Goal: Task Accomplishment & Management: Manage account settings

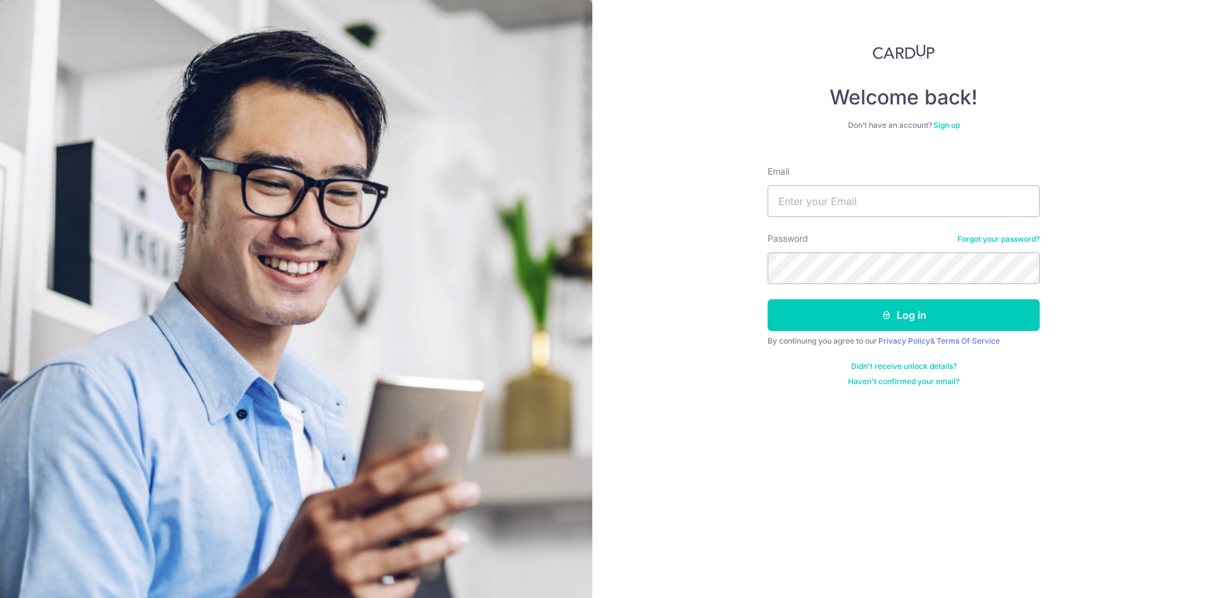
type input "[EMAIL_ADDRESS][DOMAIN_NAME]"
click at [768, 299] on button "Log in" at bounding box center [904, 315] width 272 height 32
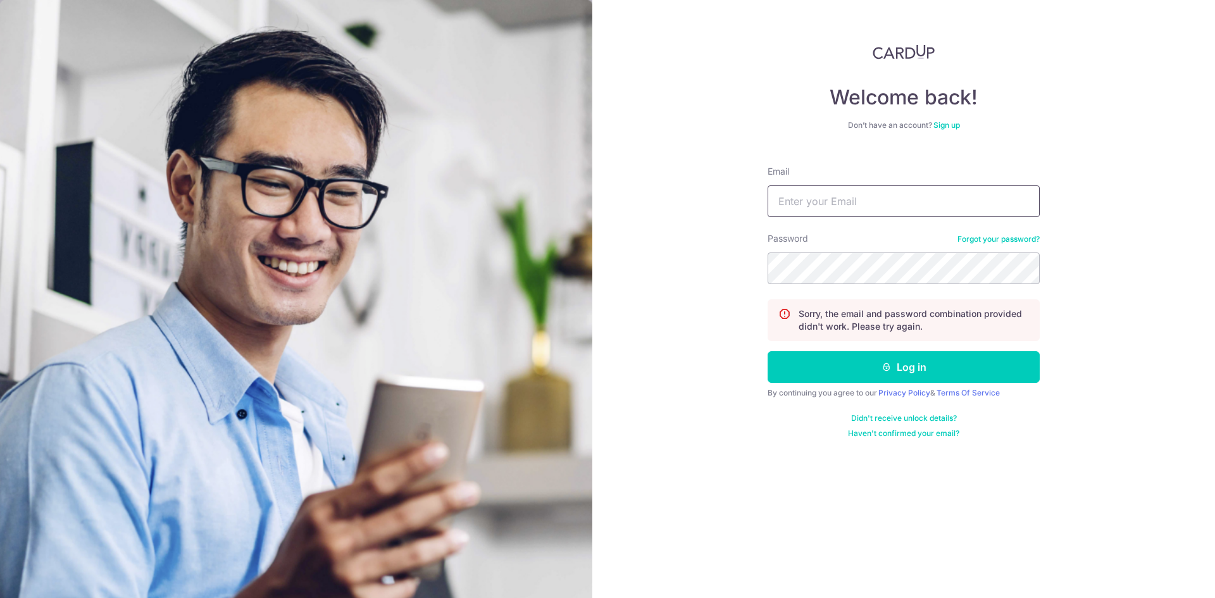
click at [844, 197] on input "Email" at bounding box center [904, 201] width 272 height 32
type input "[EMAIL_ADDRESS][DOMAIN_NAME]"
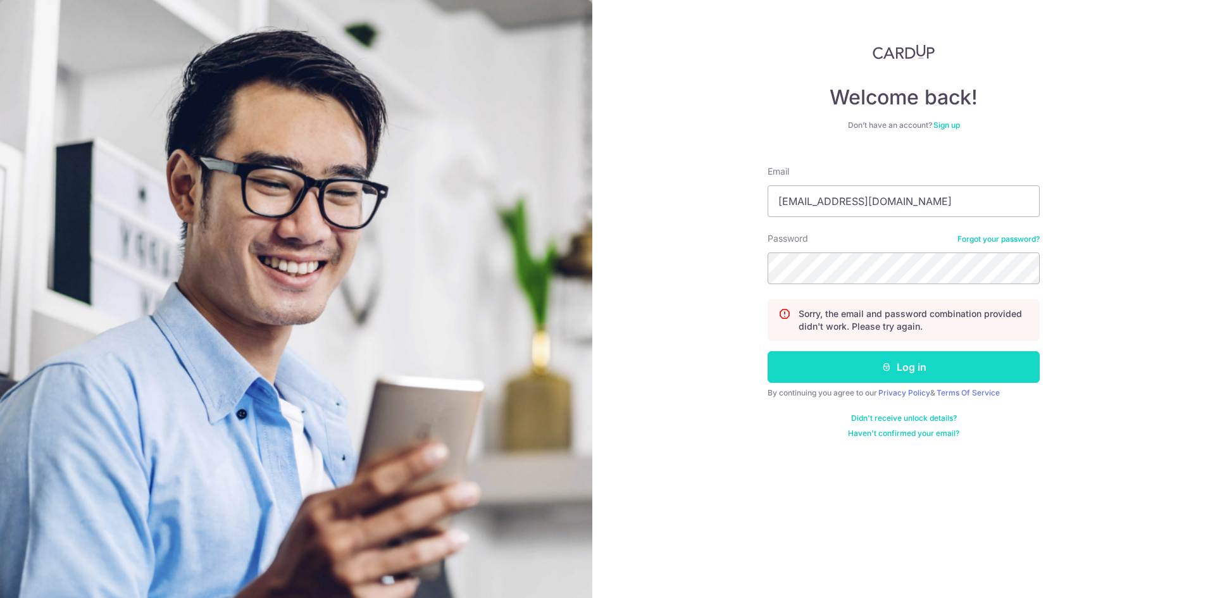
click at [887, 367] on icon "submit" at bounding box center [886, 367] width 10 height 10
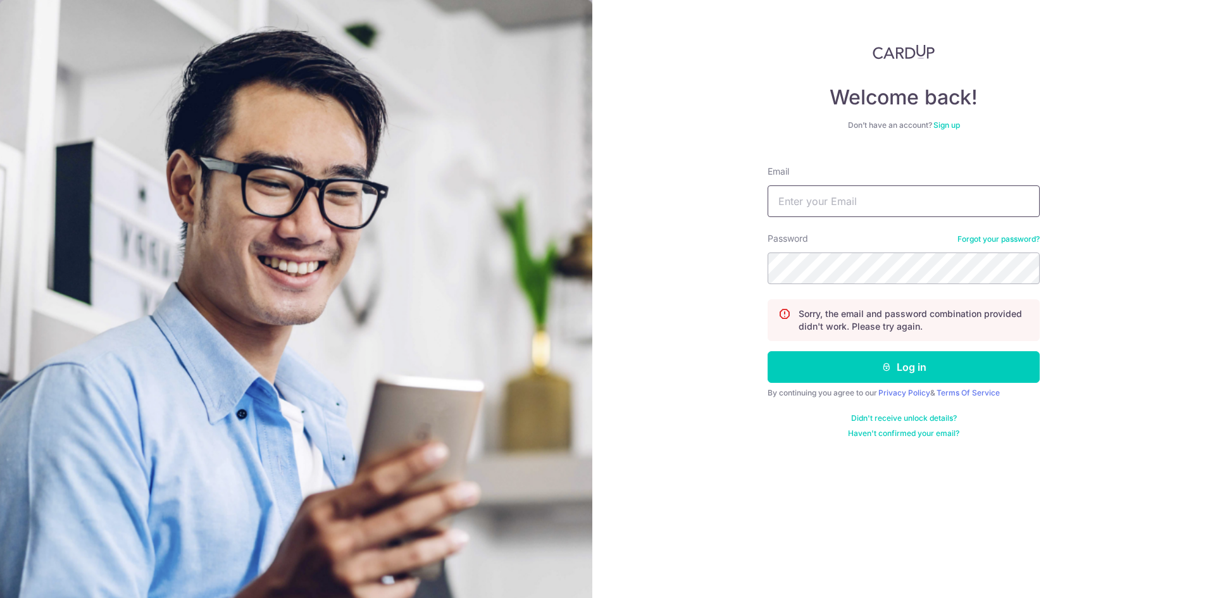
click at [805, 207] on input "Email" at bounding box center [904, 201] width 272 height 32
type input "[EMAIL_ADDRESS][DOMAIN_NAME]"
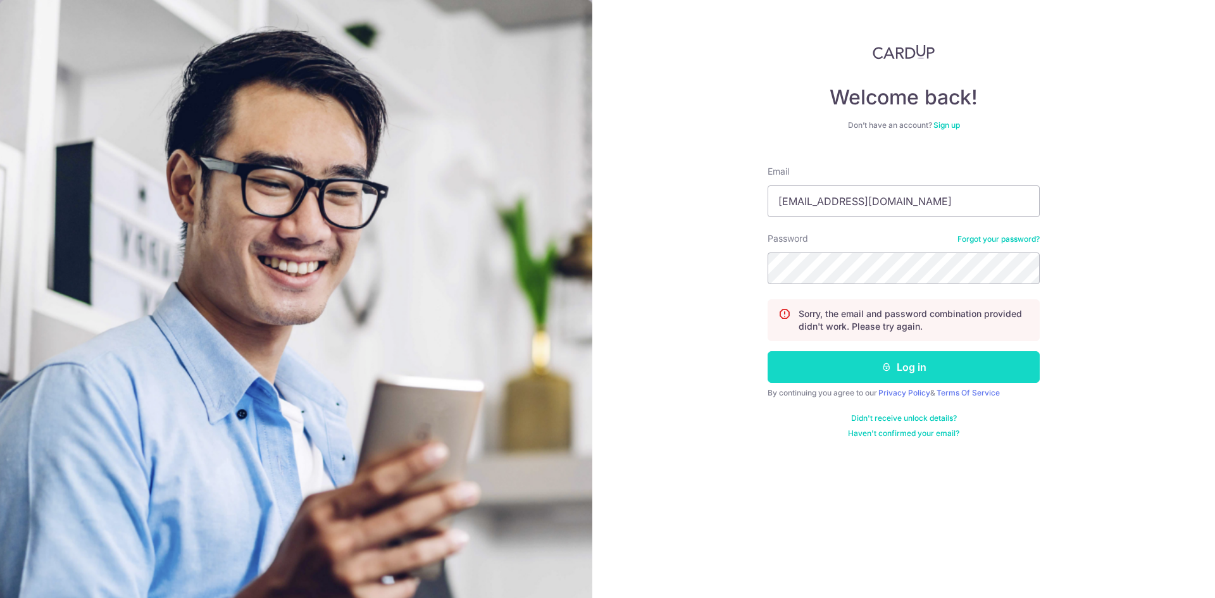
click at [885, 364] on icon "submit" at bounding box center [886, 367] width 10 height 10
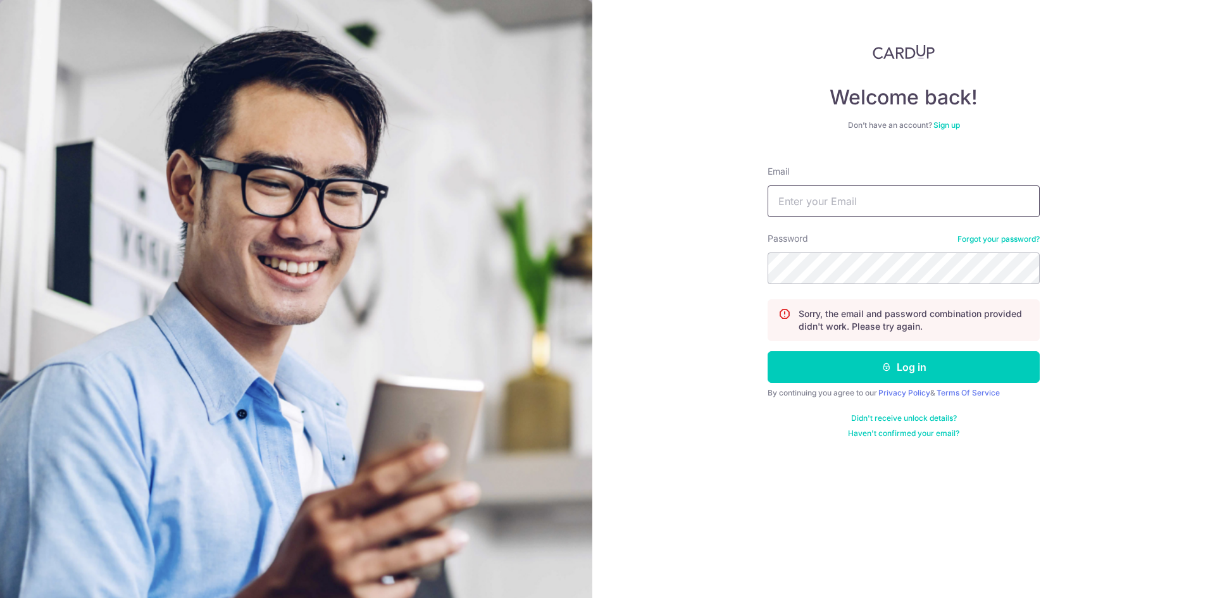
click at [825, 196] on input "Email" at bounding box center [904, 201] width 272 height 32
type input "[EMAIL_ADDRESS][DOMAIN_NAME]"
click at [1014, 240] on link "Forgot your password?" at bounding box center [998, 239] width 82 height 10
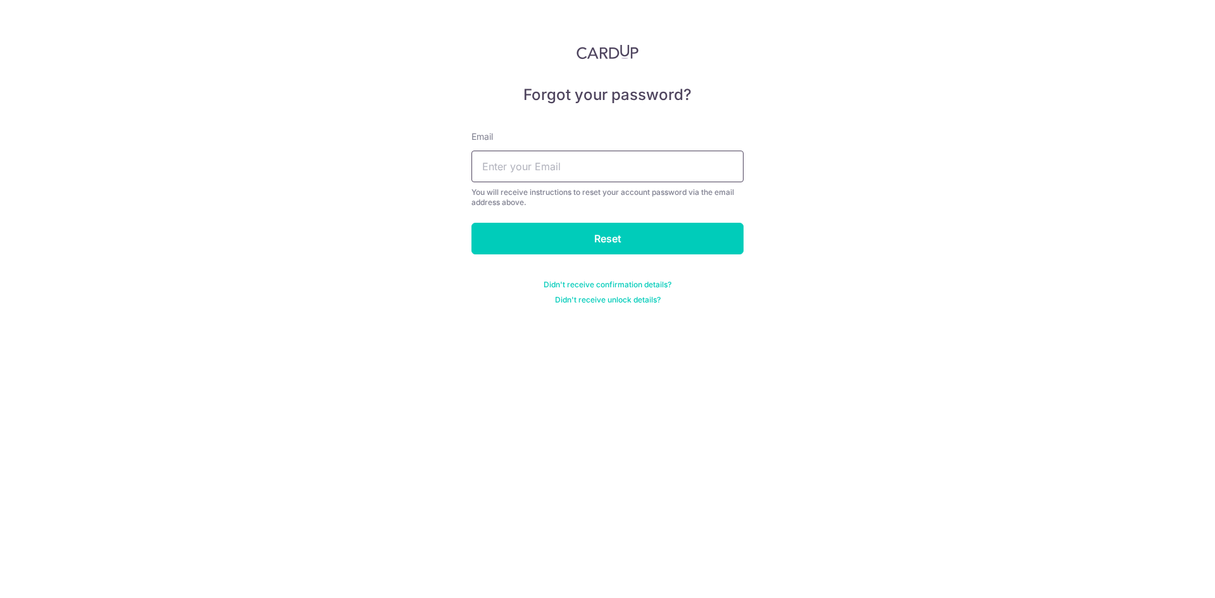
click at [592, 166] on input "text" at bounding box center [607, 167] width 272 height 32
type input "wbw2000@hotmail.com"
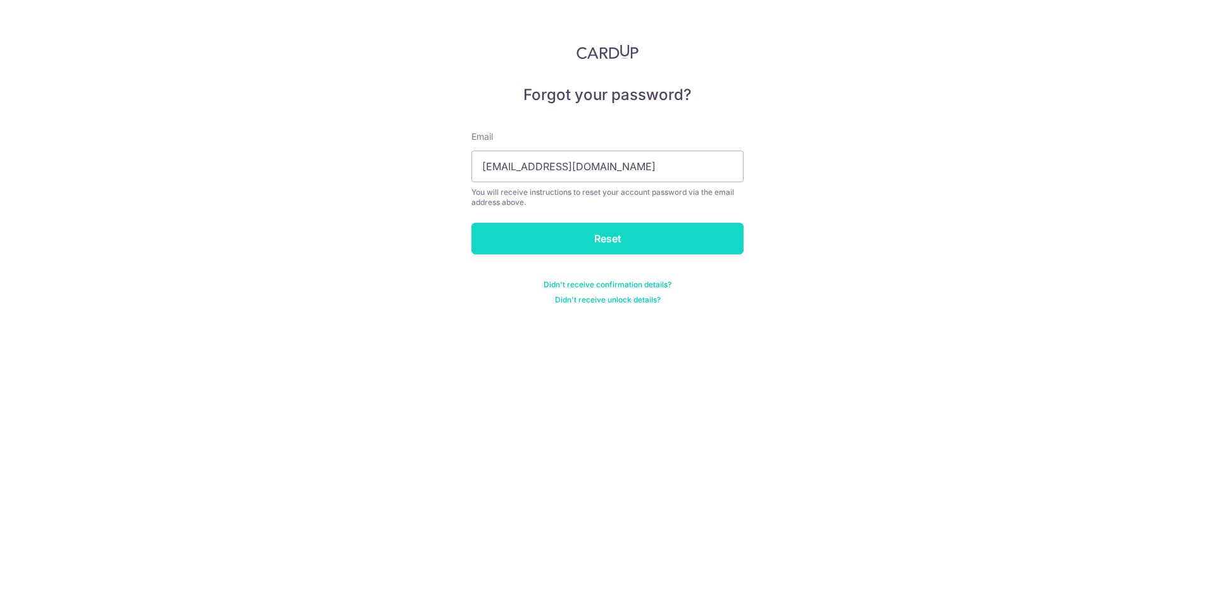
click at [588, 237] on input "Reset" at bounding box center [607, 239] width 272 height 32
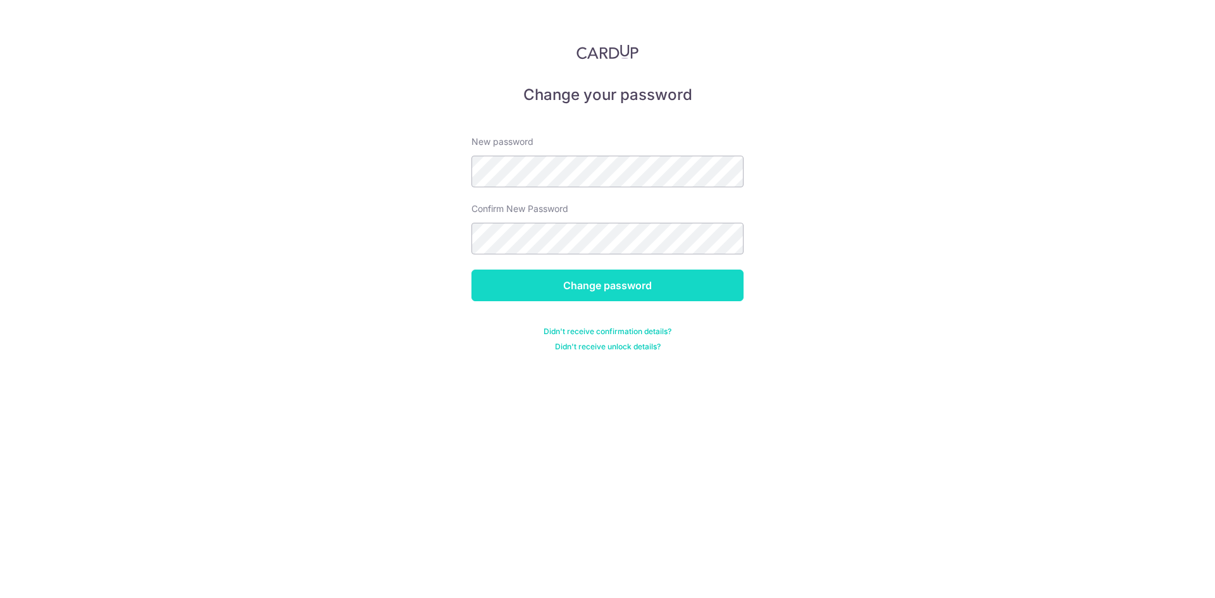
click at [604, 282] on input "Change password" at bounding box center [607, 286] width 272 height 32
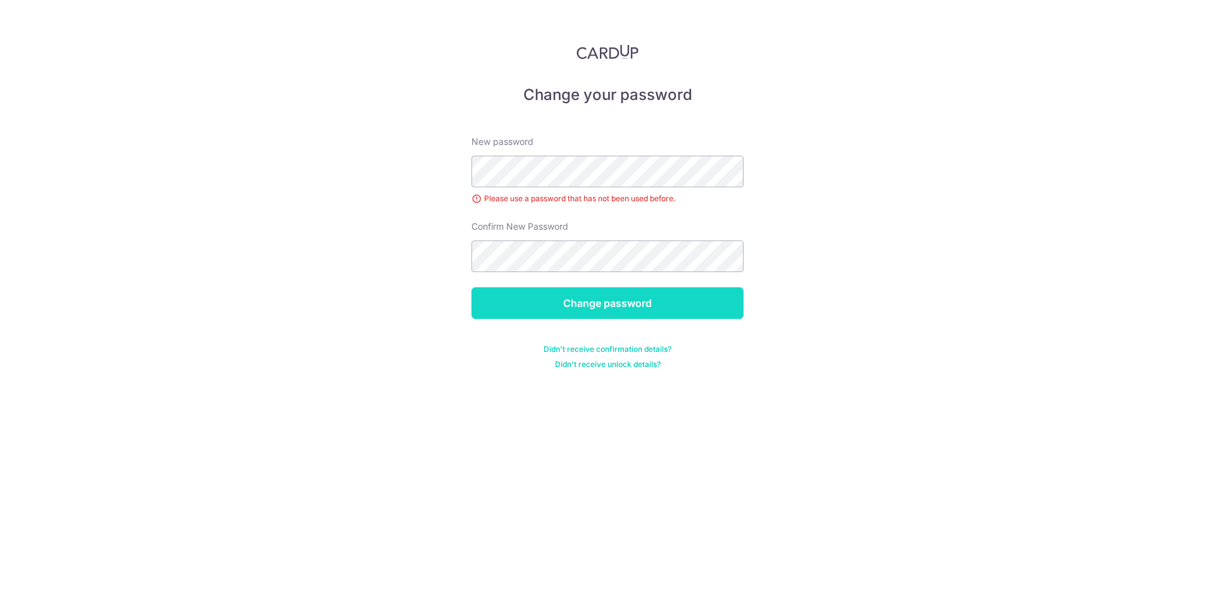
click at [569, 298] on input "Change password" at bounding box center [607, 303] width 272 height 32
click at [609, 303] on input "Change password" at bounding box center [607, 303] width 272 height 32
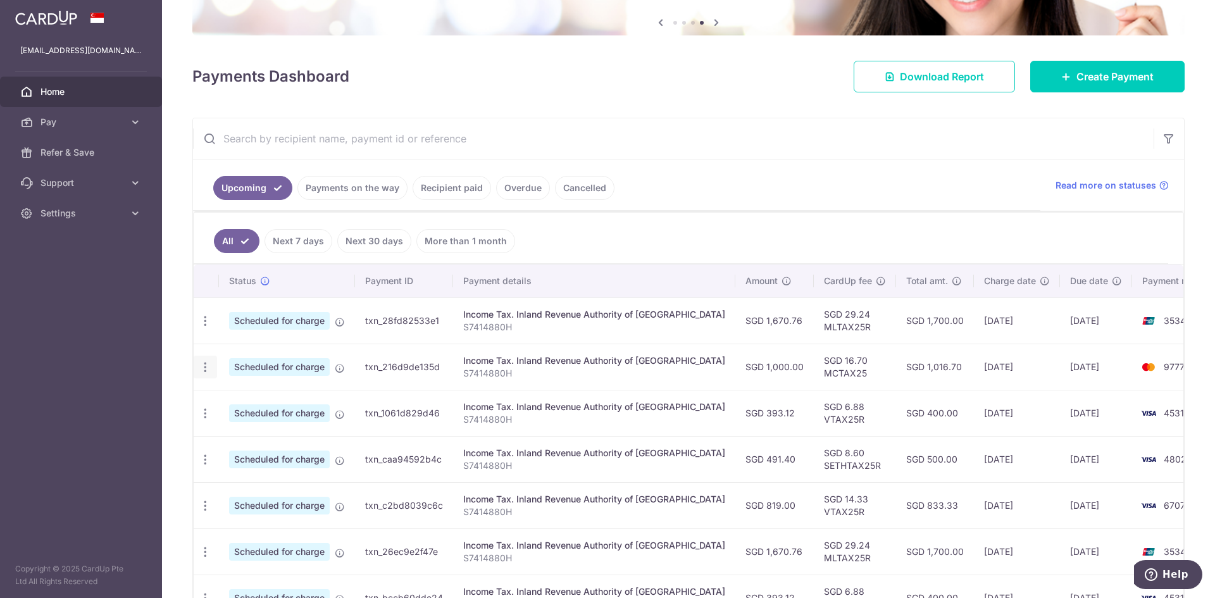
click at [206, 369] on icon "button" at bounding box center [205, 367] width 13 height 13
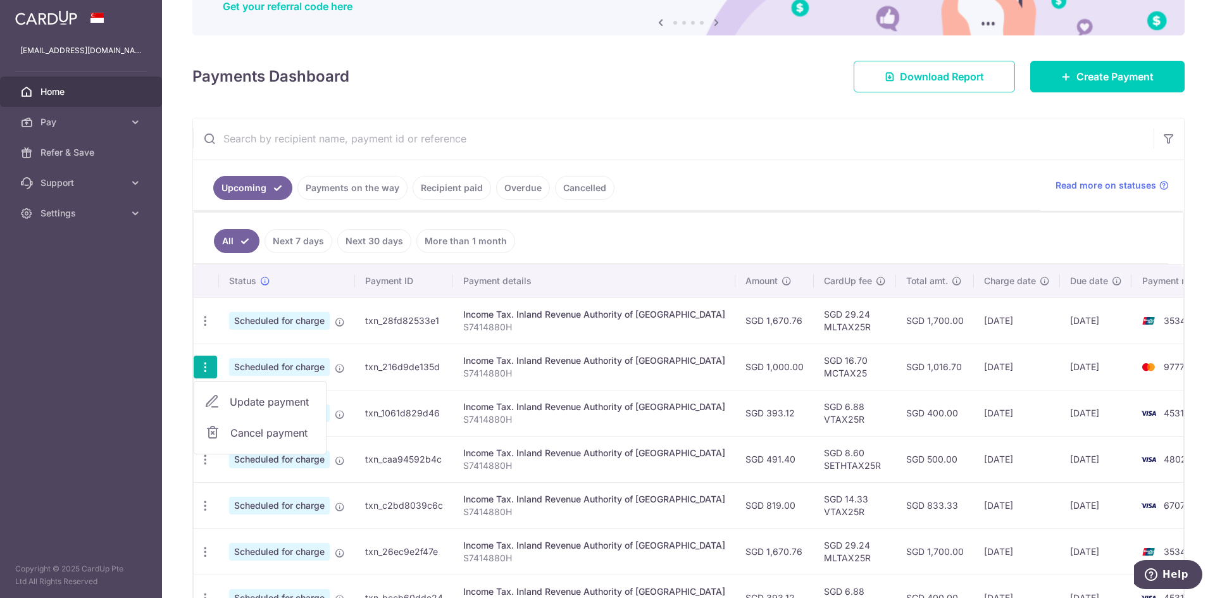
click at [252, 427] on span "Cancel payment" at bounding box center [272, 432] width 85 height 15
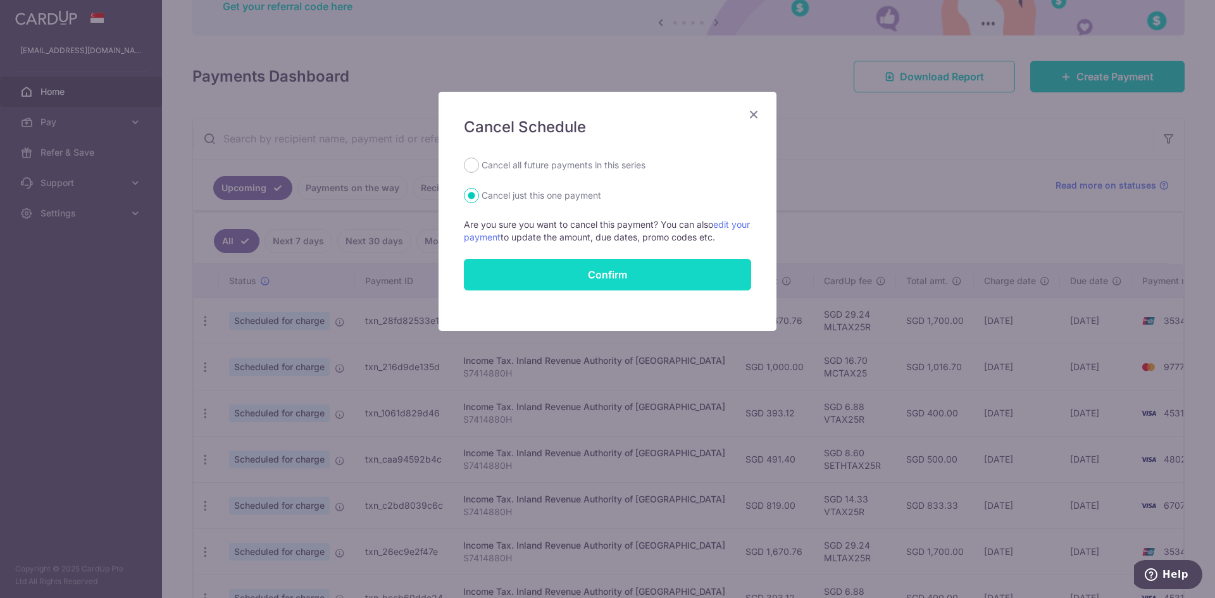
click at [525, 277] on button "Confirm" at bounding box center [607, 275] width 287 height 32
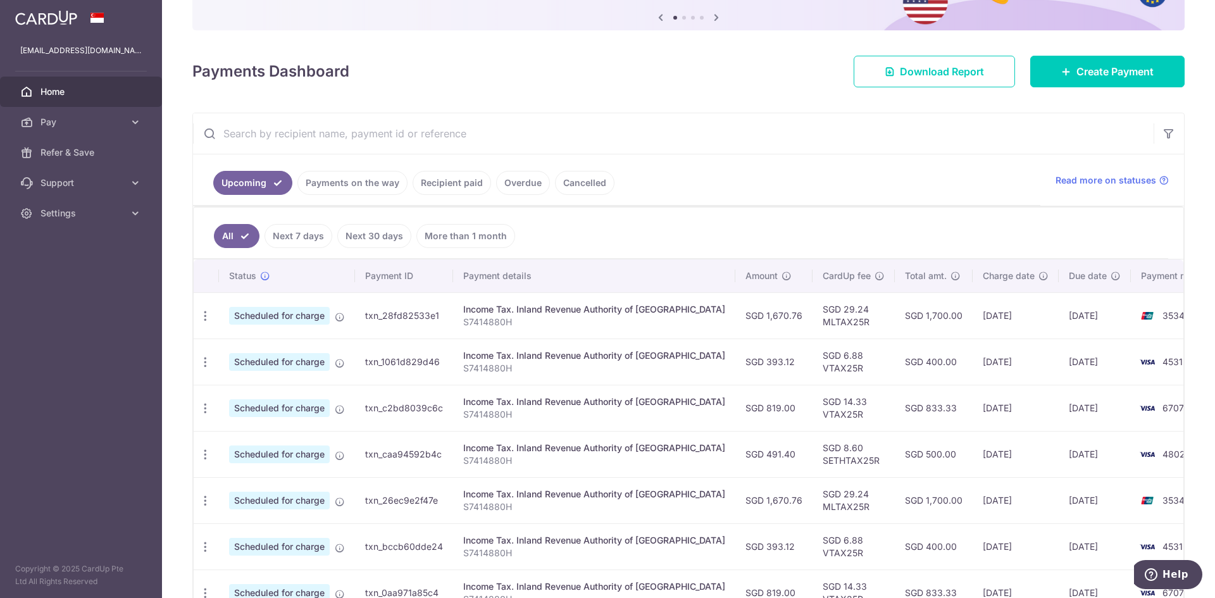
scroll to position [127, 0]
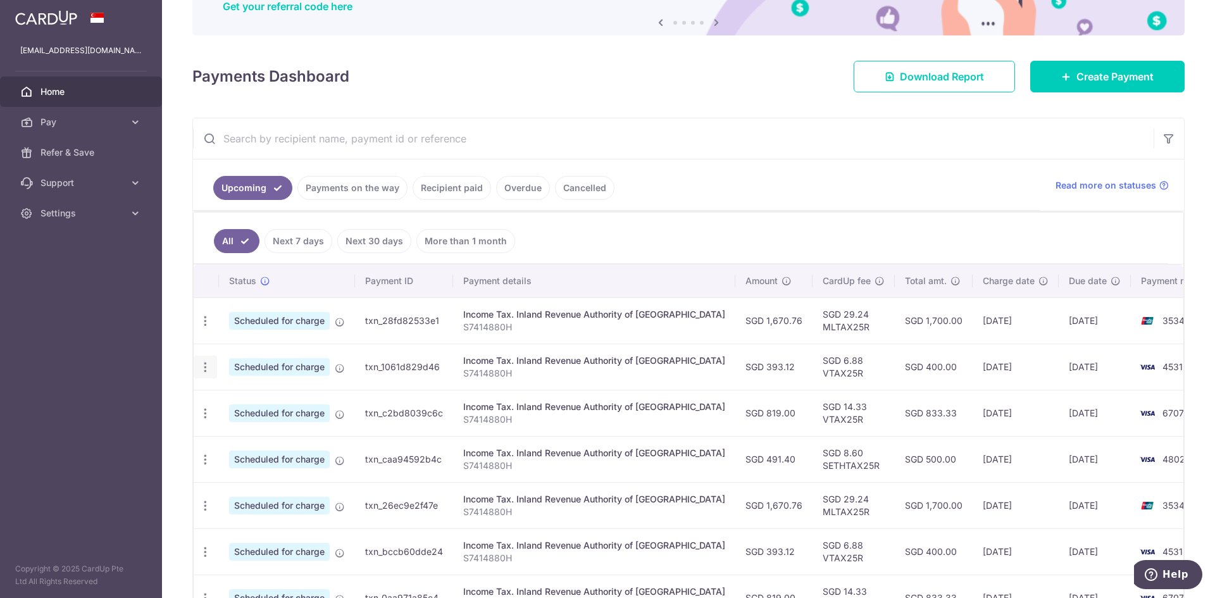
click at [205, 361] on icon "button" at bounding box center [205, 367] width 13 height 13
click at [268, 401] on span "Update payment" at bounding box center [273, 401] width 86 height 15
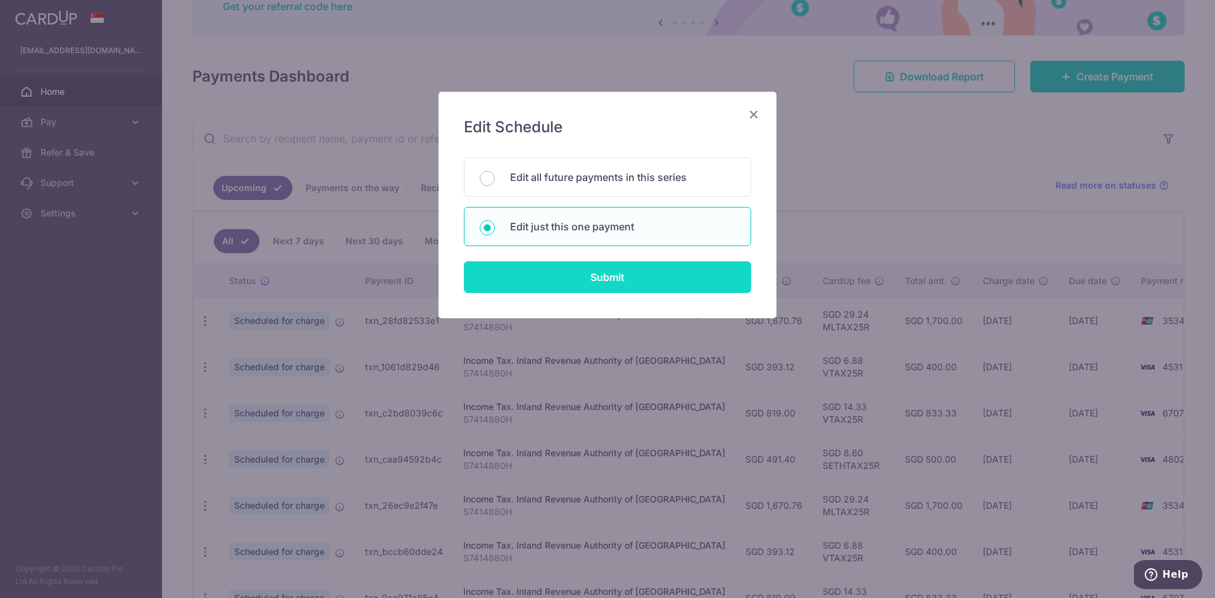
click at [541, 289] on input "Submit" at bounding box center [607, 277] width 287 height 32
radio input "true"
type input "393.12"
type input "[DATE]"
type input "S7414880H"
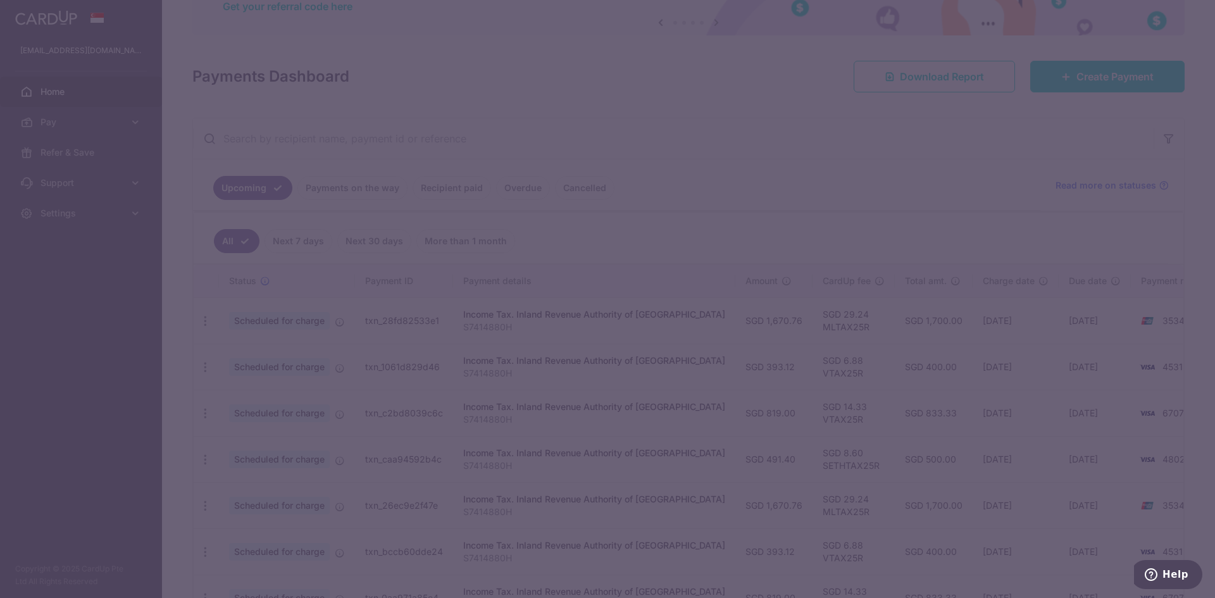
type input "VTAX25R"
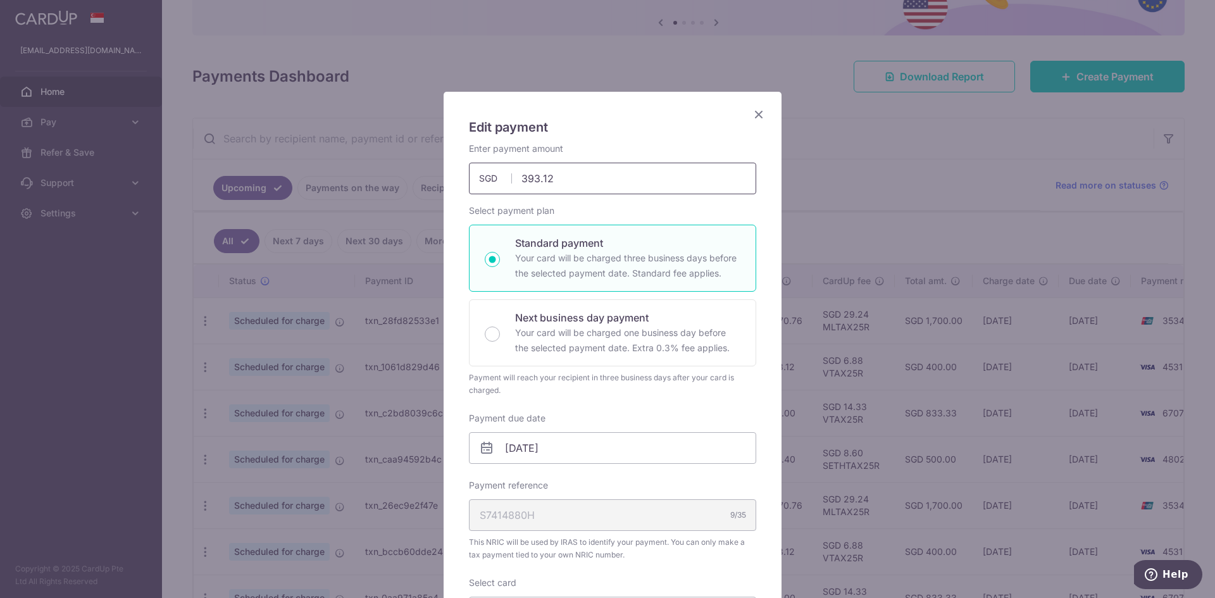
drag, startPoint x: 564, startPoint y: 178, endPoint x: 511, endPoint y: 185, distance: 53.1
click at [511, 185] on input "393.12" at bounding box center [612, 179] width 287 height 32
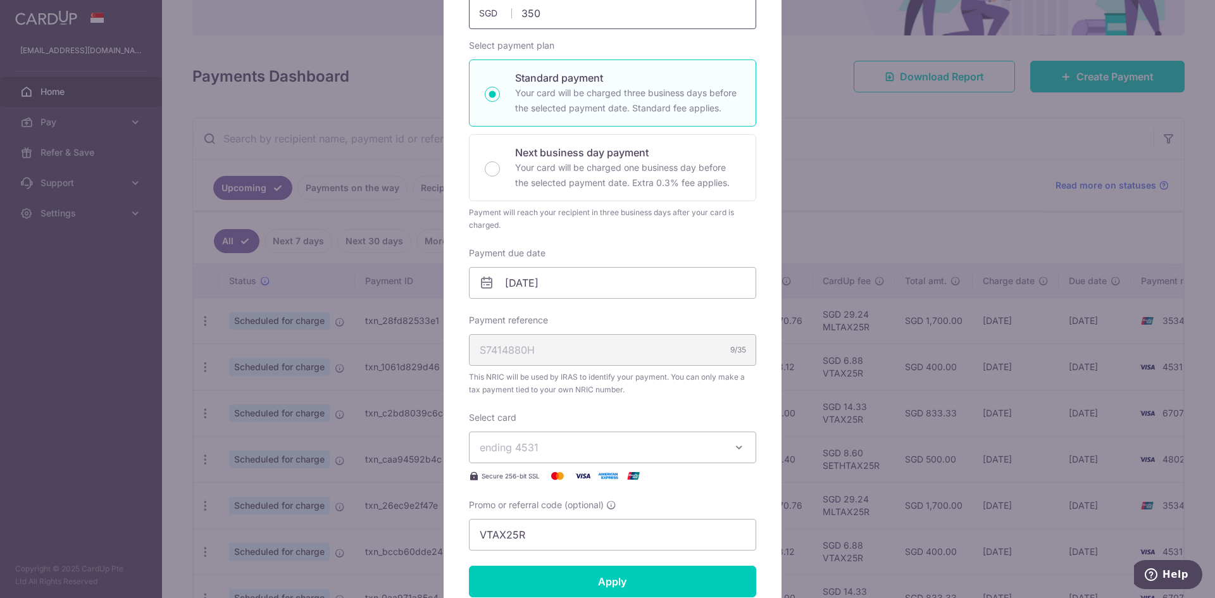
scroll to position [253, 0]
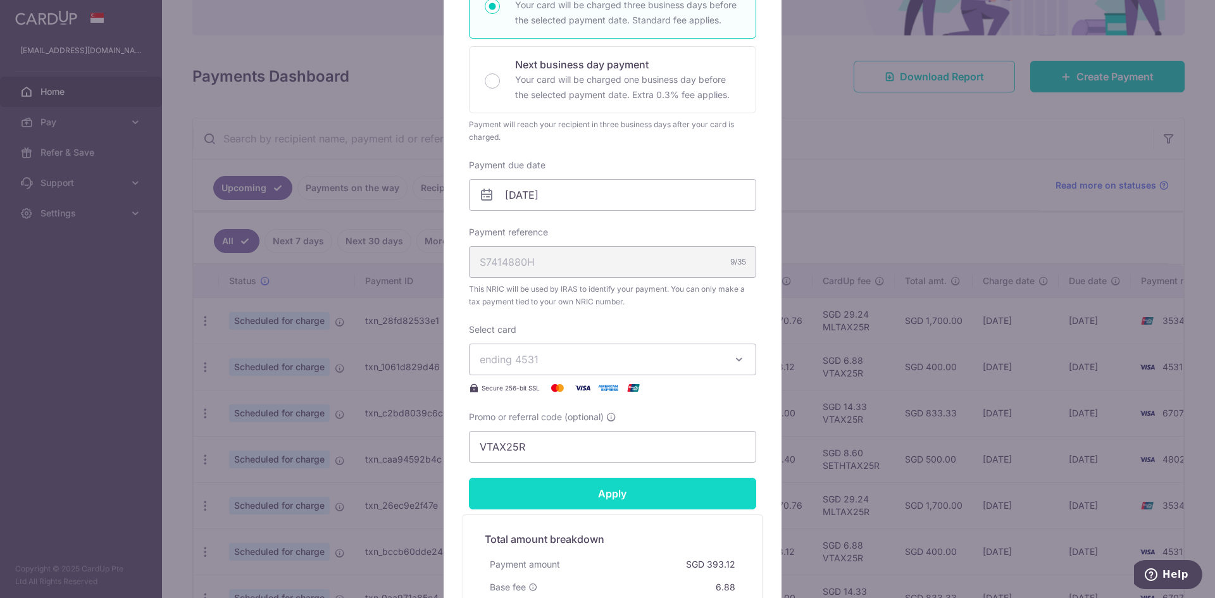
click at [599, 502] on form "By clicking apply, you will make changes to all payments to Inland Revenue Auth…" at bounding box center [612, 272] width 287 height 766
type input "350.00"
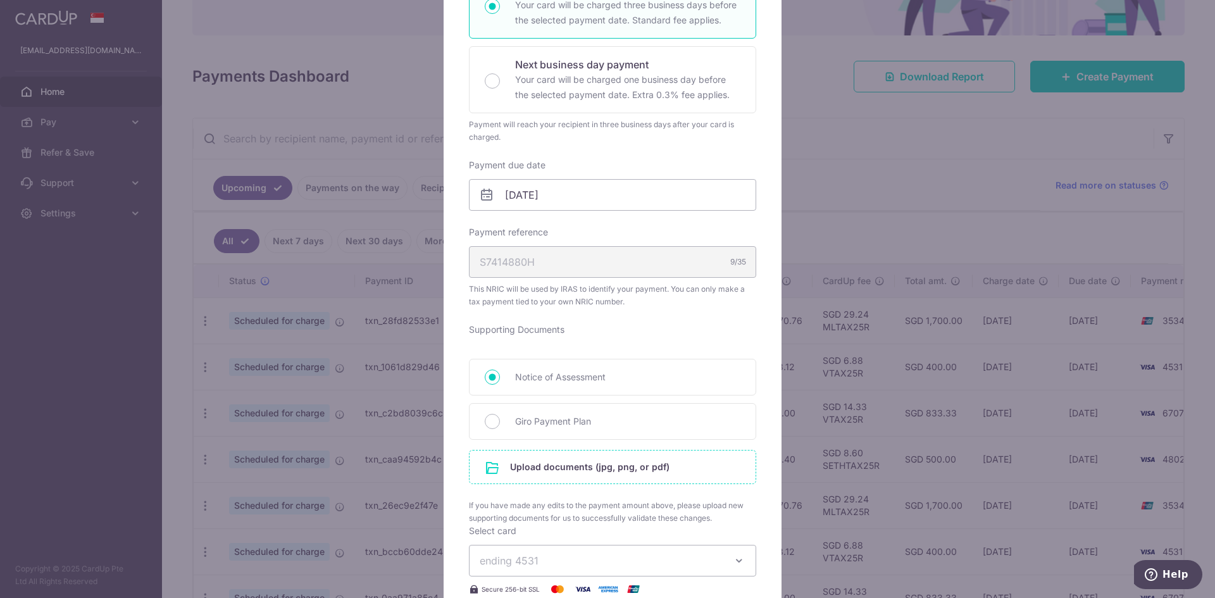
click at [585, 463] on input "file" at bounding box center [612, 467] width 286 height 33
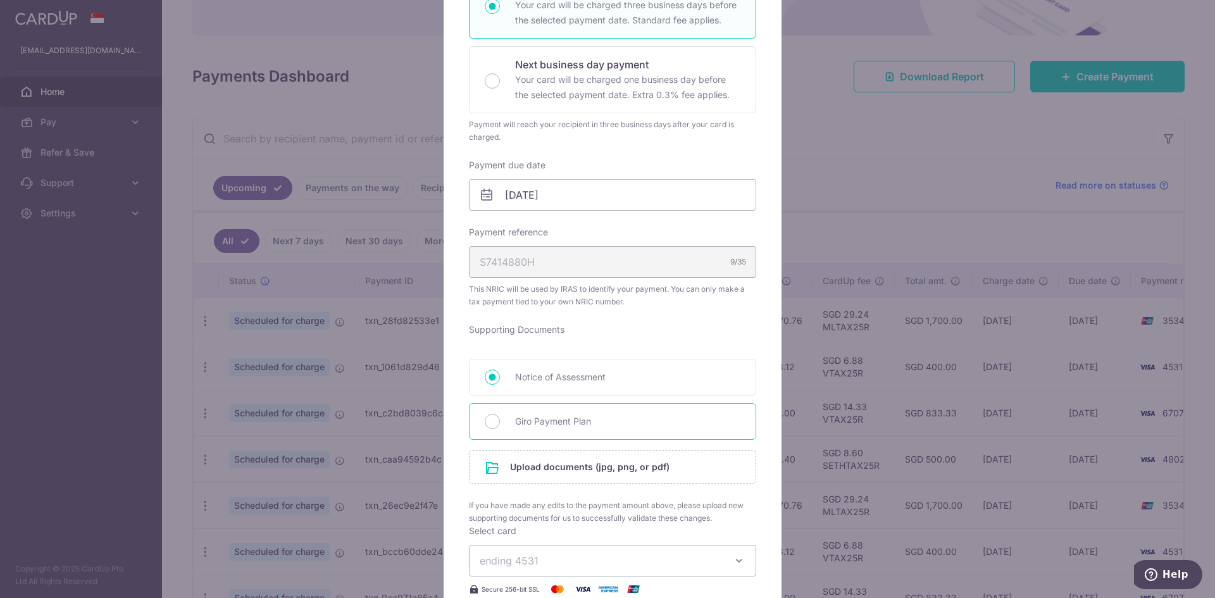
click at [558, 423] on span "Giro Payment Plan" at bounding box center [627, 421] width 225 height 15
click at [500, 423] on input "Giro Payment Plan" at bounding box center [492, 421] width 15 height 15
radio input "true"
click at [580, 466] on input "file" at bounding box center [612, 467] width 286 height 33
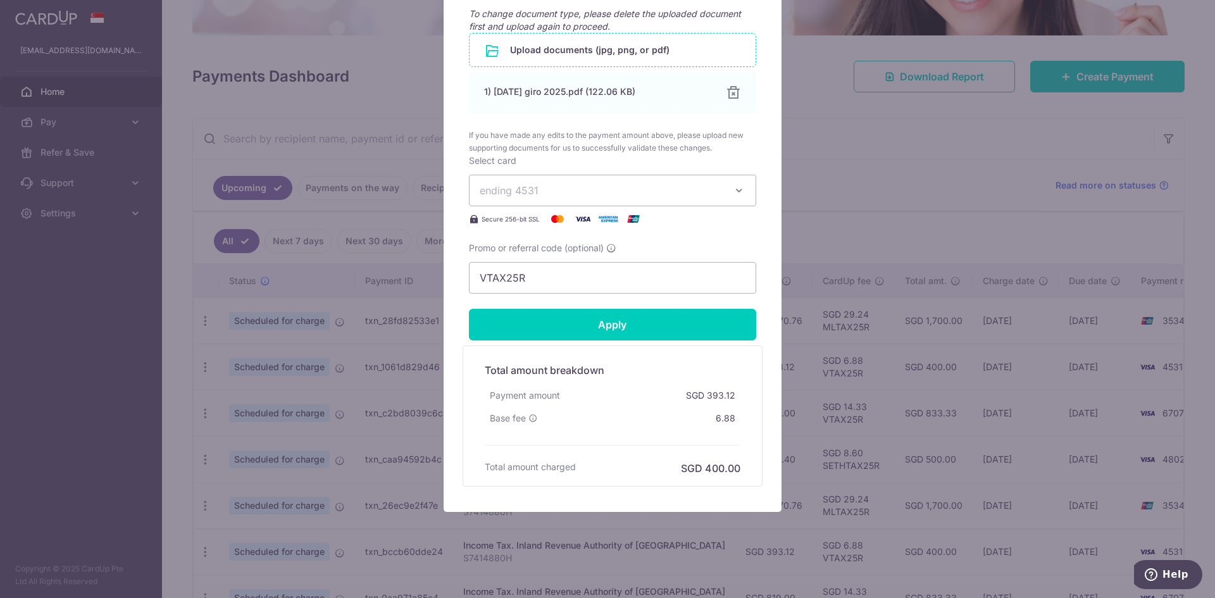
scroll to position [696, 0]
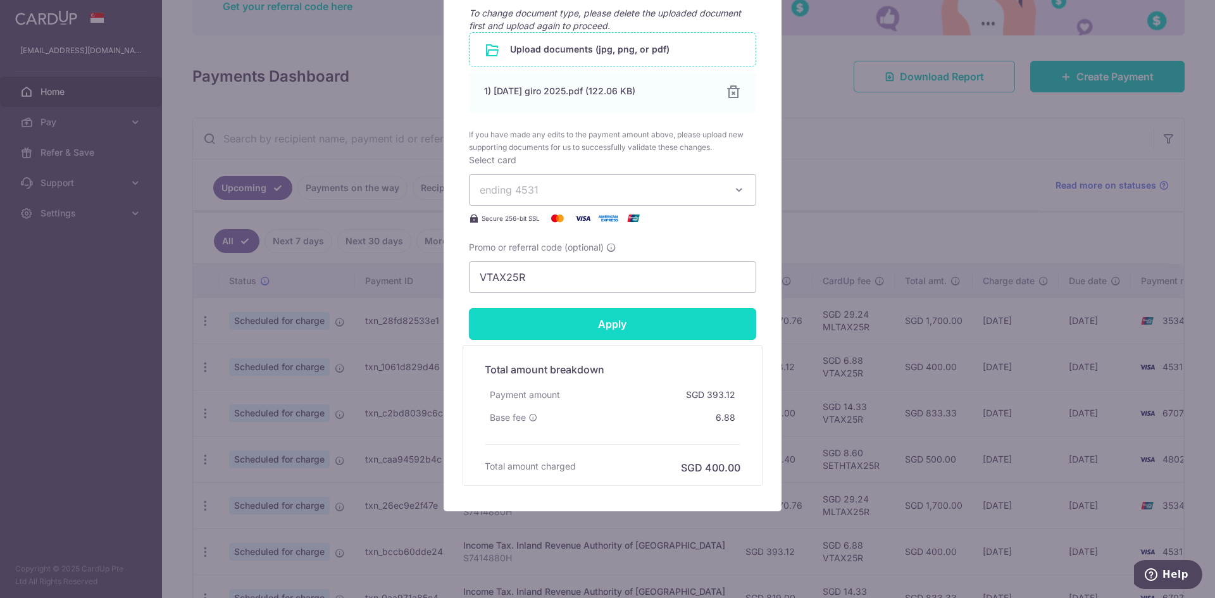
click at [588, 334] on input "Apply" at bounding box center [612, 324] width 287 height 32
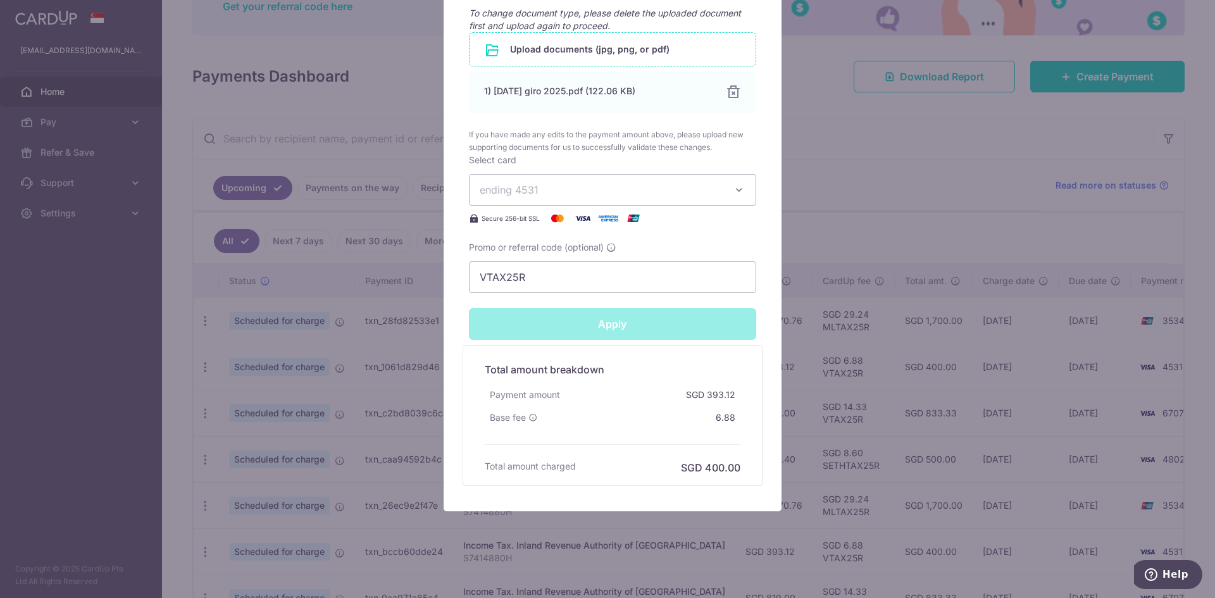
type input "Successfully Applied"
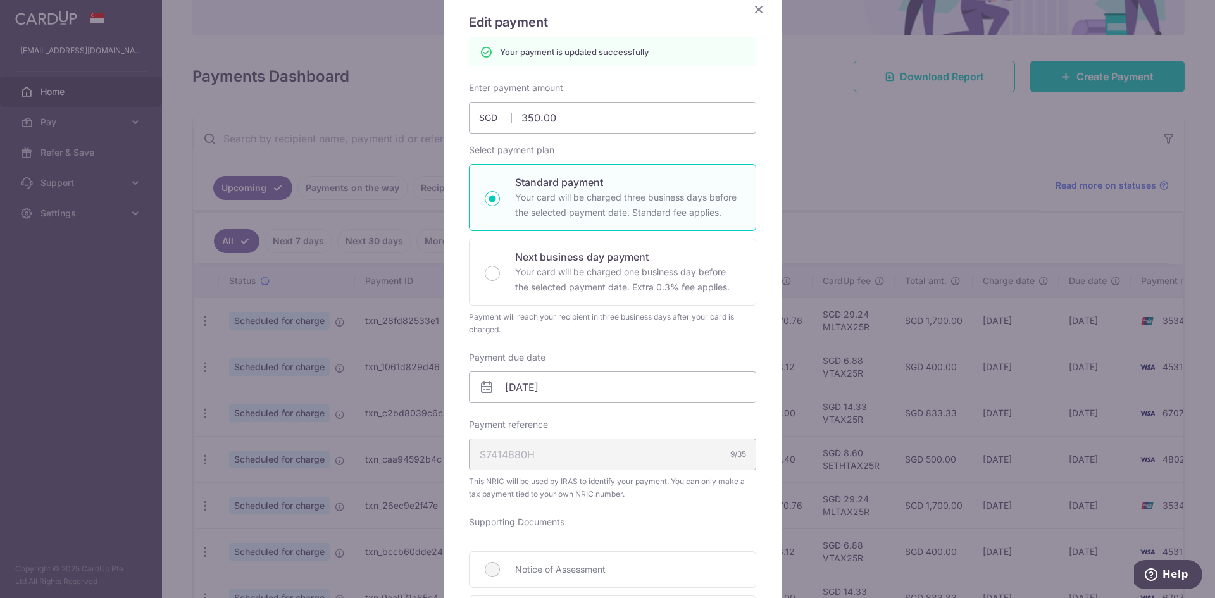
scroll to position [44, 0]
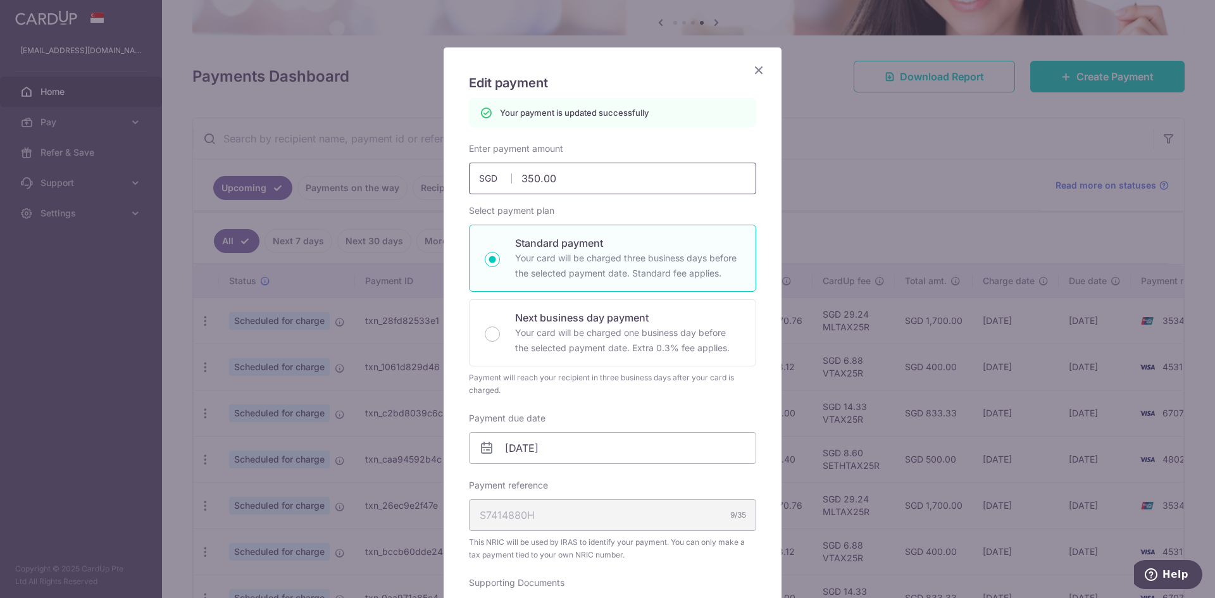
drag, startPoint x: 518, startPoint y: 178, endPoint x: 551, endPoint y: 173, distance: 33.4
click at [551, 173] on input "350.00" at bounding box center [612, 179] width 287 height 32
type input "3"
type input "Apply"
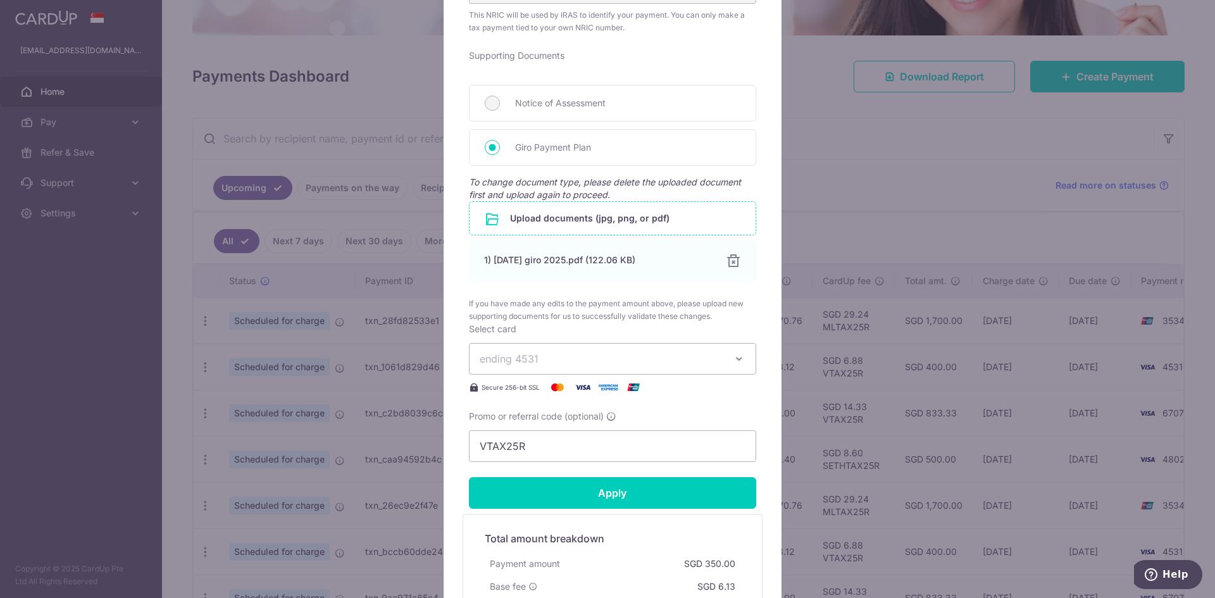
scroll to position [550, 0]
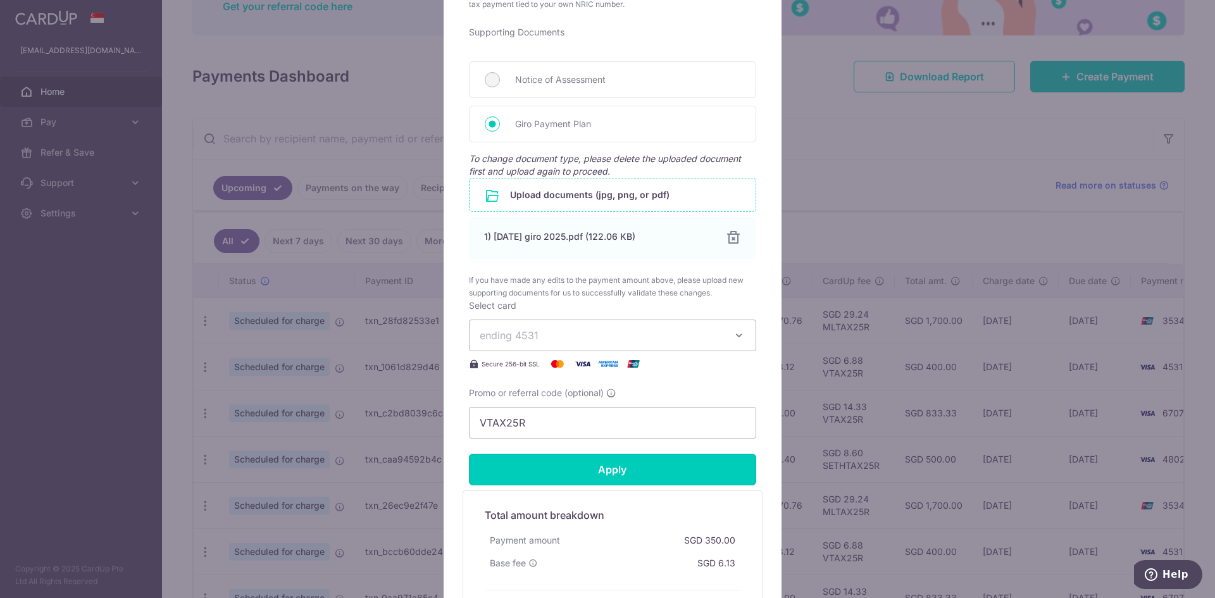
click at [601, 469] on input "Apply" at bounding box center [612, 470] width 287 height 32
type input "310.00"
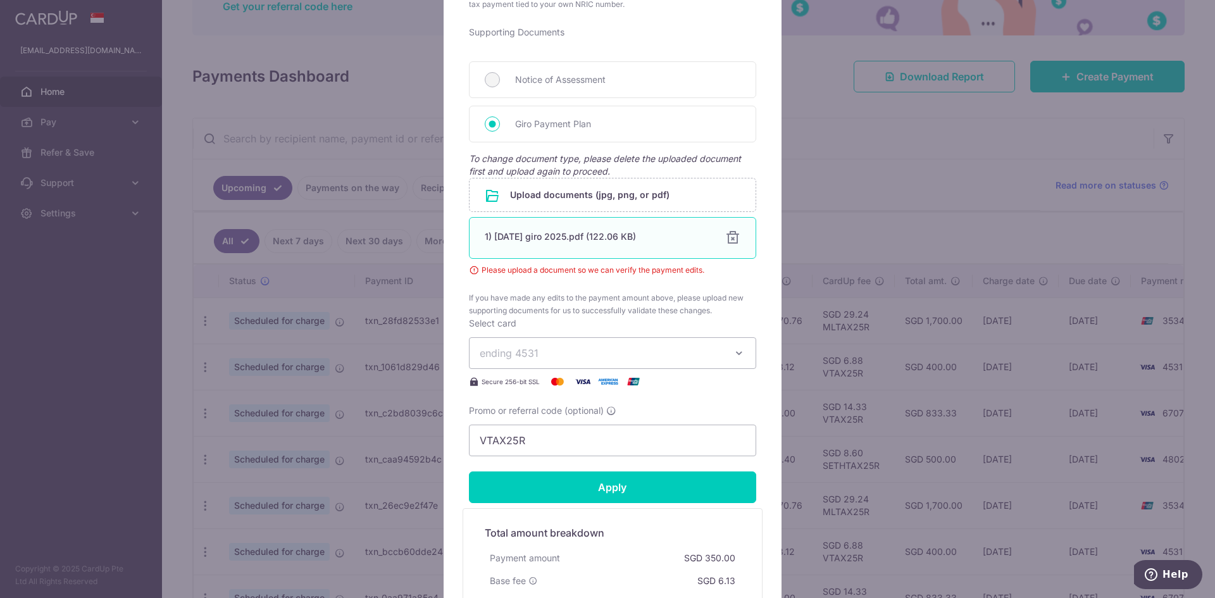
click at [725, 241] on div at bounding box center [732, 237] width 15 height 15
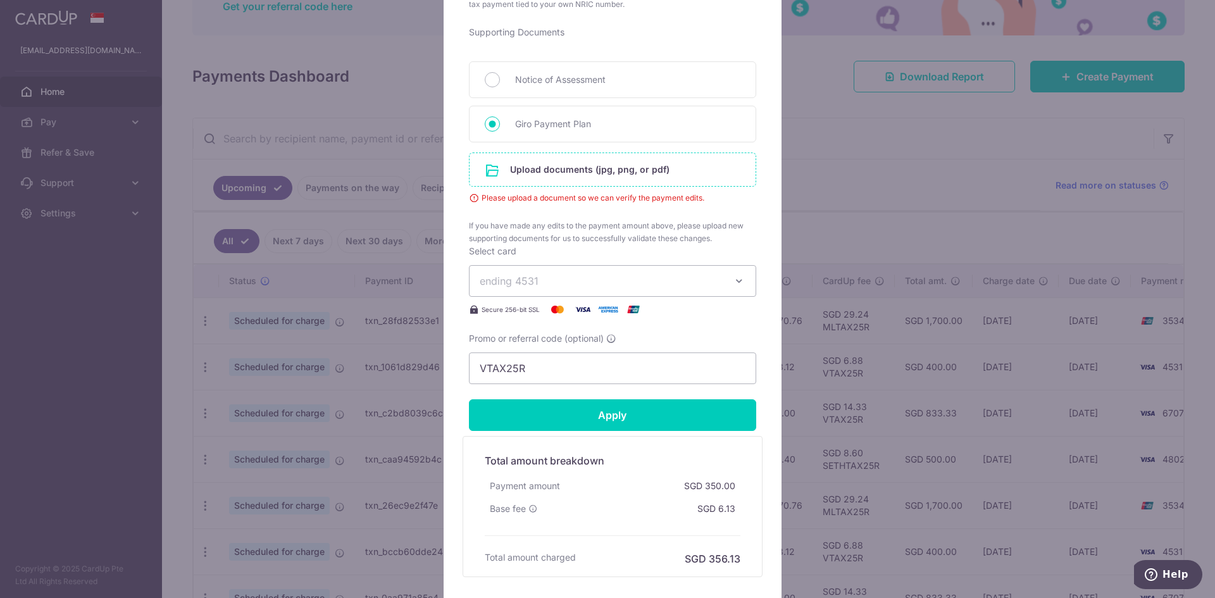
click at [611, 175] on input "file" at bounding box center [612, 169] width 286 height 33
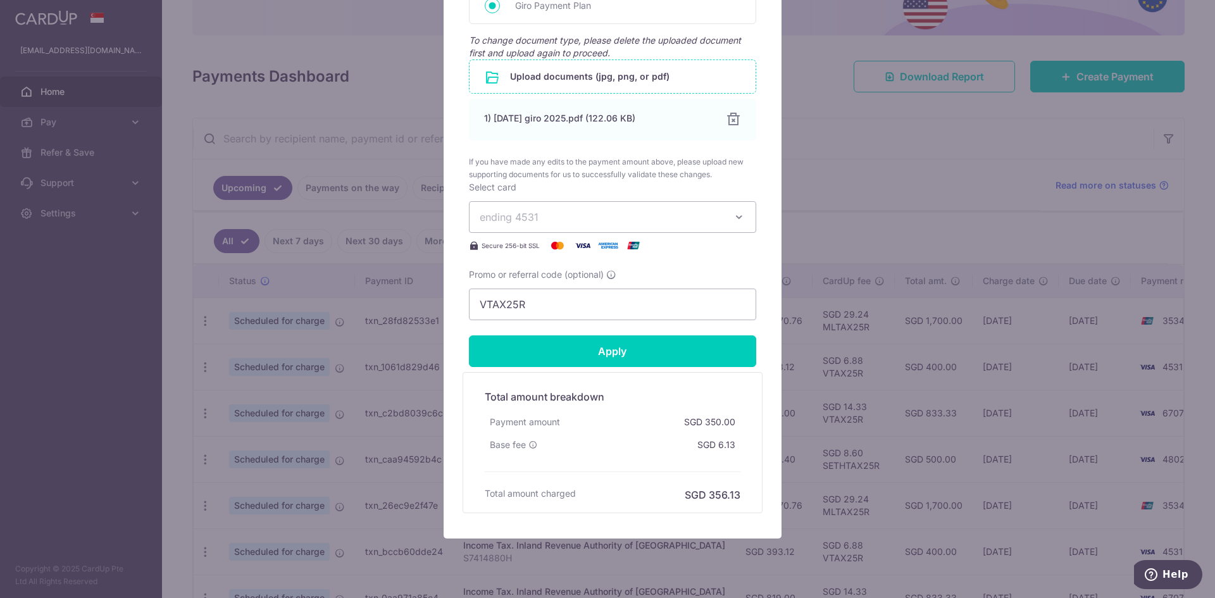
scroll to position [677, 0]
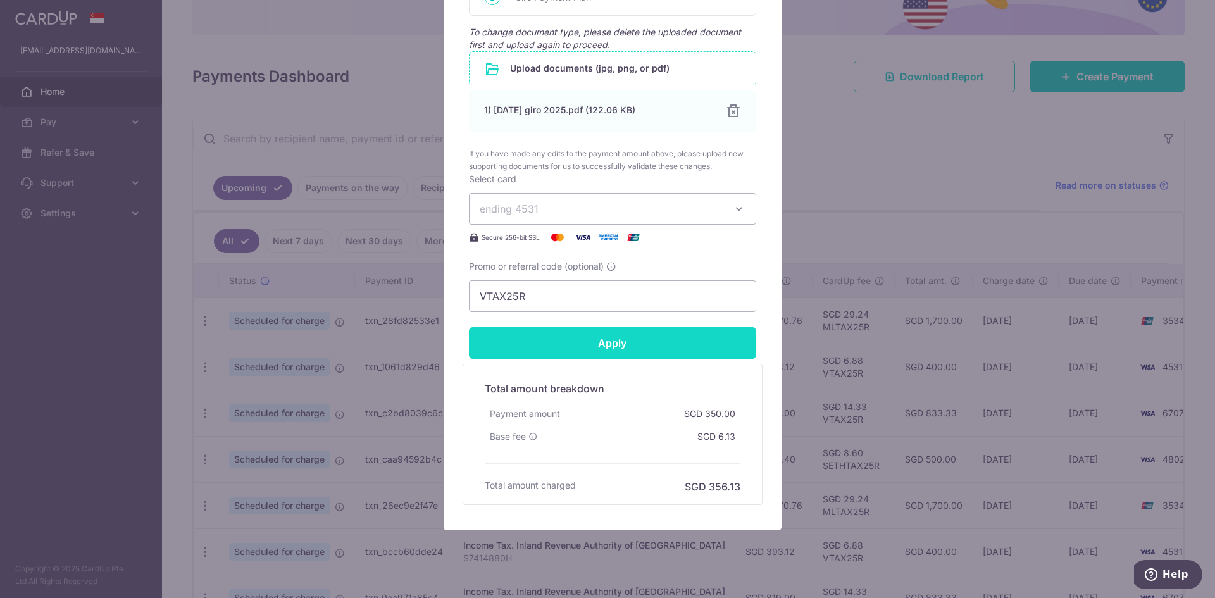
click at [564, 337] on input "Apply" at bounding box center [612, 343] width 287 height 32
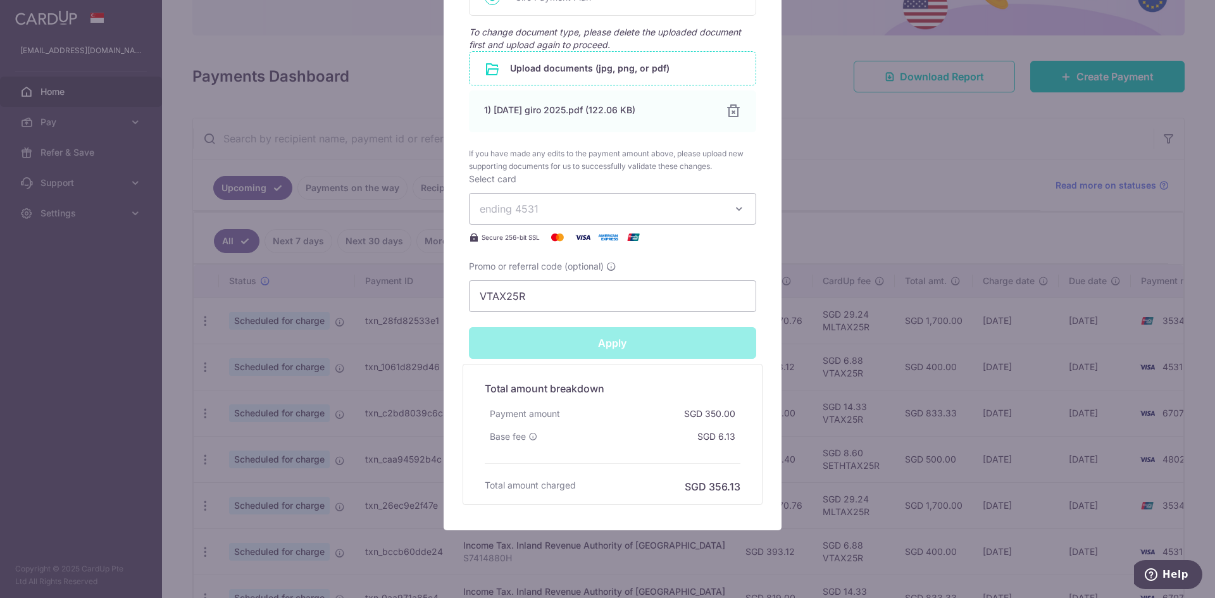
type input "Successfully Applied"
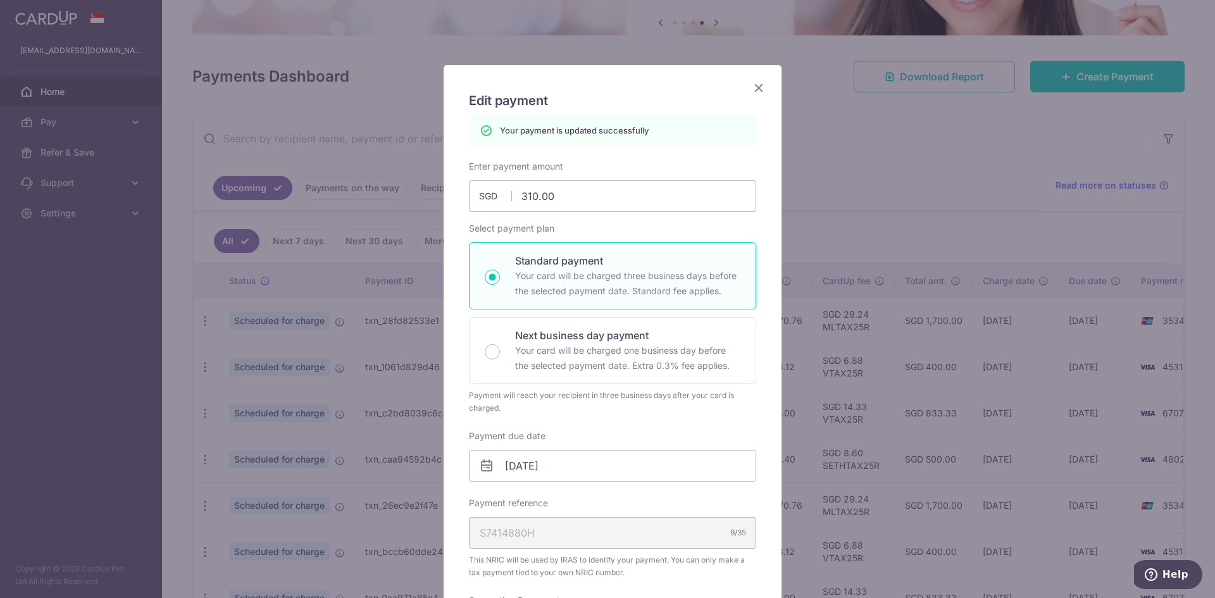
scroll to position [0, 0]
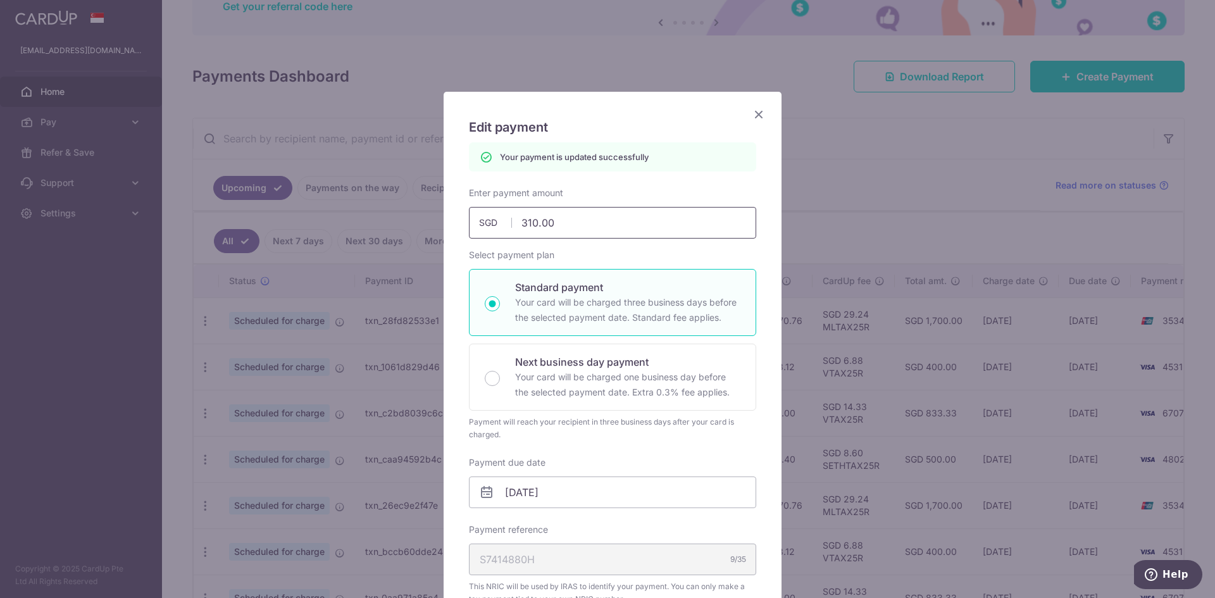
drag, startPoint x: 518, startPoint y: 223, endPoint x: 547, endPoint y: 217, distance: 30.3
click at [547, 217] on input "310.00" at bounding box center [612, 223] width 287 height 32
type input "3"
type input "Apply"
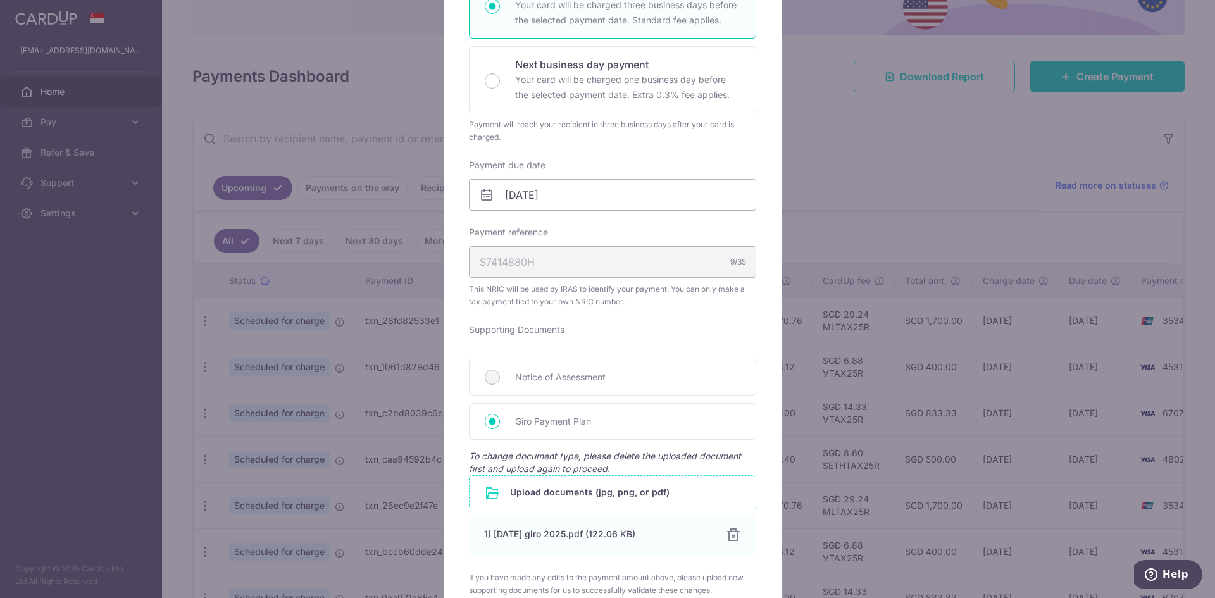
scroll to position [506, 0]
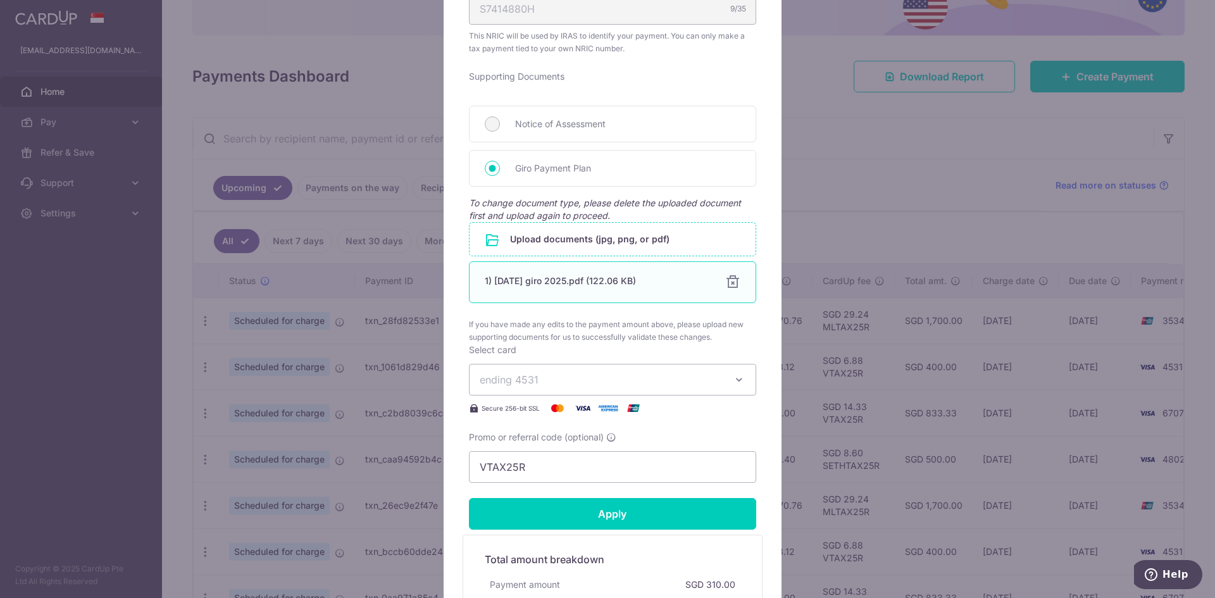
click at [725, 285] on div at bounding box center [732, 282] width 15 height 15
type input "300.00"
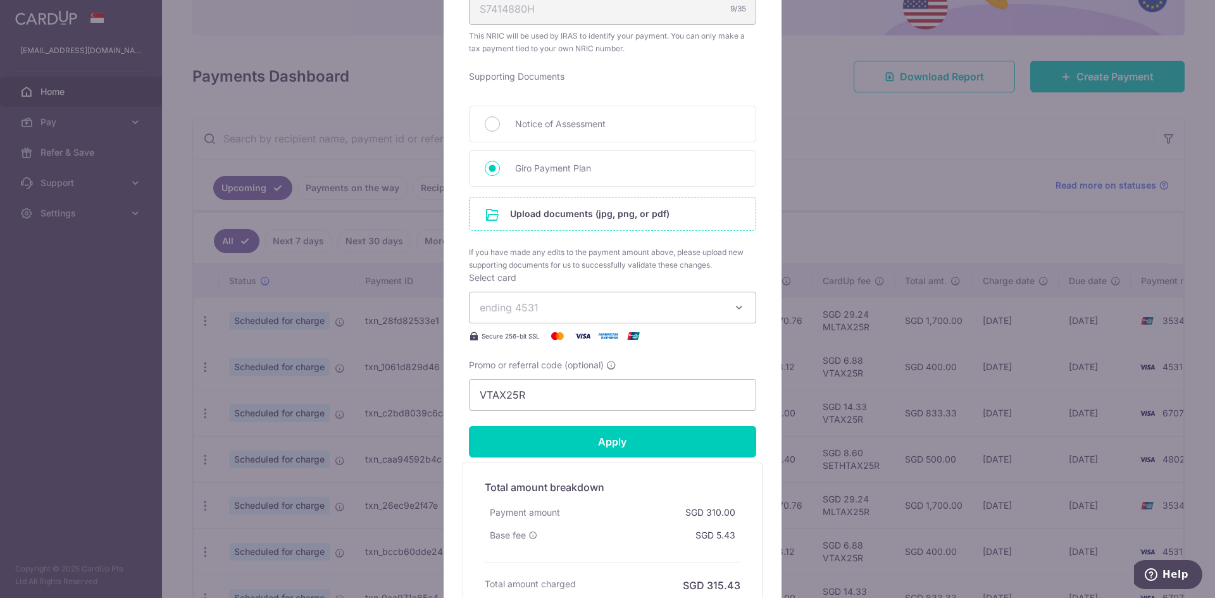
click at [573, 214] on input "file" at bounding box center [612, 213] width 286 height 33
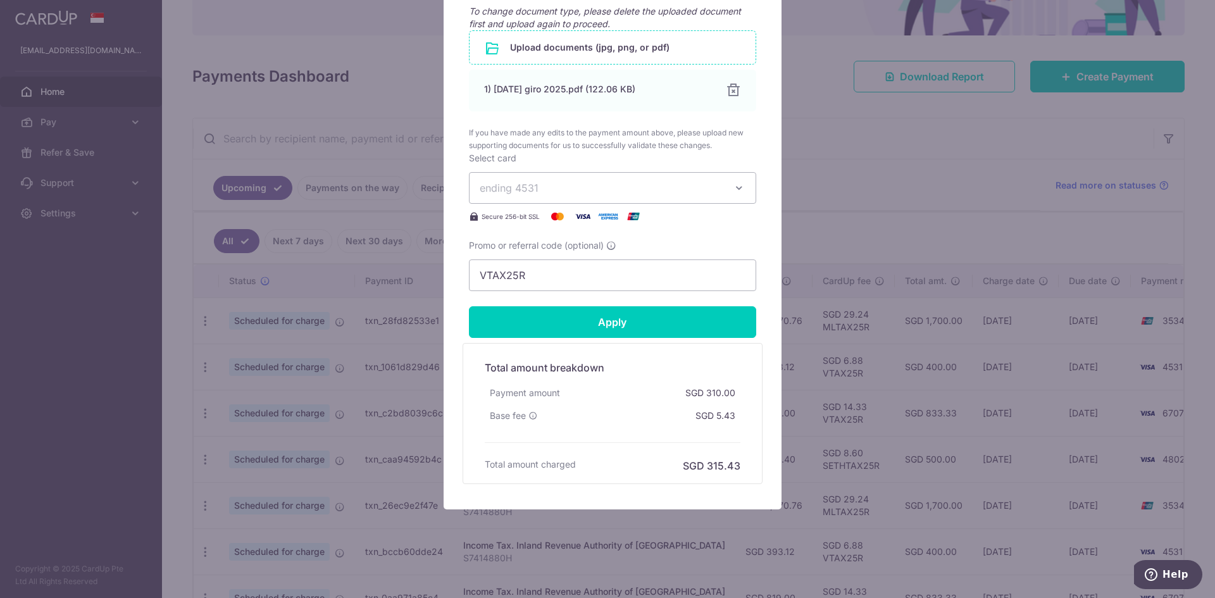
scroll to position [701, 0]
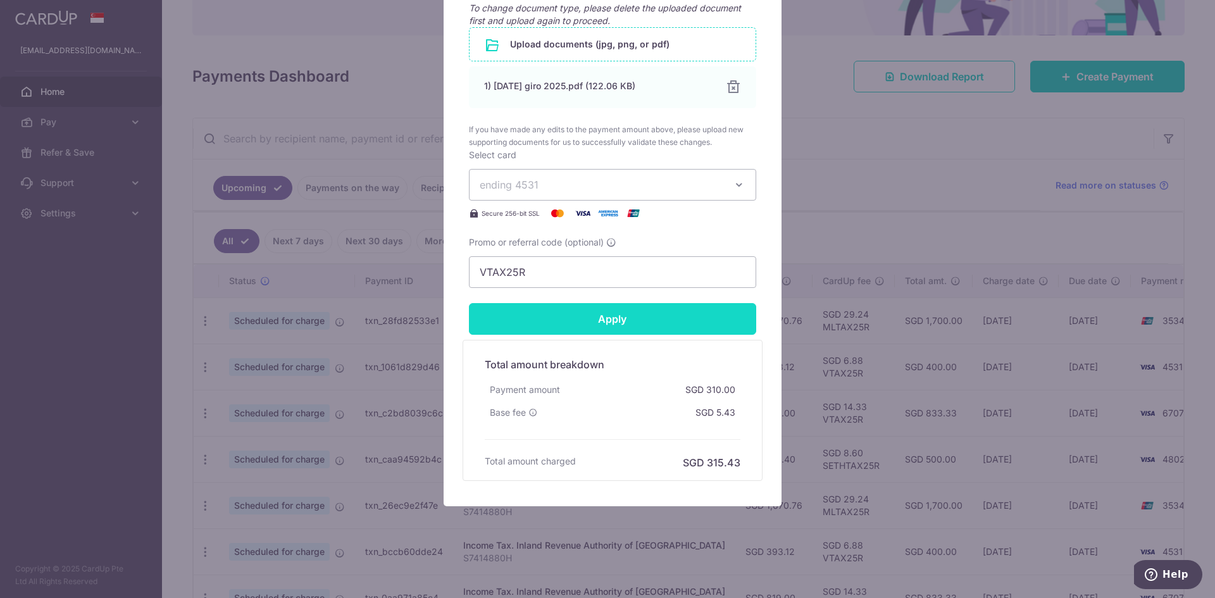
click at [590, 321] on input "Apply" at bounding box center [612, 319] width 287 height 32
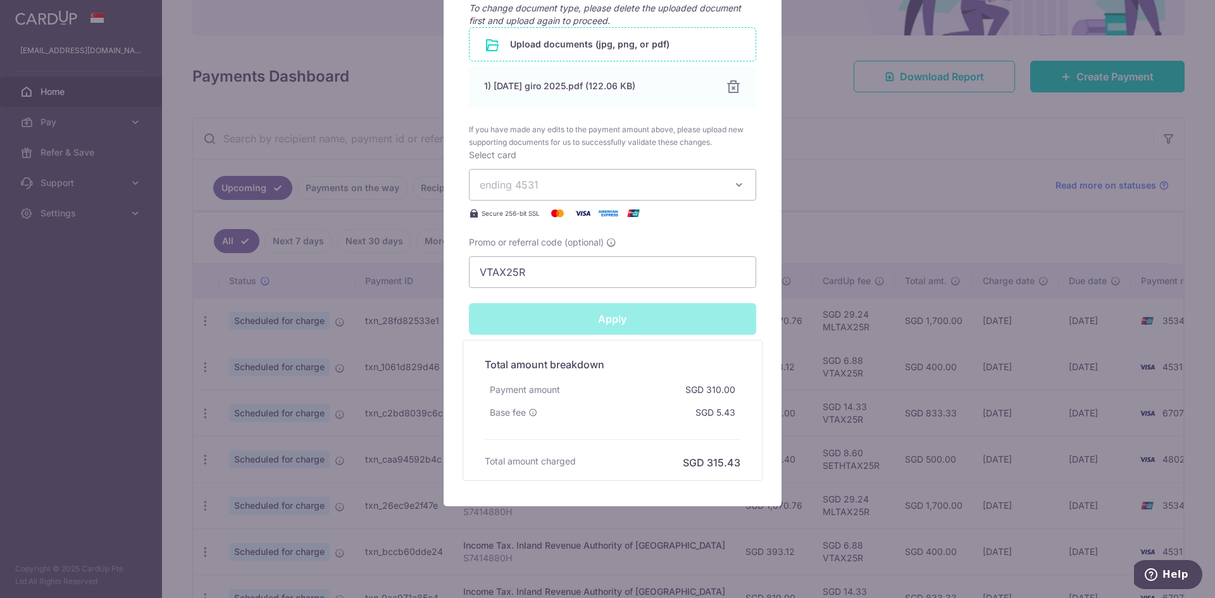
type input "Successfully Applied"
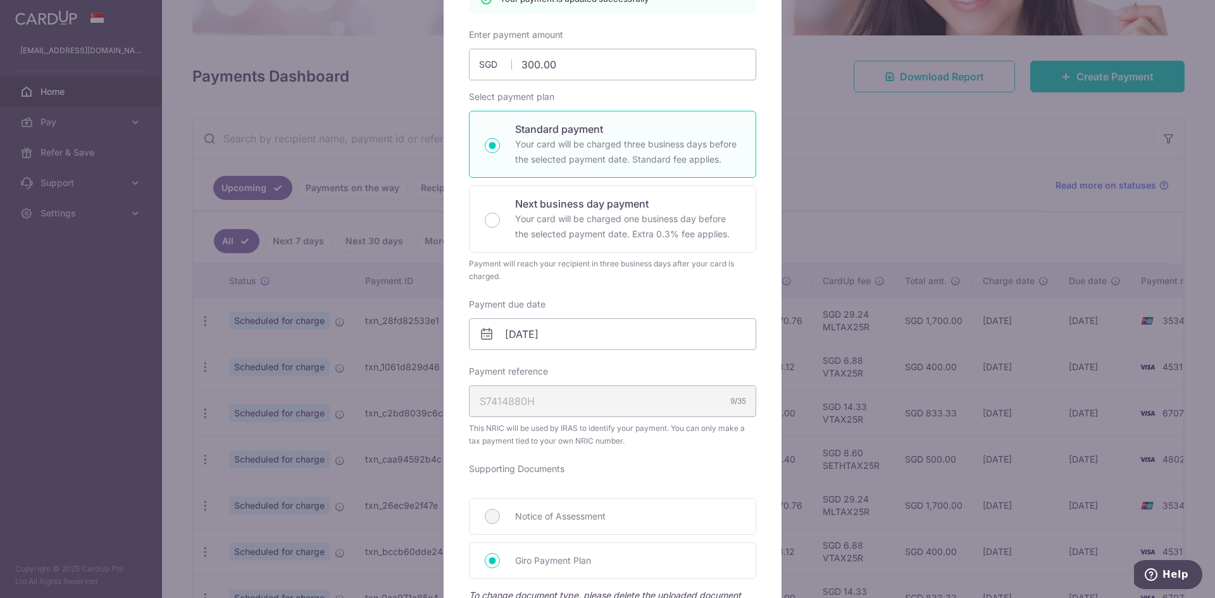
scroll to position [49, 0]
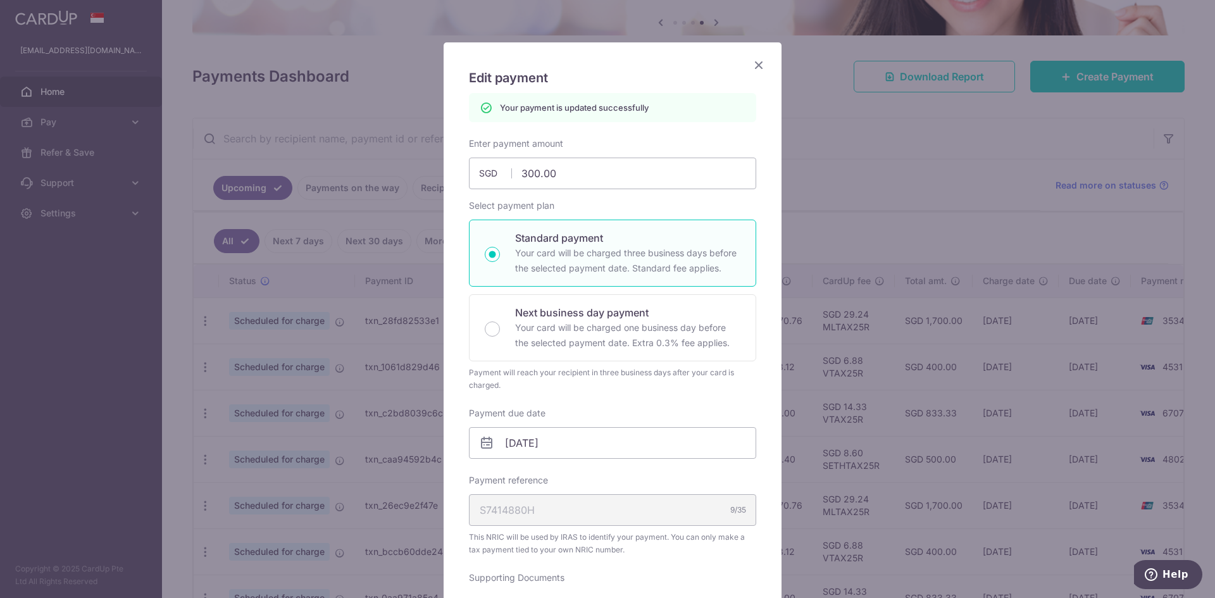
click at [756, 61] on icon "Close" at bounding box center [758, 65] width 15 height 16
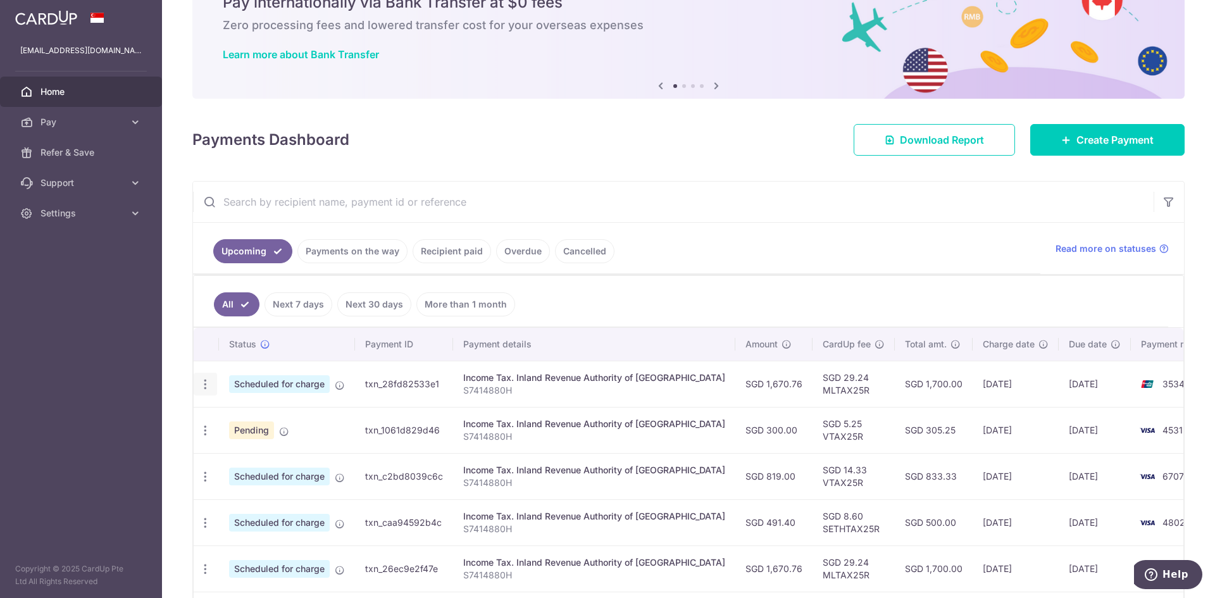
click at [202, 380] on icon "button" at bounding box center [205, 384] width 13 height 13
click at [267, 420] on span "Update payment" at bounding box center [273, 418] width 86 height 15
radio input "true"
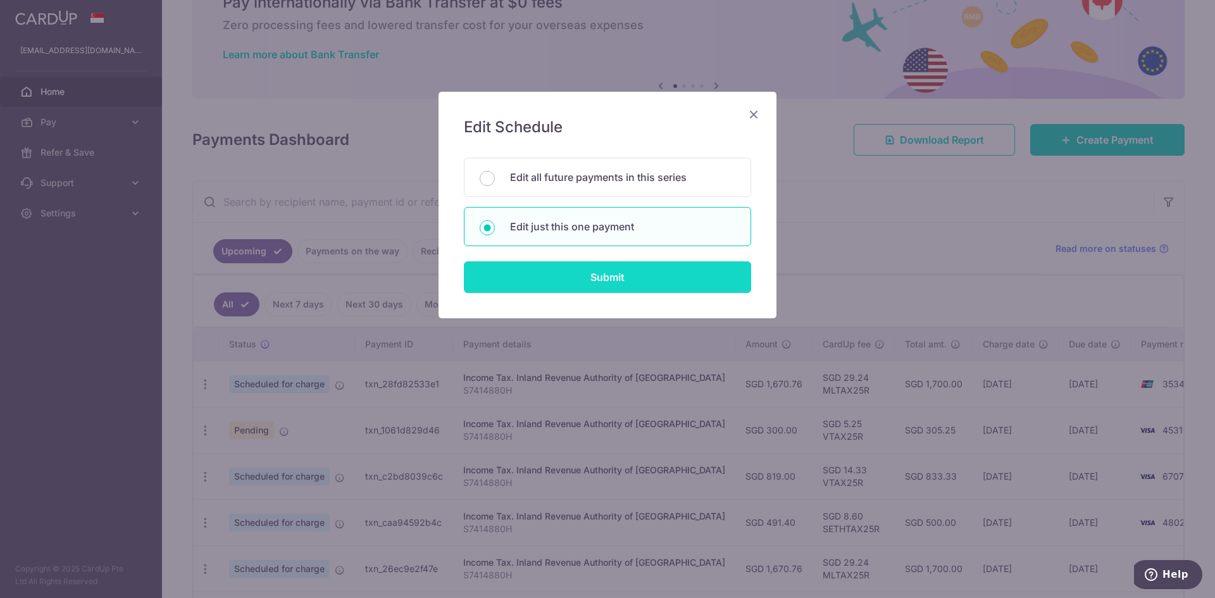
click at [552, 275] on input "Submit" at bounding box center [607, 277] width 287 height 32
radio input "true"
type input "1,670.76"
type input "23/09/2025"
type input "S7414880H"
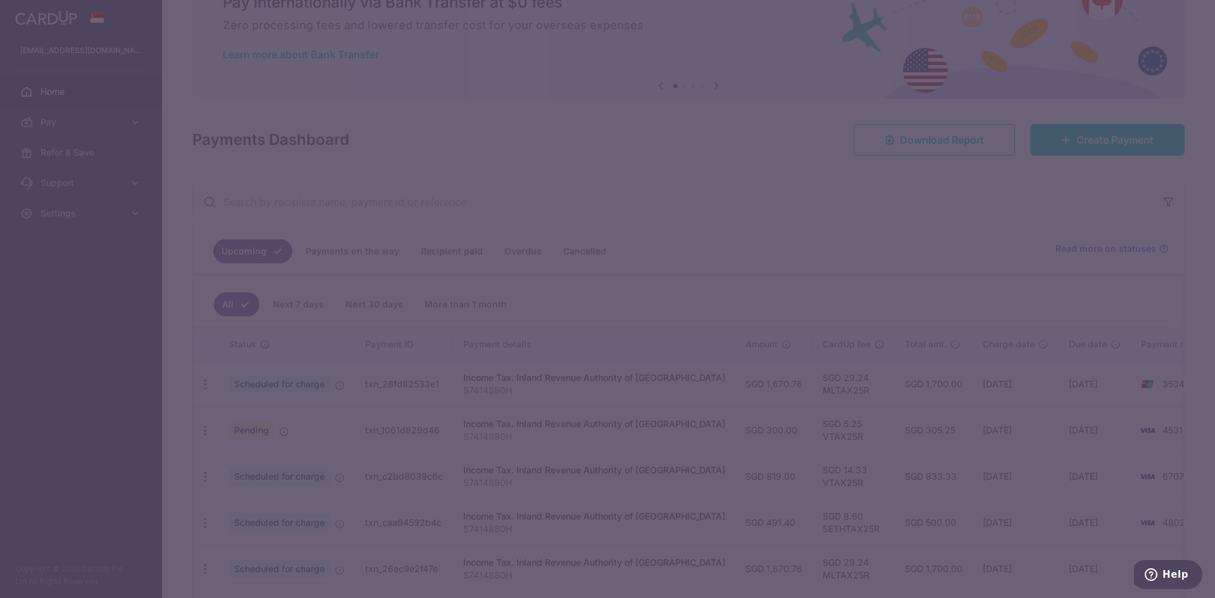
type input "MLTAX25R"
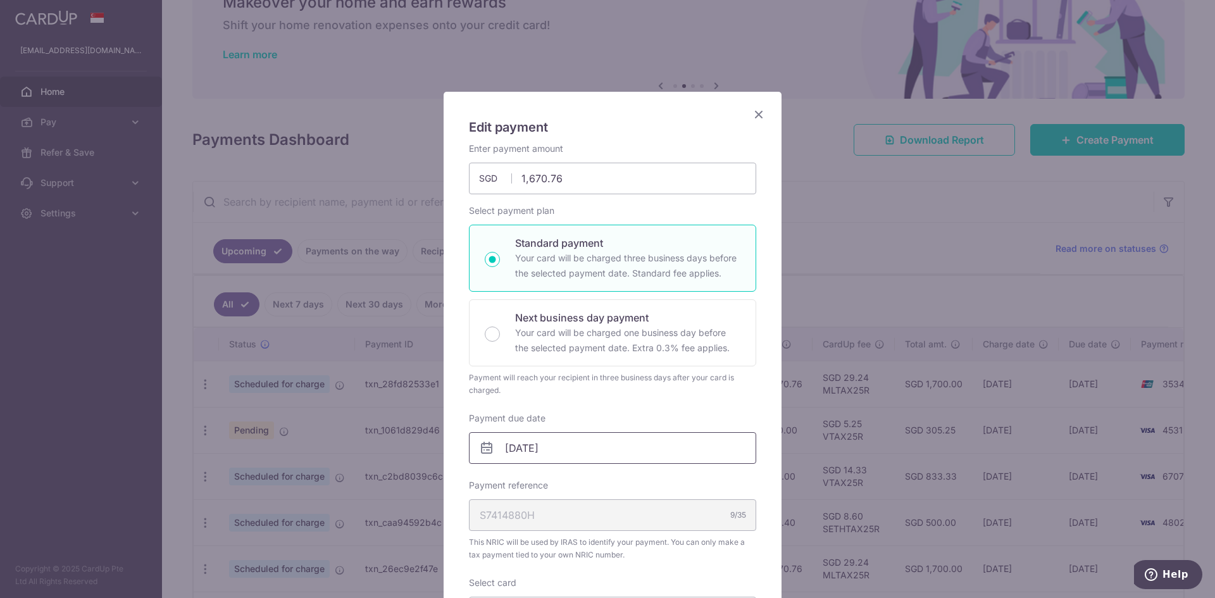
click at [571, 452] on input "23/09/2025" at bounding box center [612, 448] width 287 height 32
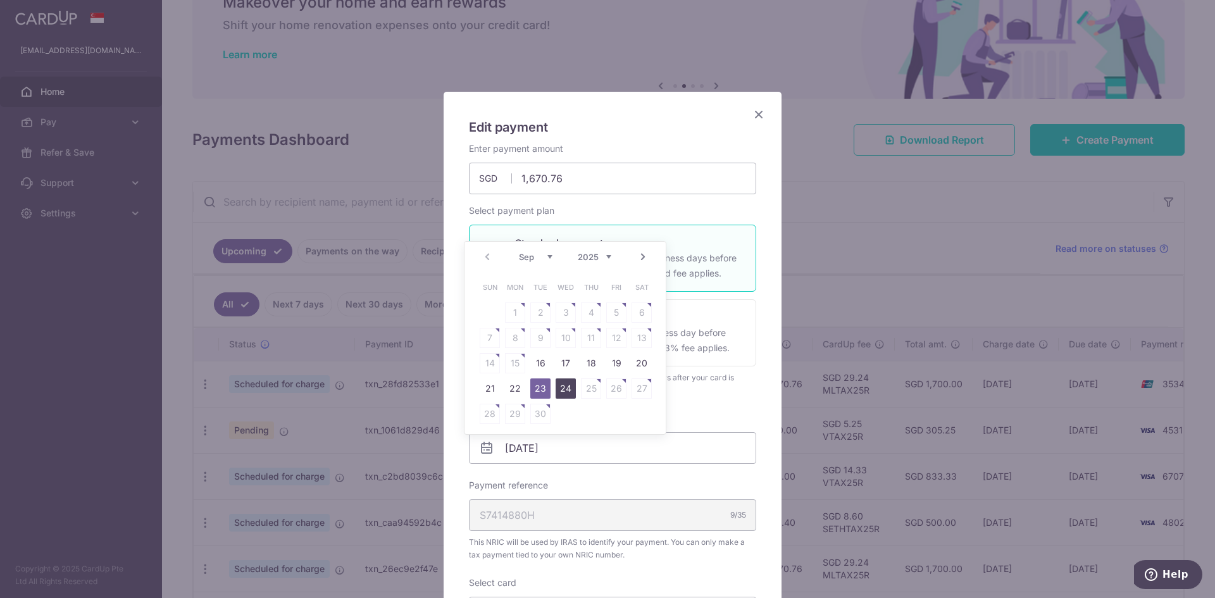
click at [569, 389] on link "24" at bounding box center [566, 388] width 20 height 20
type input "[DATE]"
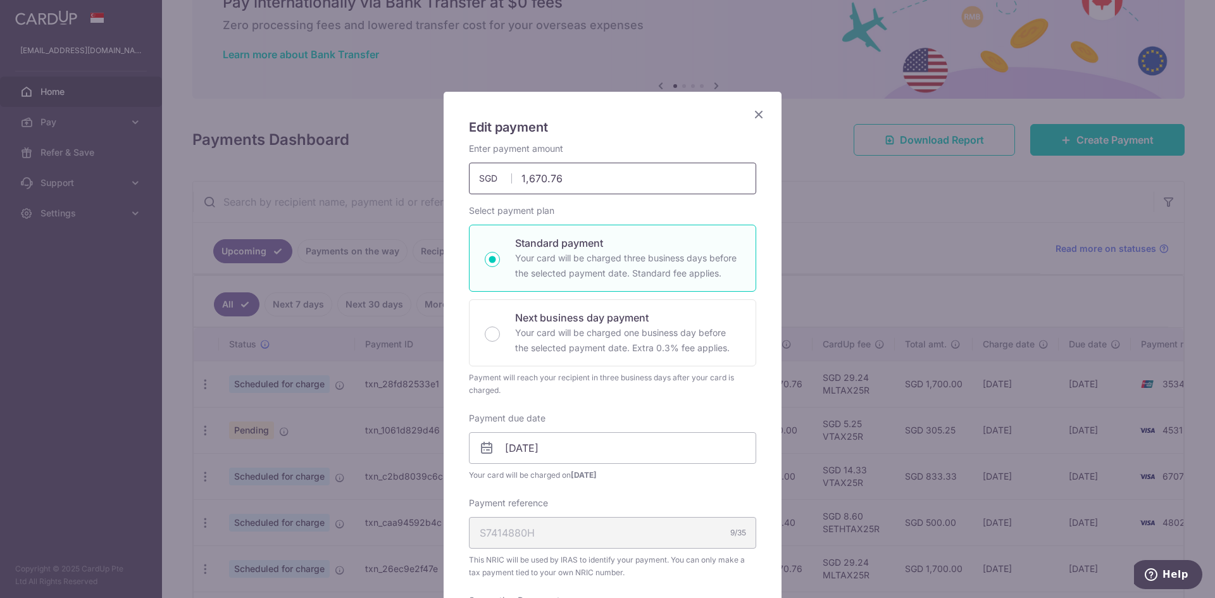
drag, startPoint x: 569, startPoint y: 182, endPoint x: 518, endPoint y: 173, distance: 51.4
click at [518, 173] on input "1,670.76" at bounding box center [612, 179] width 287 height 32
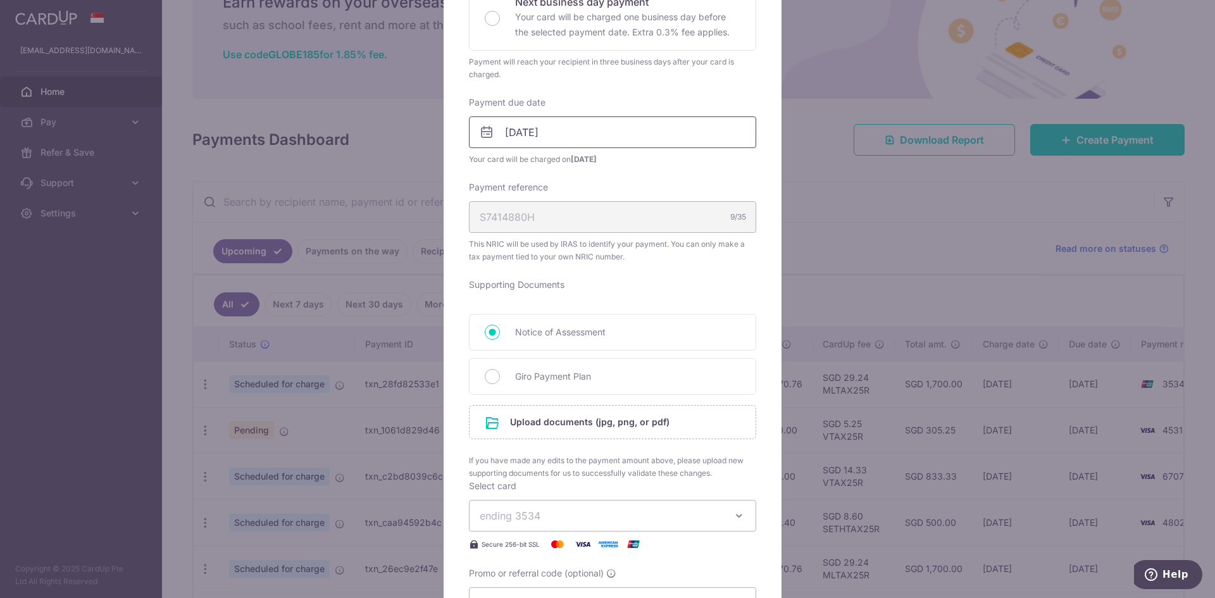
scroll to position [316, 0]
type input "848.00"
click at [560, 377] on span "Giro Payment Plan" at bounding box center [627, 375] width 225 height 15
click at [500, 377] on input "Giro Payment Plan" at bounding box center [492, 375] width 15 height 15
radio input "true"
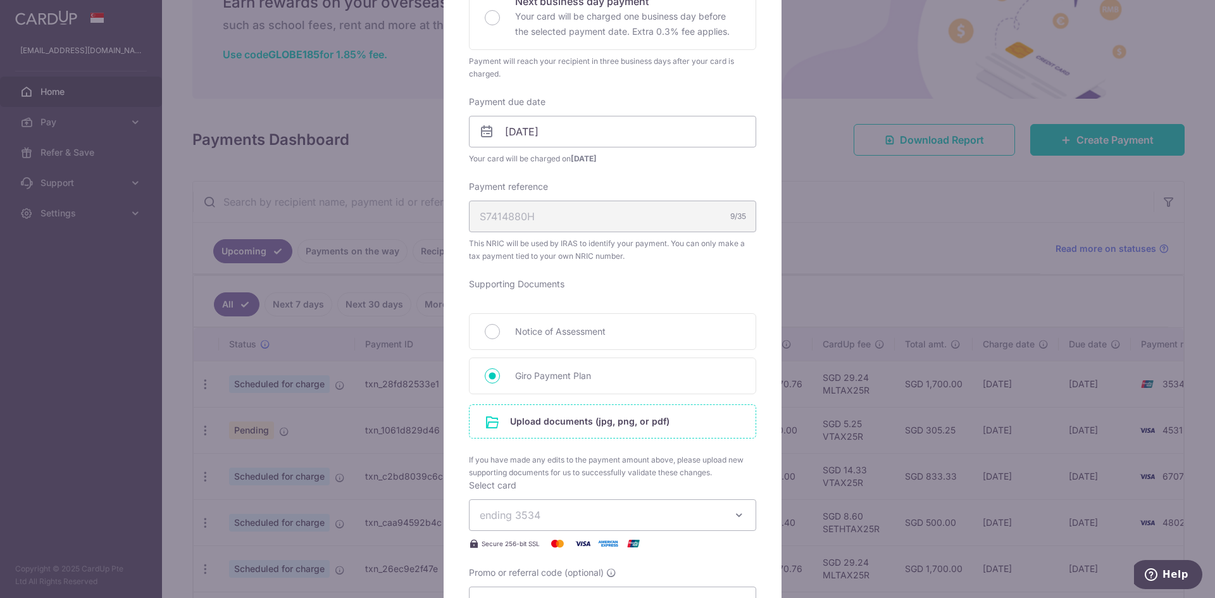
click at [559, 421] on input "file" at bounding box center [612, 421] width 286 height 33
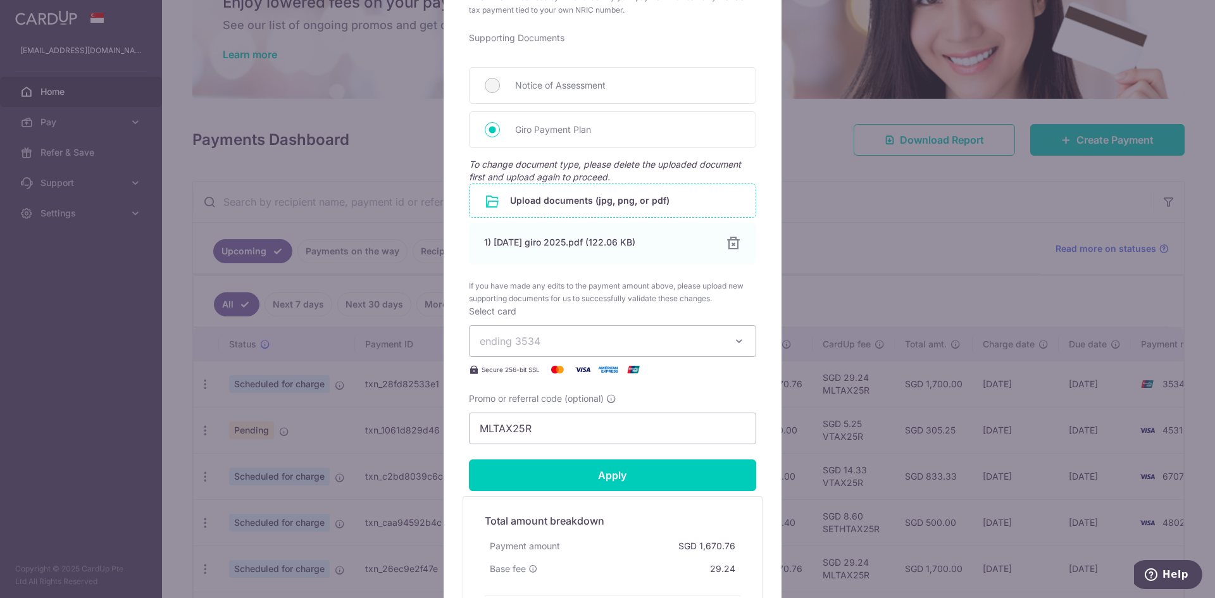
scroll to position [569, 0]
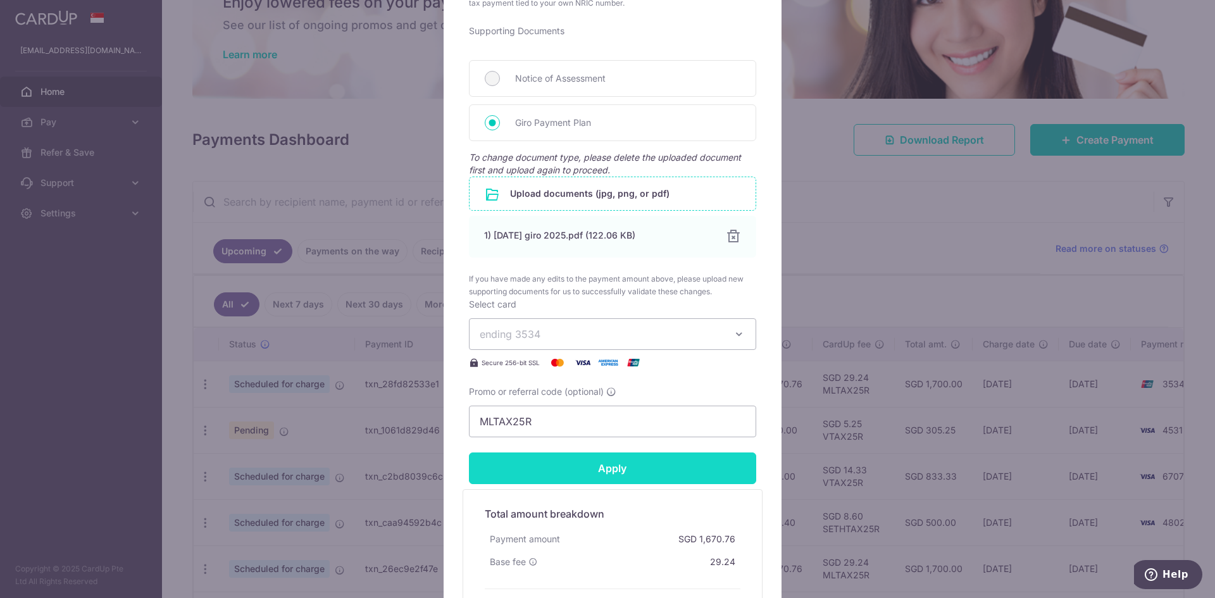
click at [608, 467] on input "Apply" at bounding box center [612, 468] width 287 height 32
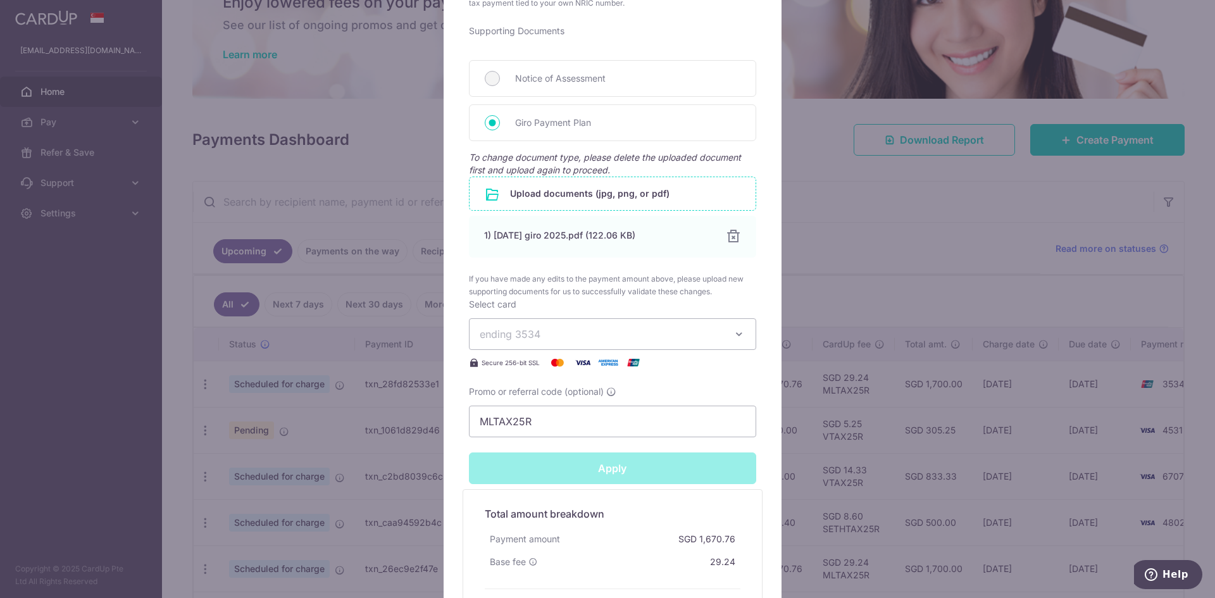
type input "Successfully Applied"
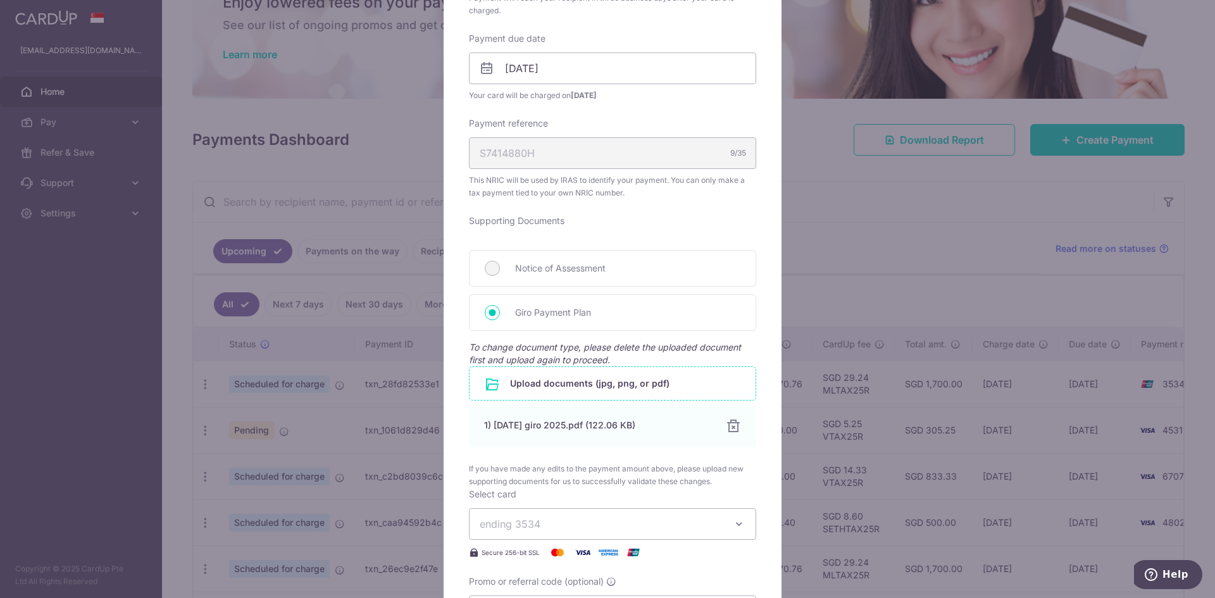
scroll to position [171, 0]
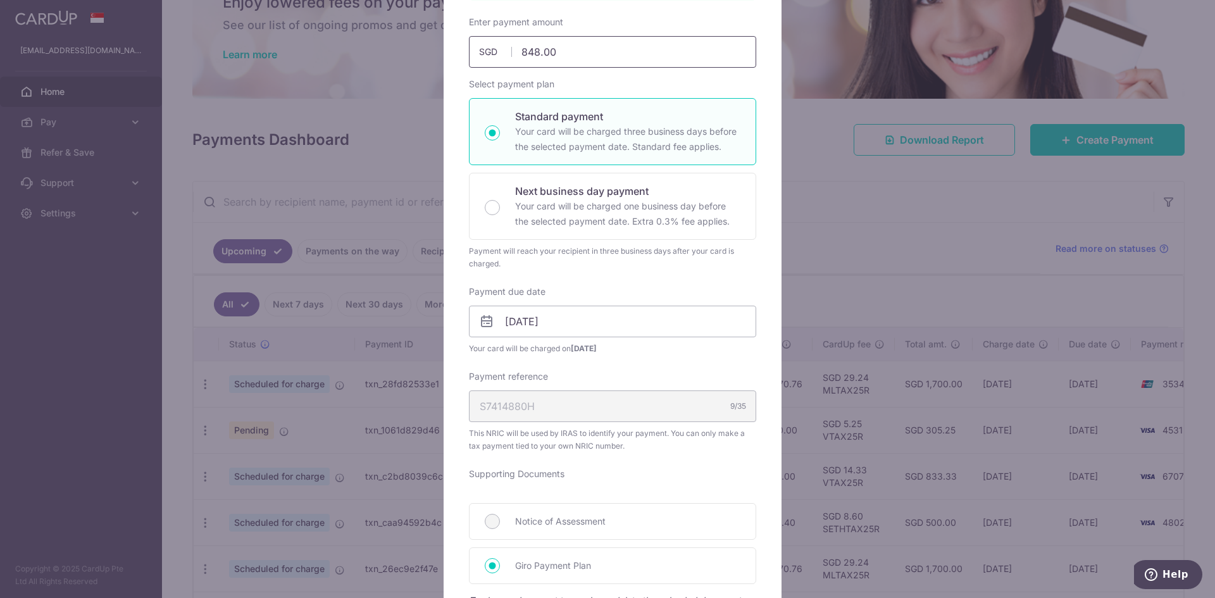
drag, startPoint x: 523, startPoint y: 54, endPoint x: 552, endPoint y: 41, distance: 31.7
click at [552, 41] on input "848.00" at bounding box center [612, 52] width 287 height 32
type input "89"
type input "Apply"
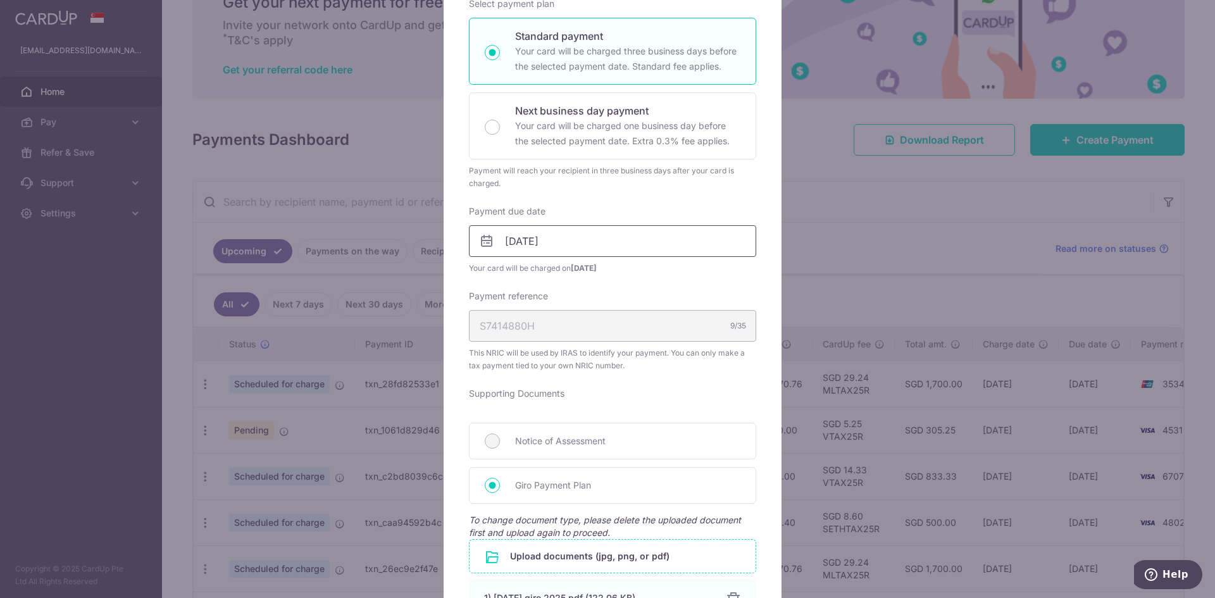
scroll to position [316, 0]
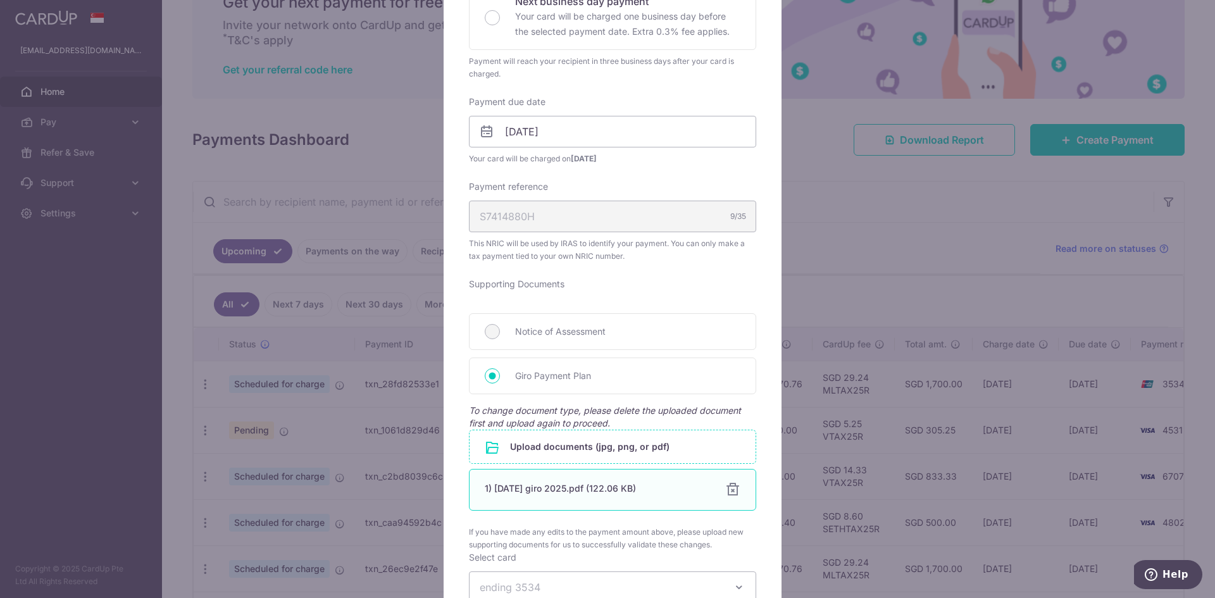
click at [728, 492] on div at bounding box center [732, 489] width 15 height 15
type input "896.00"
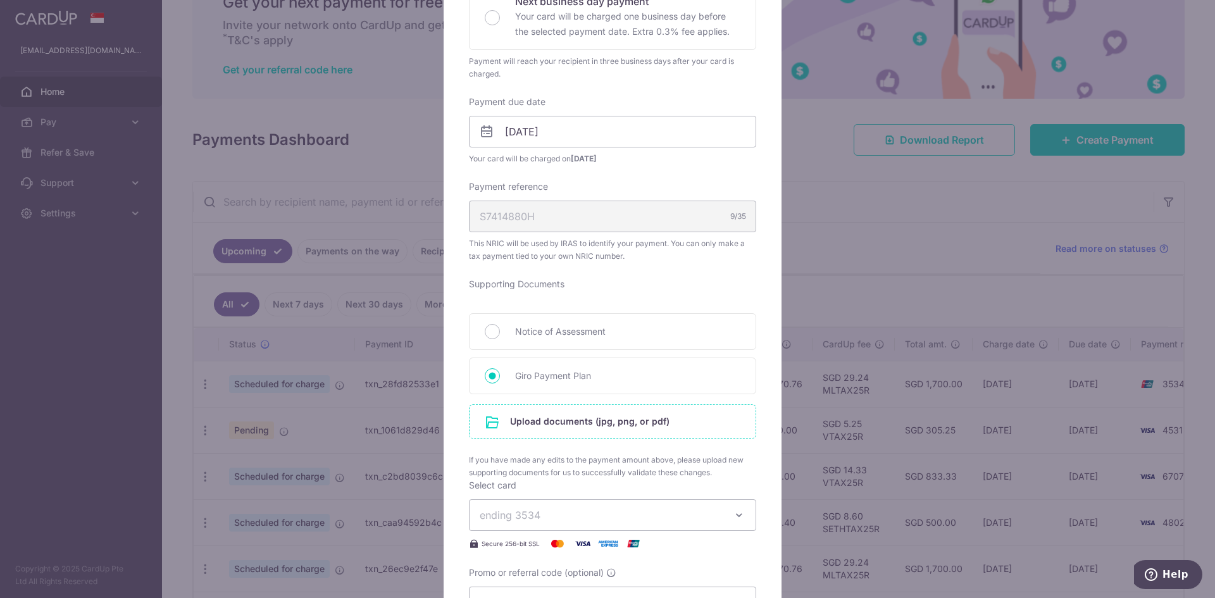
click at [633, 429] on input "file" at bounding box center [612, 421] width 286 height 33
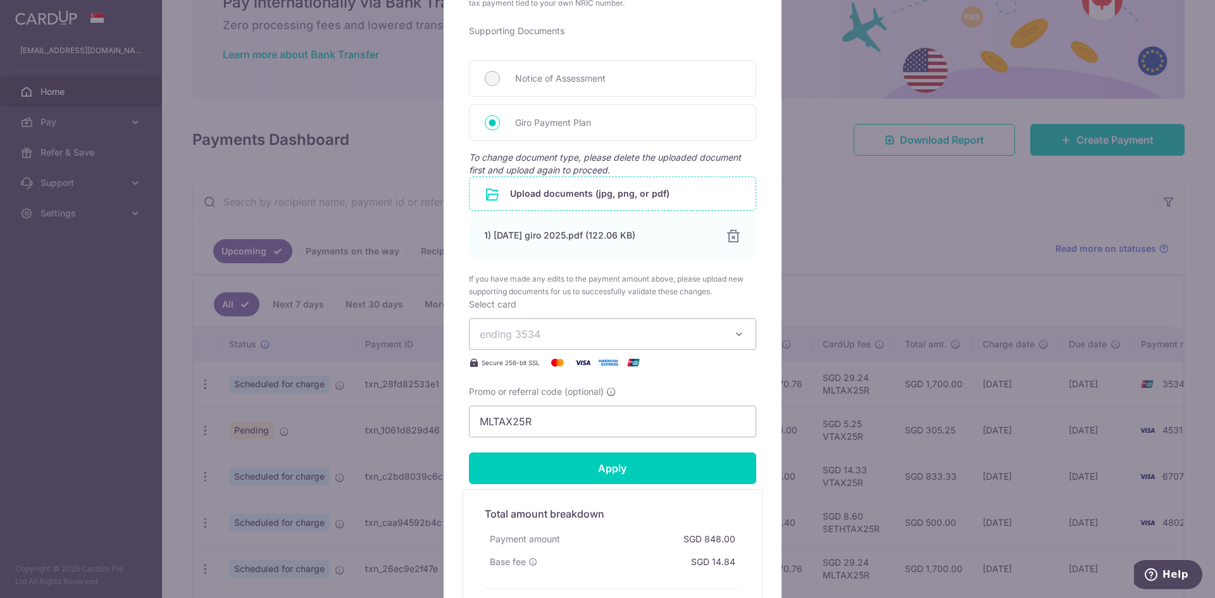
scroll to position [696, 0]
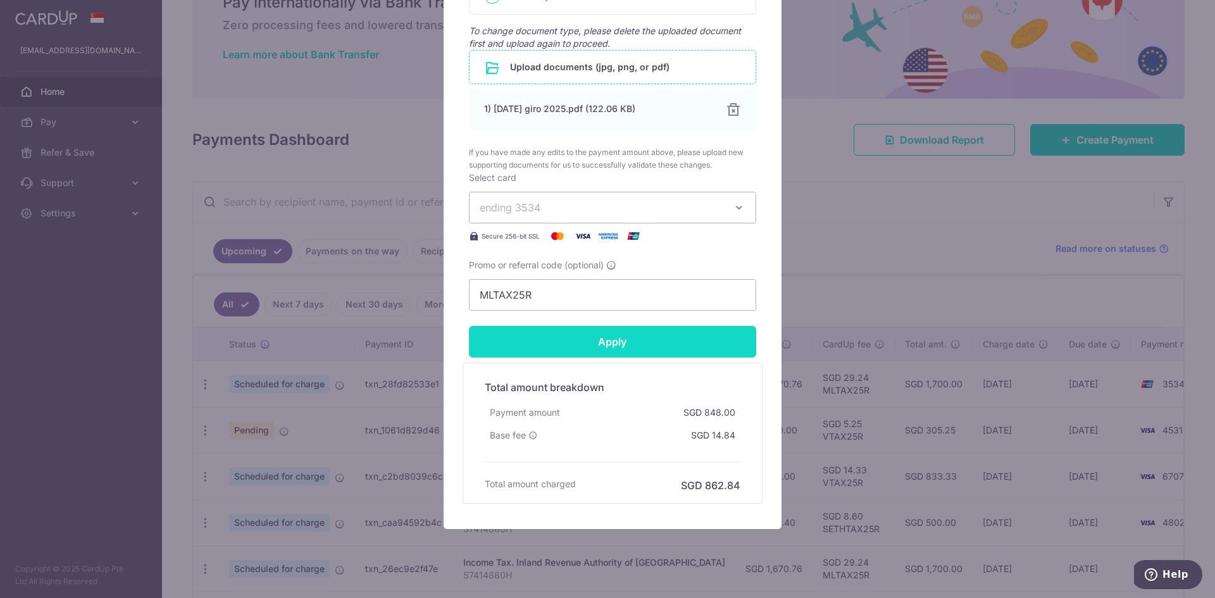
click at [578, 352] on input "Apply" at bounding box center [612, 342] width 287 height 32
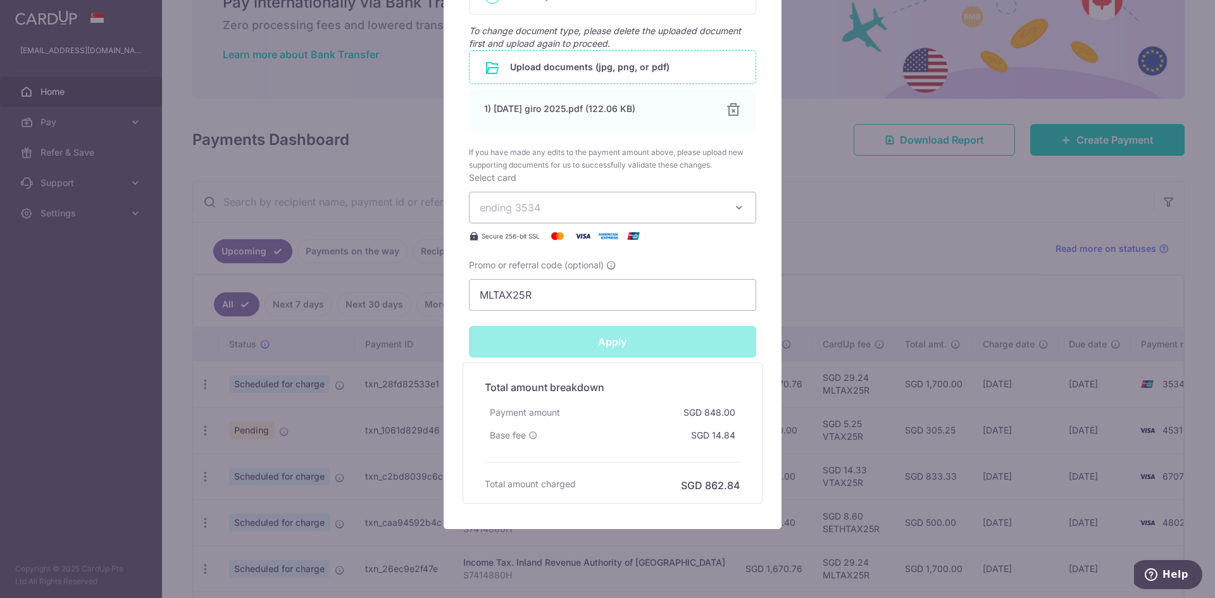
type input "Successfully Applied"
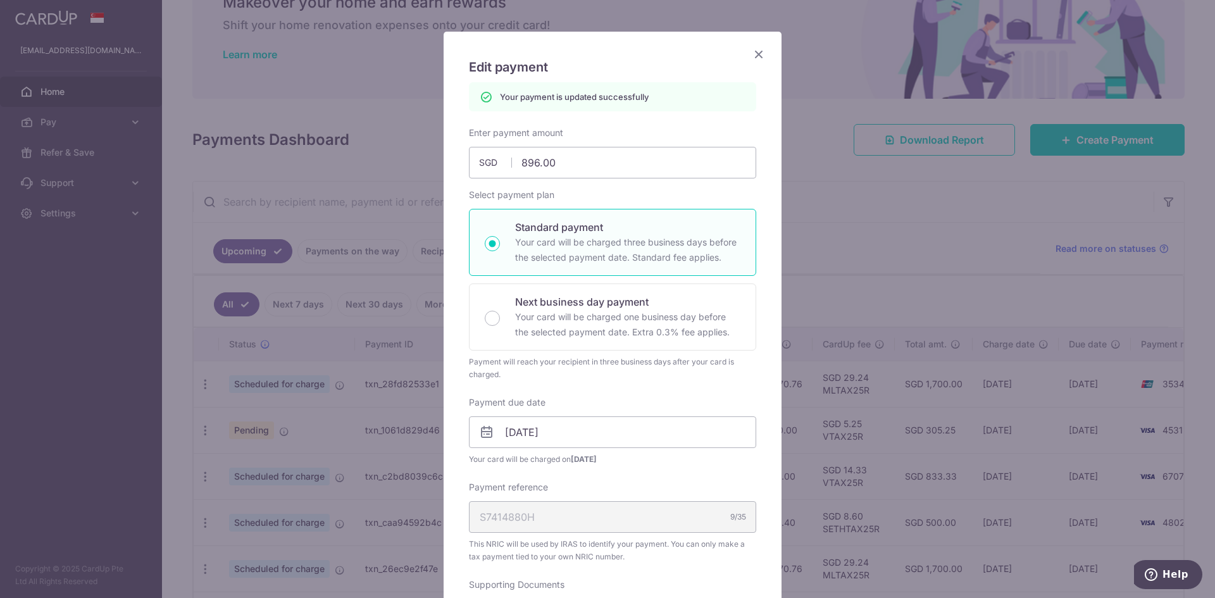
scroll to position [0, 0]
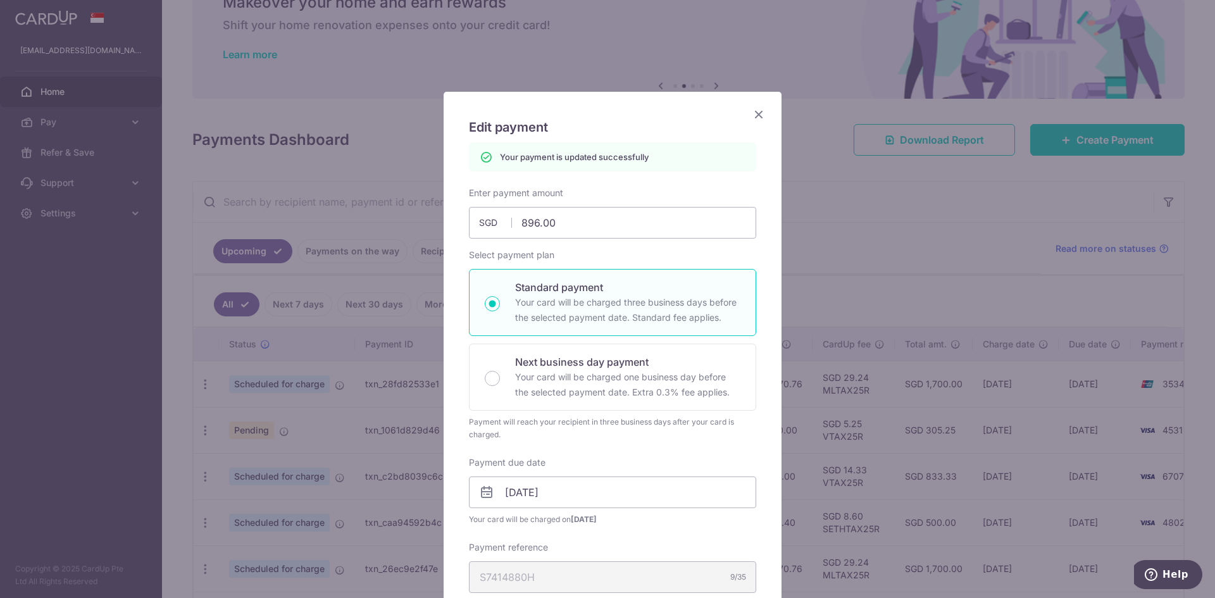
click at [755, 116] on icon "Close" at bounding box center [758, 114] width 15 height 16
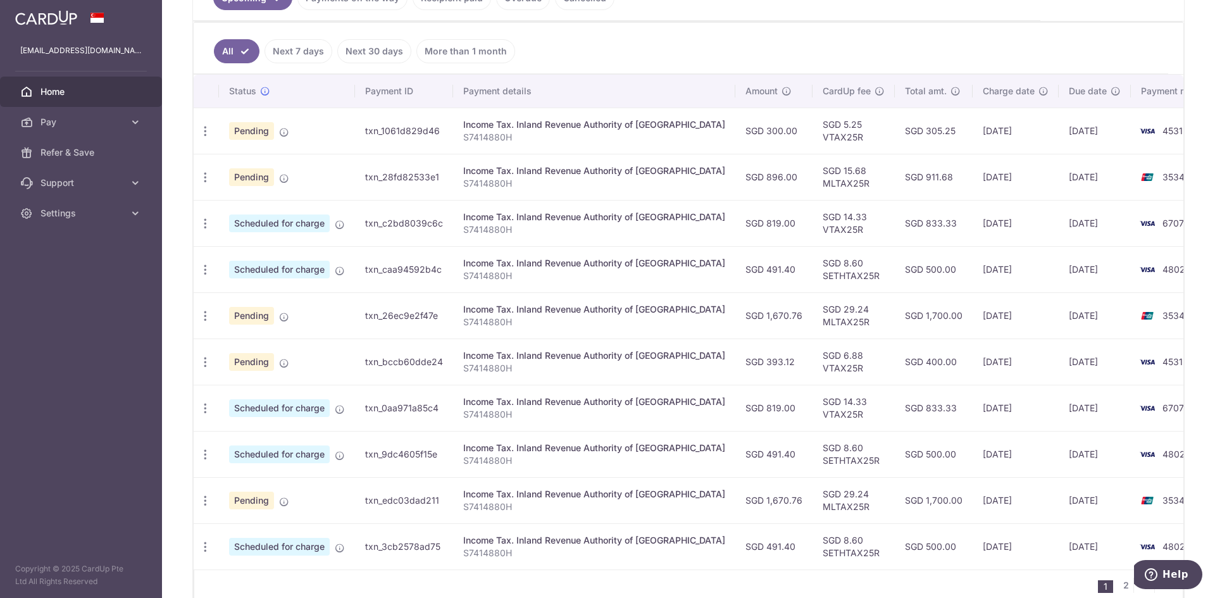
scroll to position [253, 0]
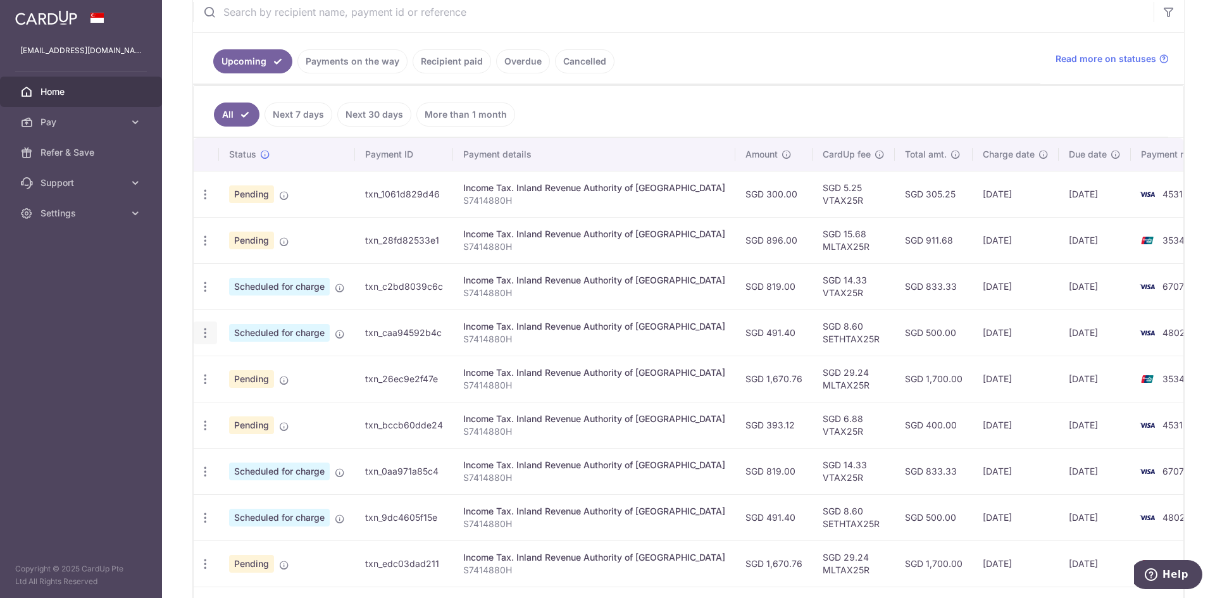
click at [202, 335] on icon "button" at bounding box center [205, 332] width 13 height 13
click at [248, 366] on span "Update payment" at bounding box center [273, 367] width 86 height 15
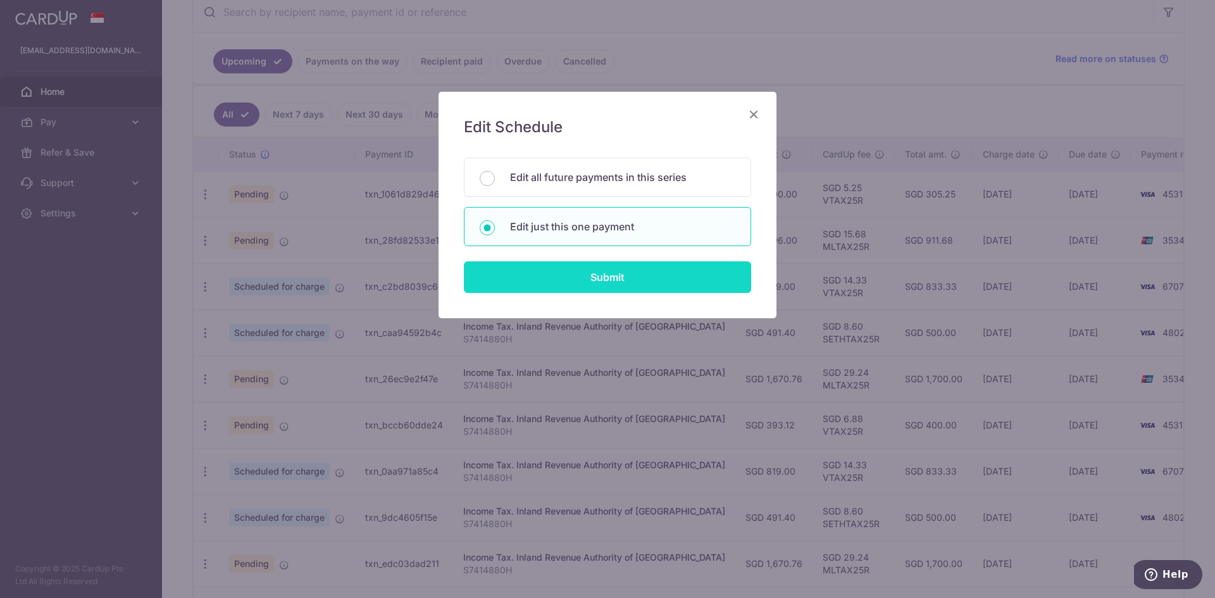
click at [542, 275] on input "Submit" at bounding box center [607, 277] width 287 height 32
radio input "true"
type input "491.40"
type input "[DATE]"
type input "S7414880H"
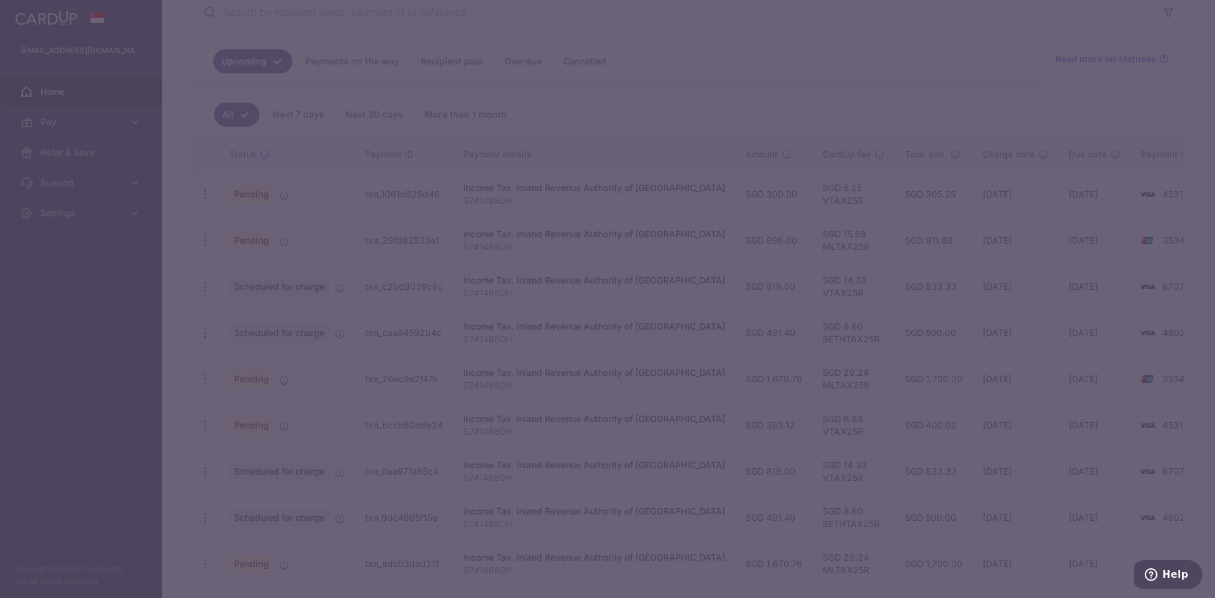
type input "SETHTAX25R"
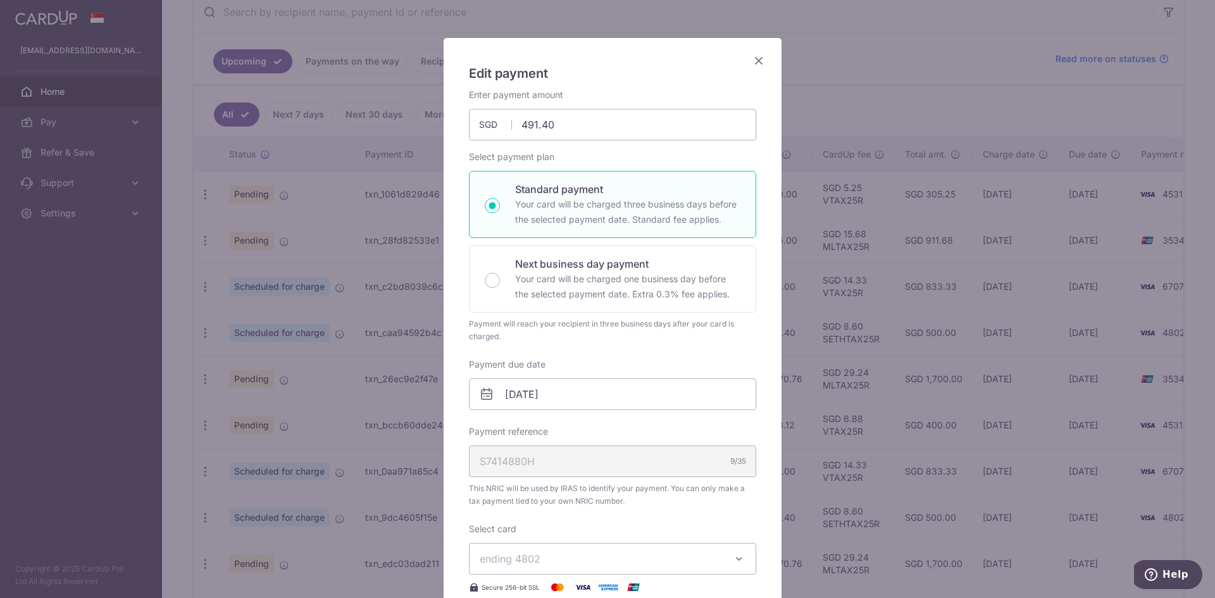
scroll to position [127, 0]
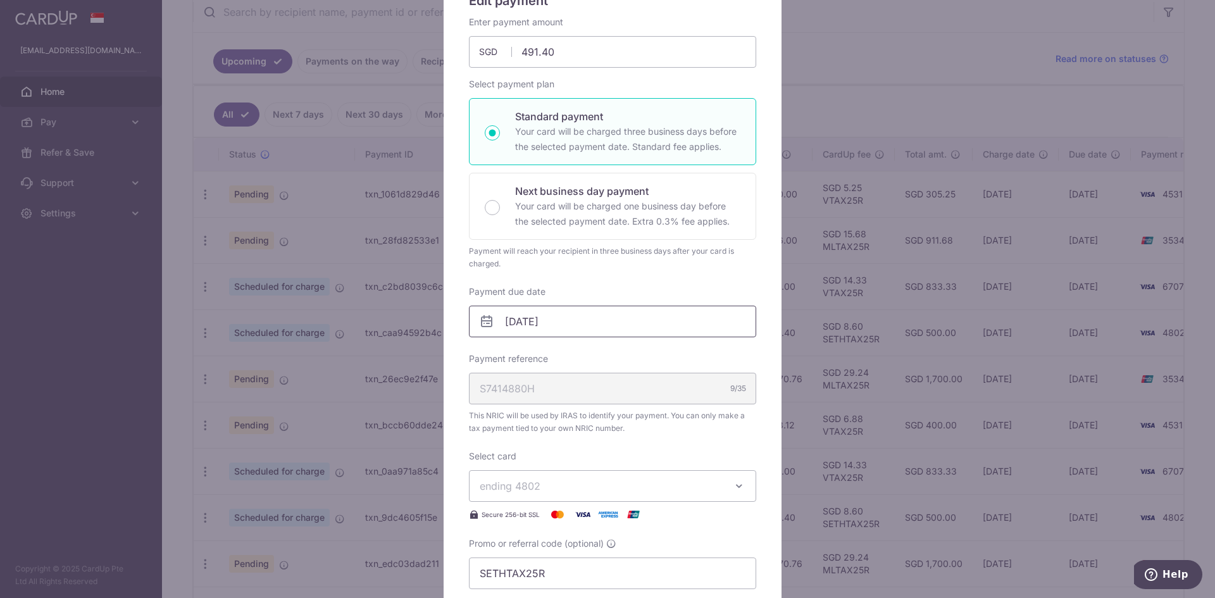
click at [600, 321] on input "[DATE]" at bounding box center [612, 322] width 287 height 32
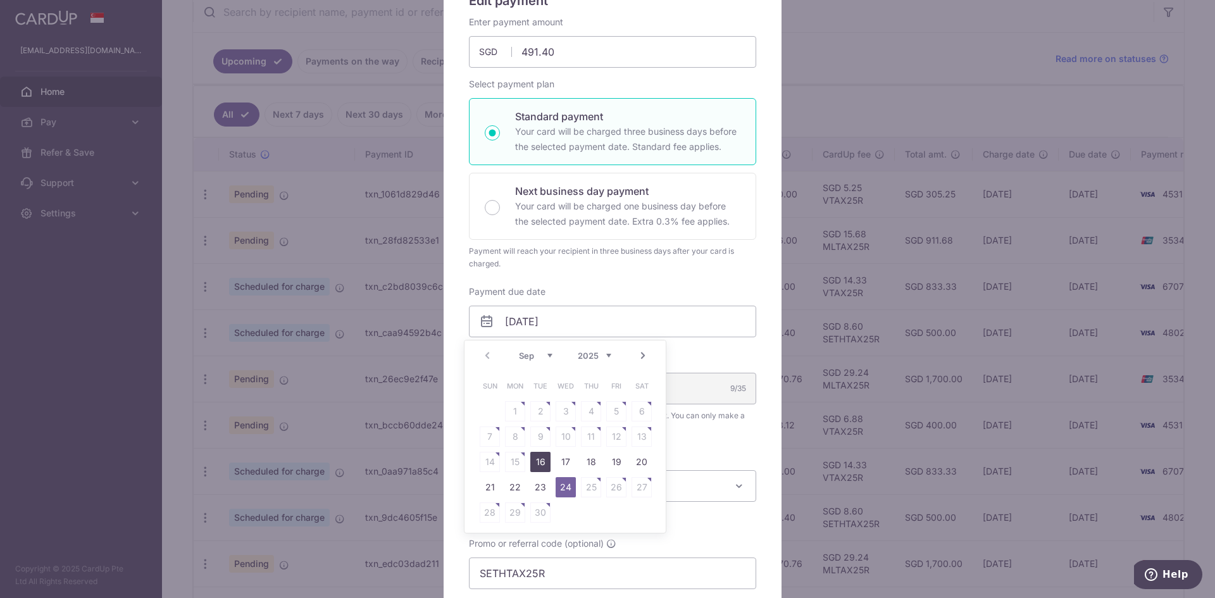
click at [543, 459] on link "16" at bounding box center [540, 462] width 20 height 20
type input "16/09/2025"
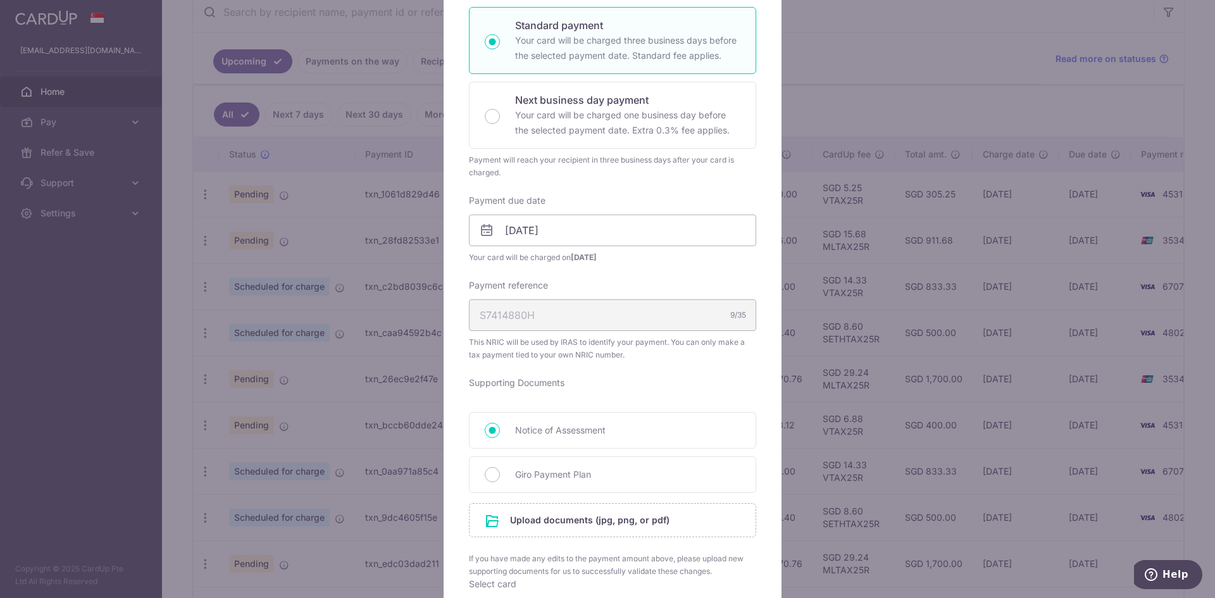
scroll to position [380, 0]
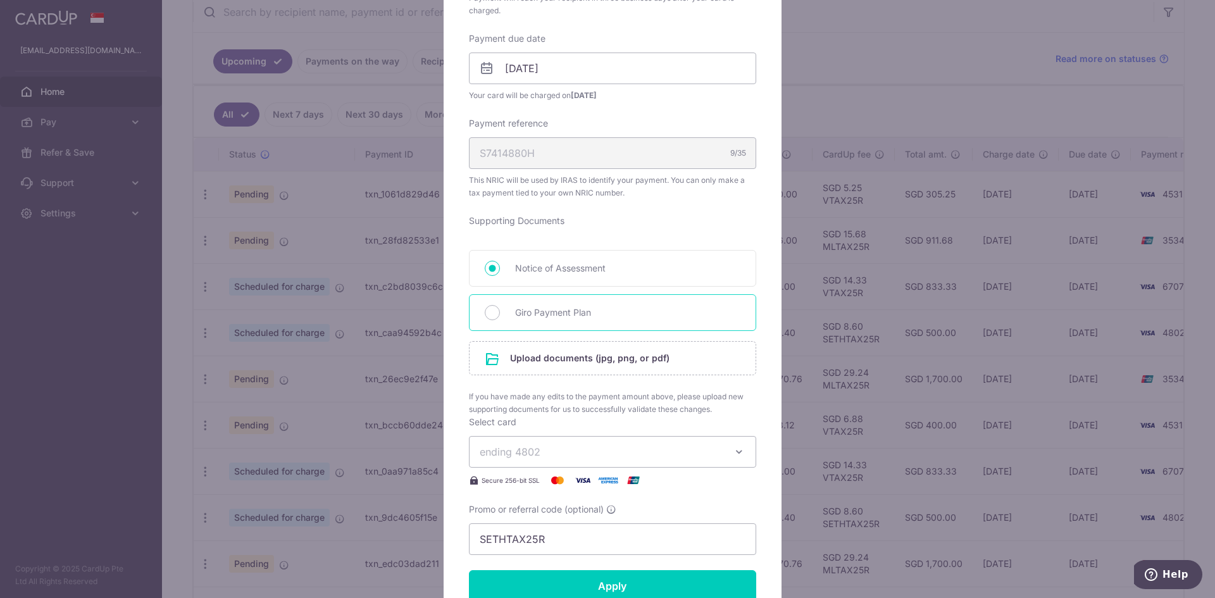
click at [556, 310] on span "Giro Payment Plan" at bounding box center [627, 312] width 225 height 15
click at [500, 310] on input "Giro Payment Plan" at bounding box center [492, 312] width 15 height 15
radio input "true"
click at [554, 353] on input "file" at bounding box center [612, 358] width 286 height 33
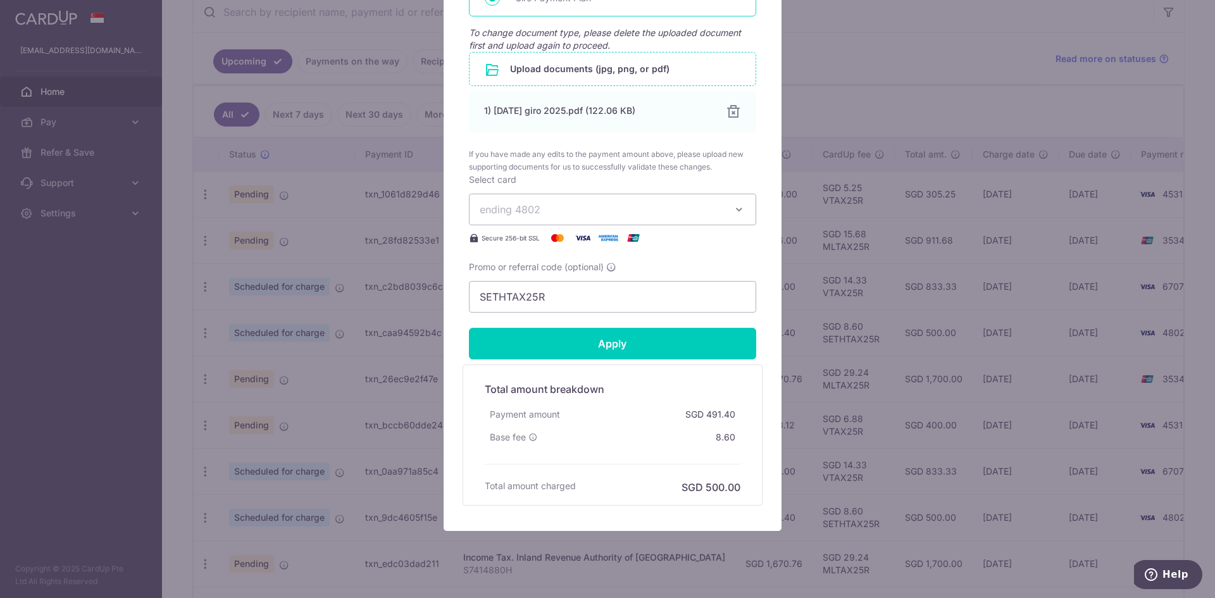
scroll to position [696, 0]
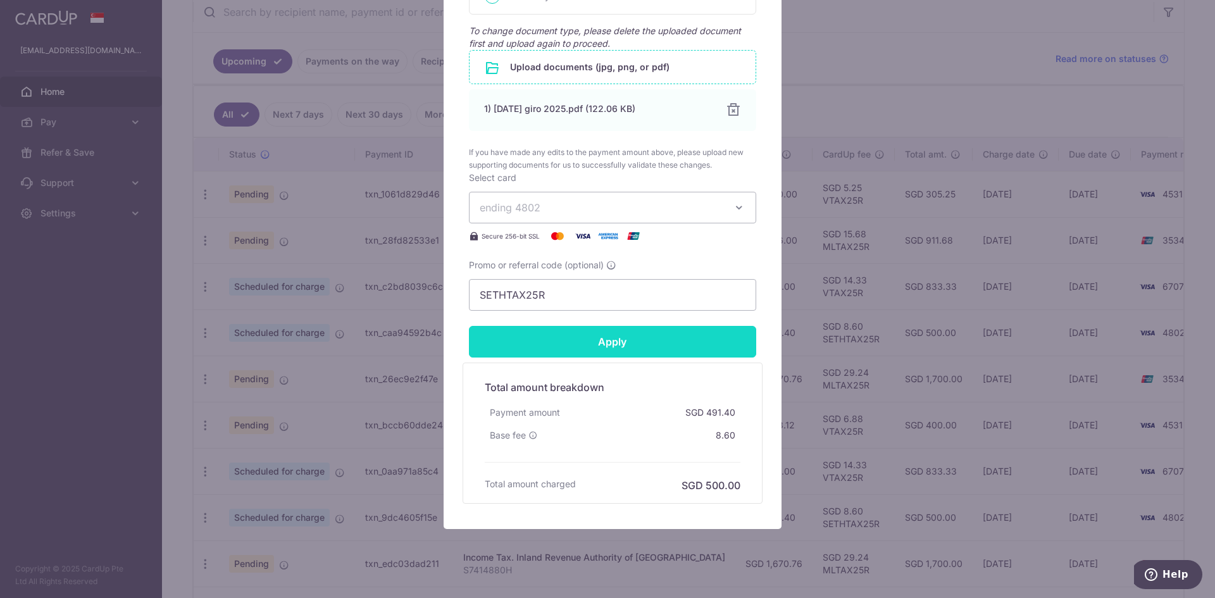
click at [595, 345] on input "Apply" at bounding box center [612, 342] width 287 height 32
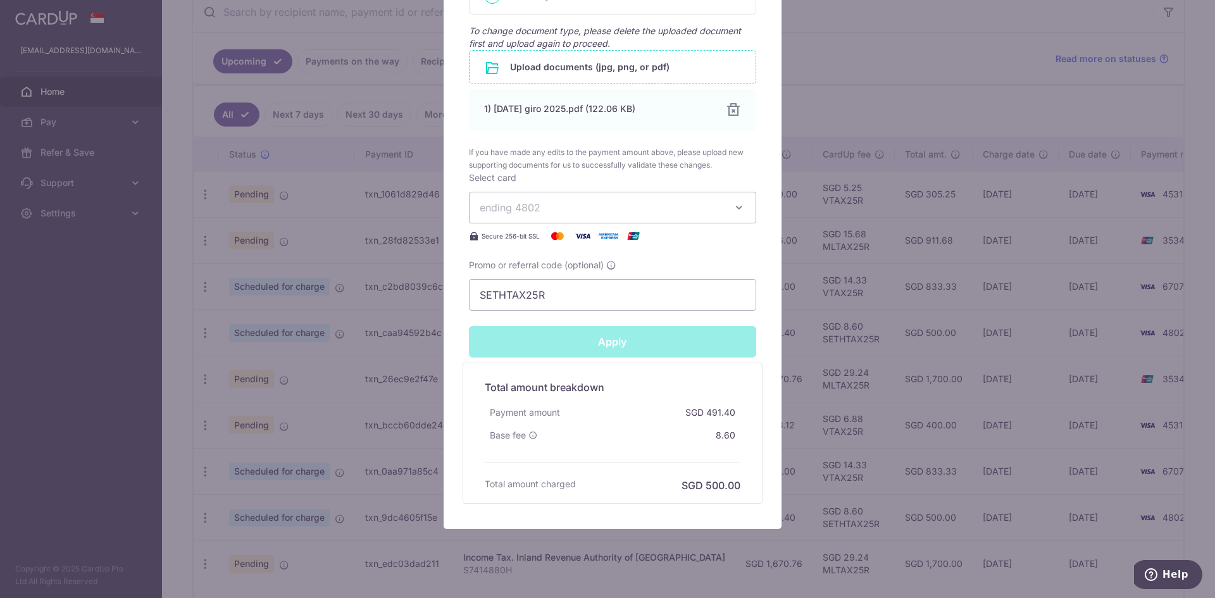
type input "Successfully Applied"
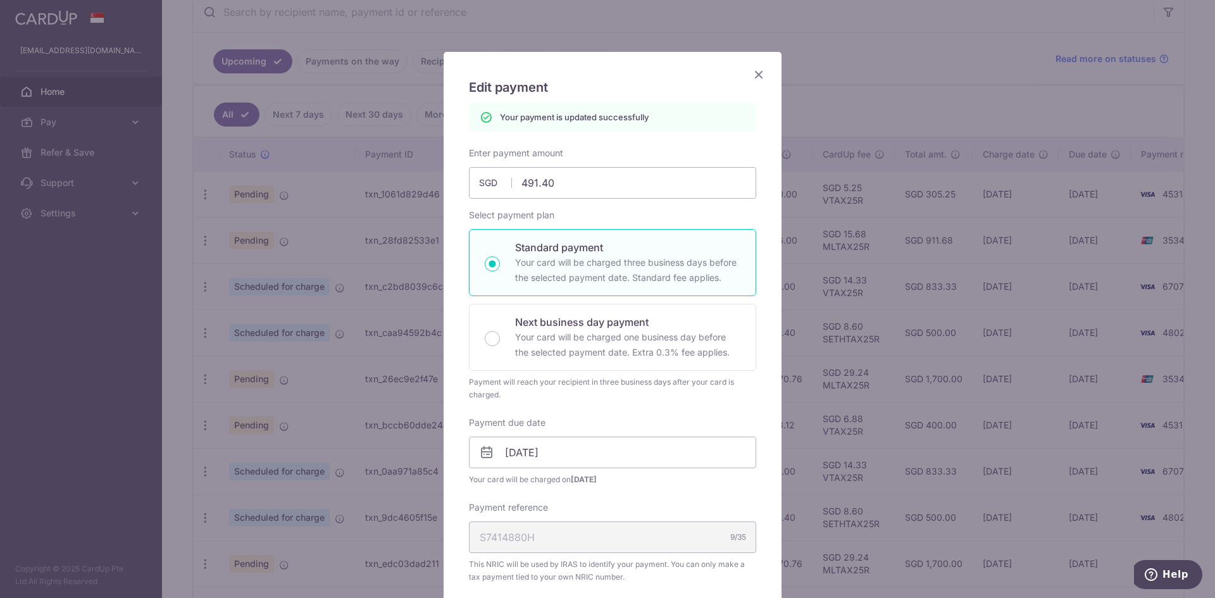
scroll to position [0, 0]
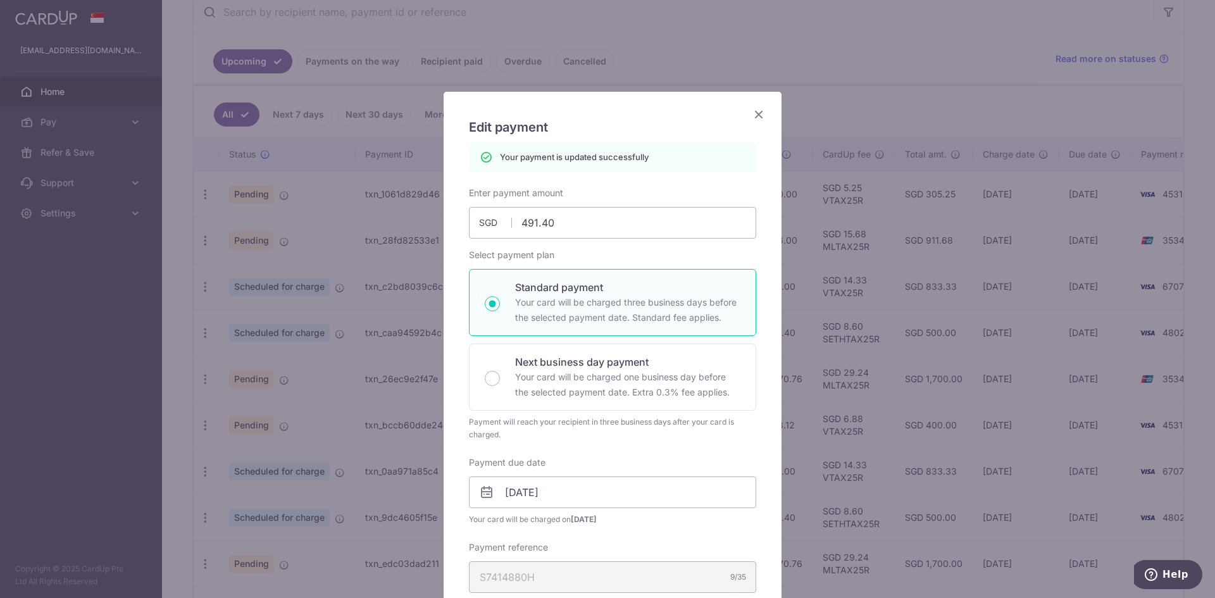
click at [755, 111] on icon "Close" at bounding box center [758, 114] width 15 height 16
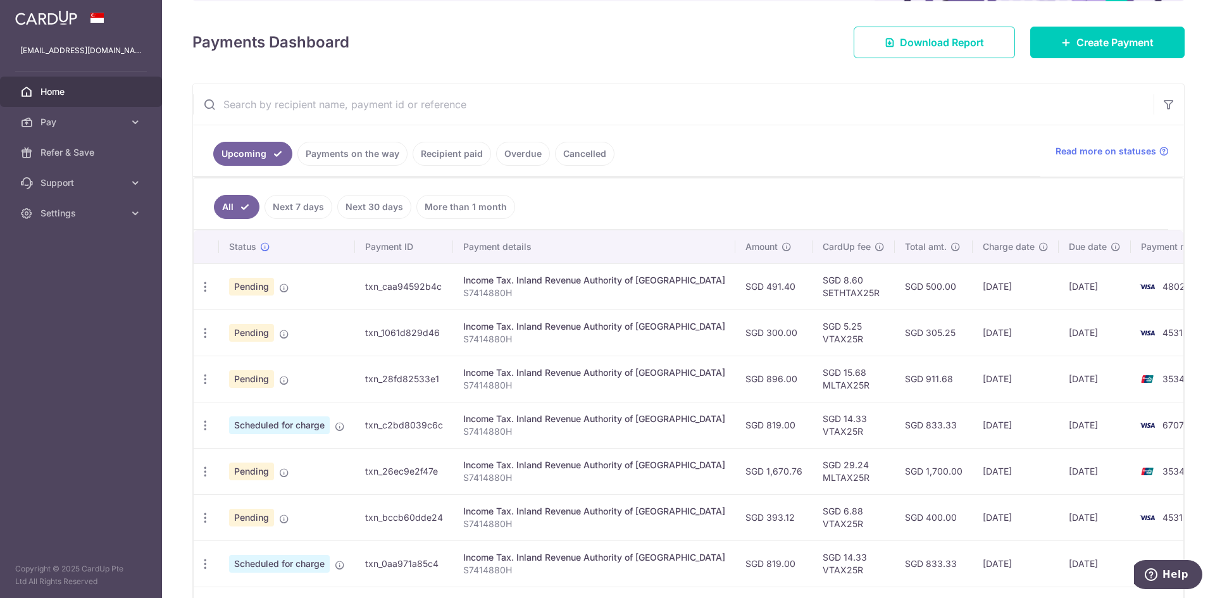
scroll to position [190, 0]
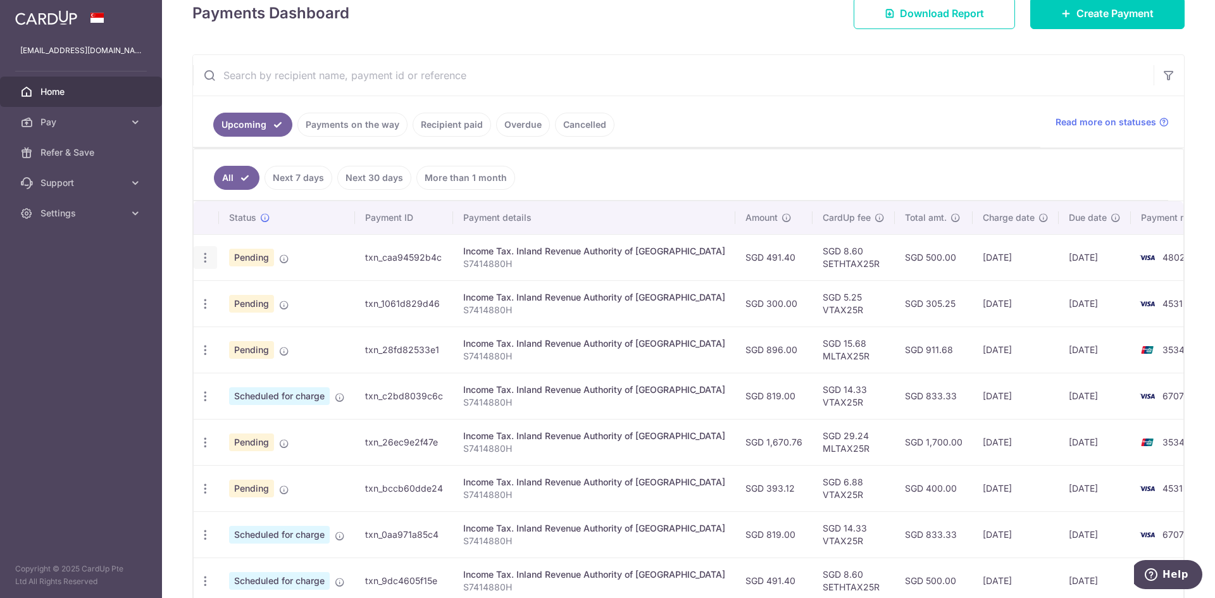
click at [201, 263] on icon "button" at bounding box center [205, 257] width 13 height 13
click at [269, 285] on span "Update payment" at bounding box center [273, 292] width 86 height 15
radio input "true"
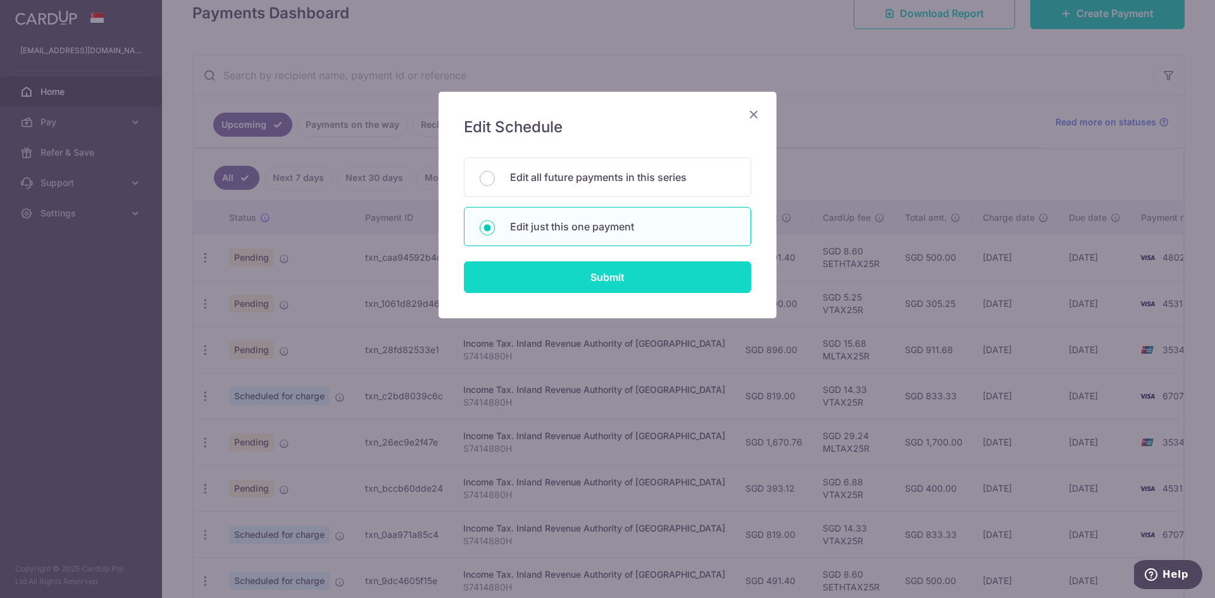
click at [502, 273] on input "Submit" at bounding box center [607, 277] width 287 height 32
radio input "true"
type input "491.40"
type input "16/09/2025"
type input "S7414880H"
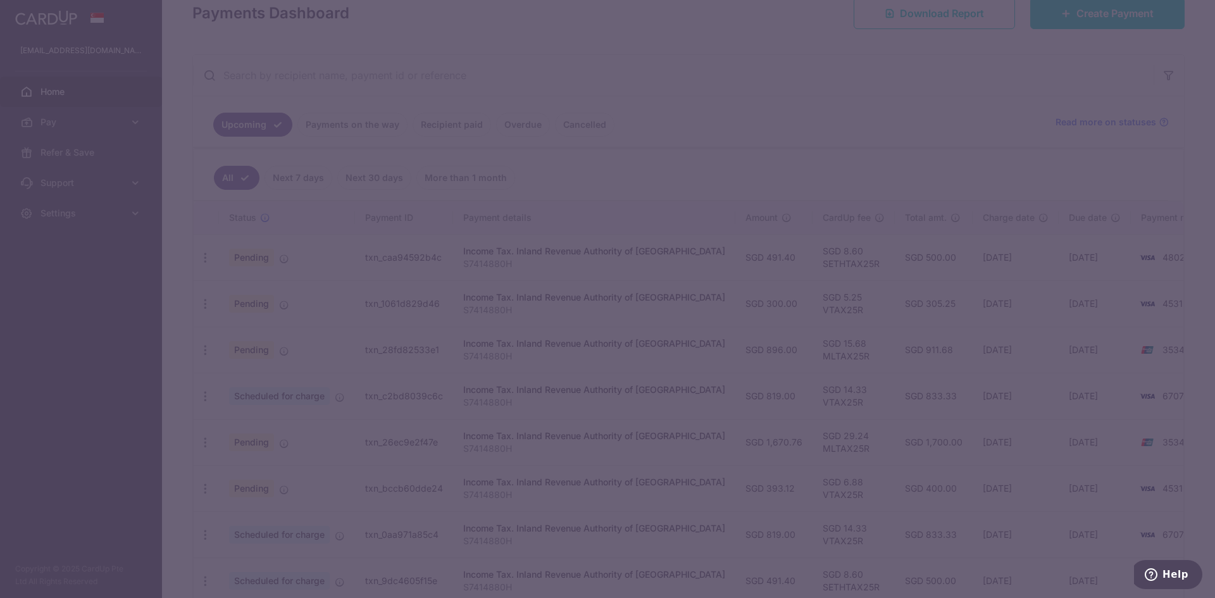
type input "SETHTAX25R"
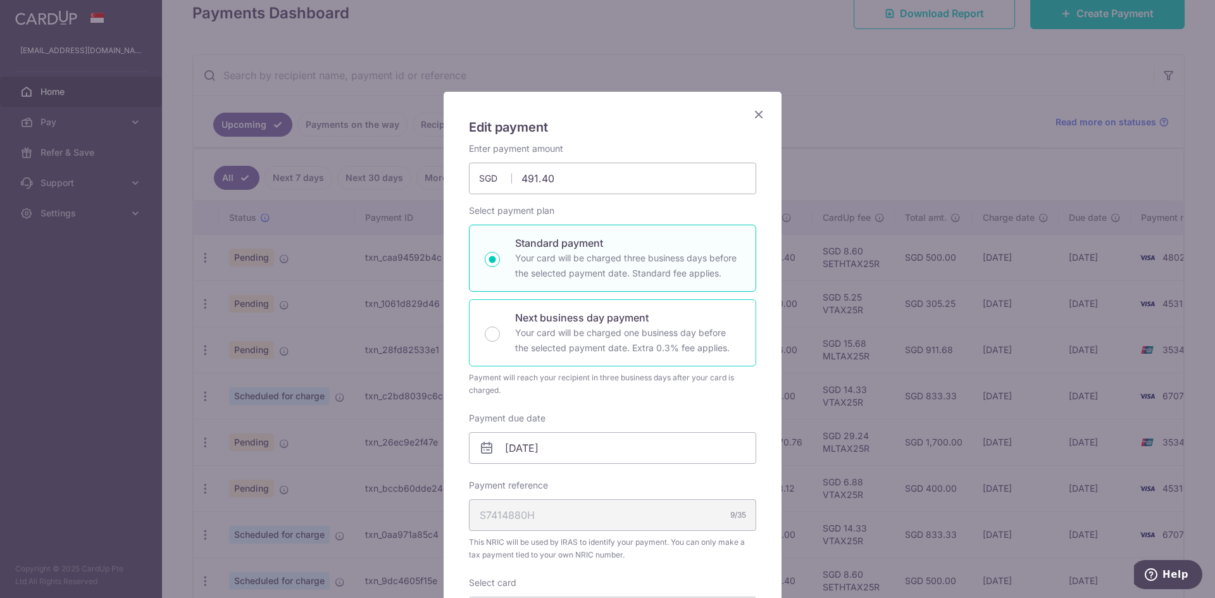
scroll to position [63, 0]
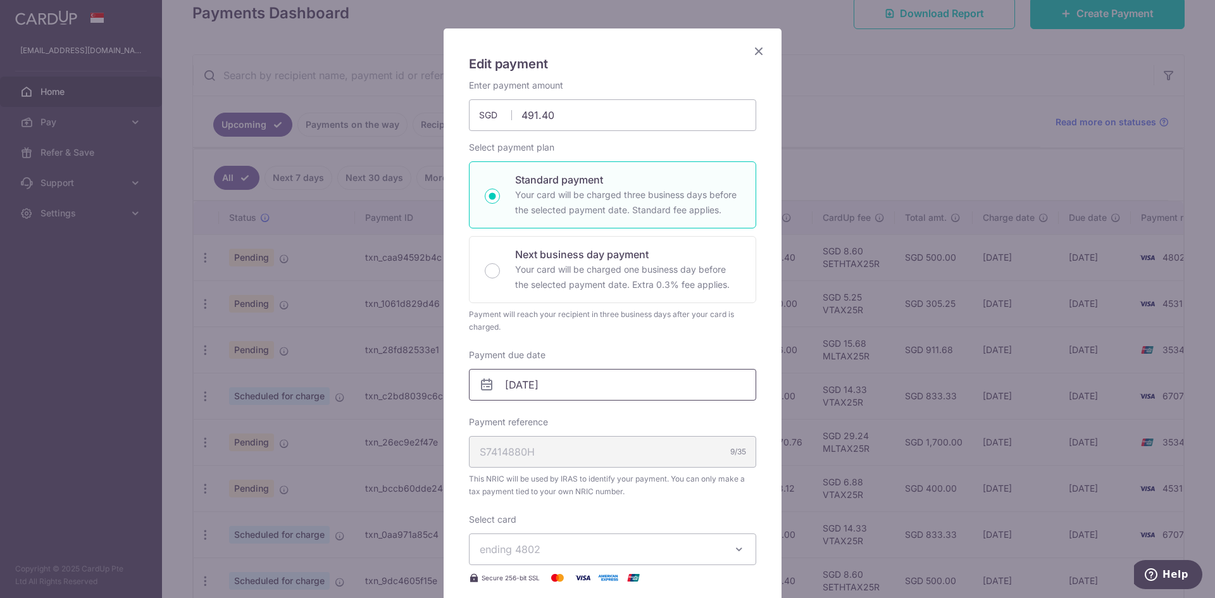
click at [594, 377] on input "16/09/2025" at bounding box center [612, 385] width 287 height 32
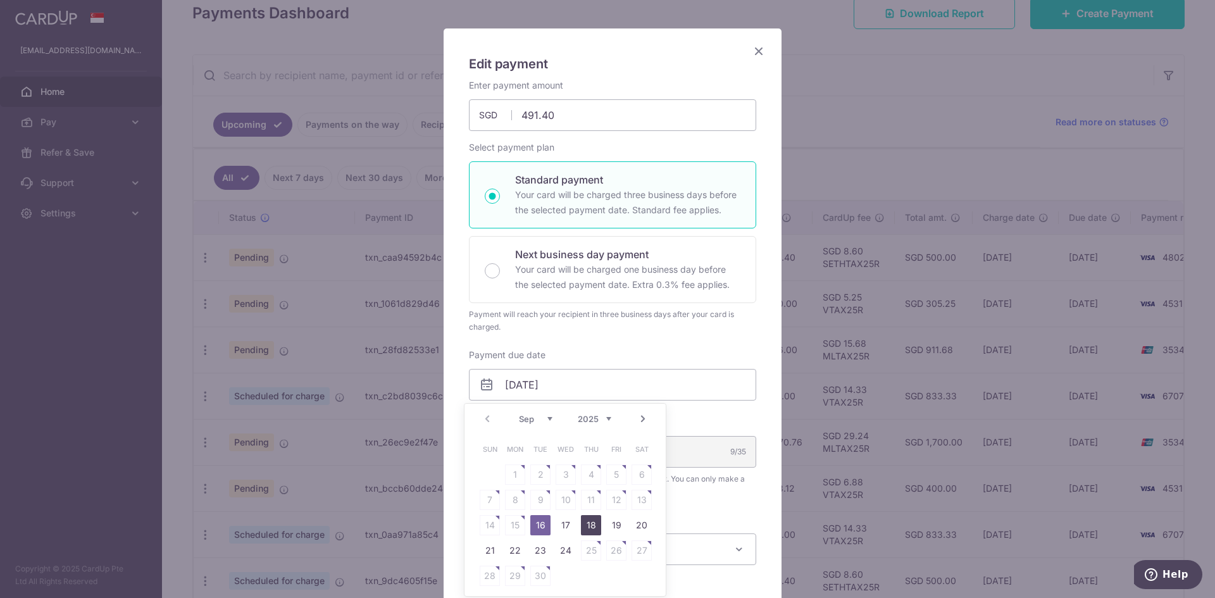
click at [593, 521] on link "18" at bounding box center [591, 525] width 20 height 20
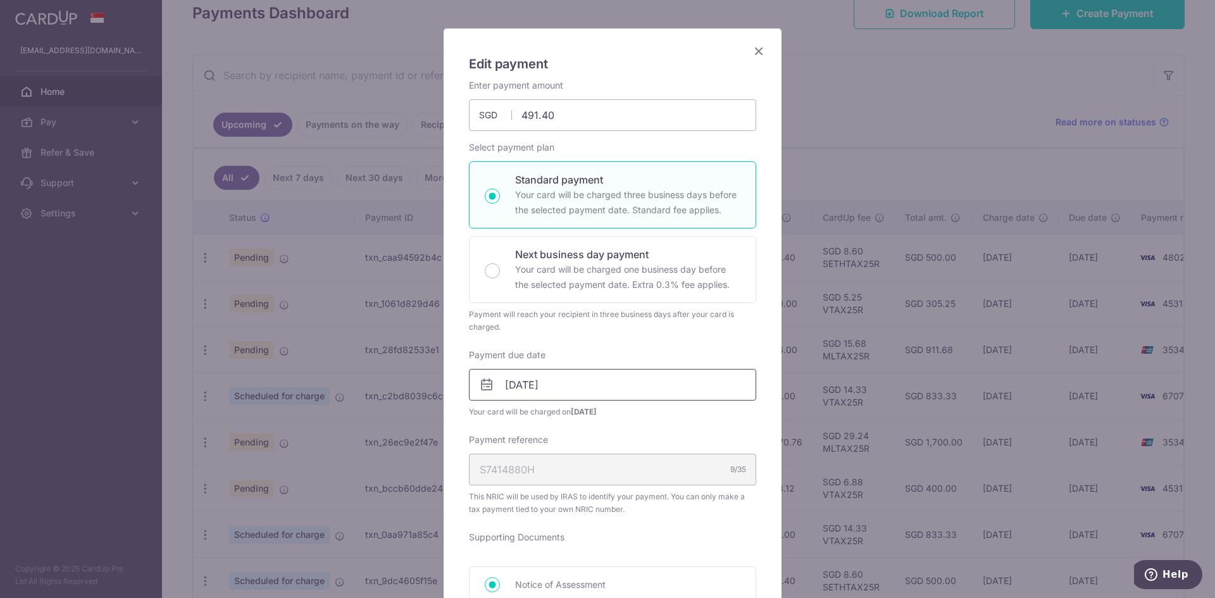
click at [593, 389] on input "[DATE]" at bounding box center [612, 385] width 287 height 32
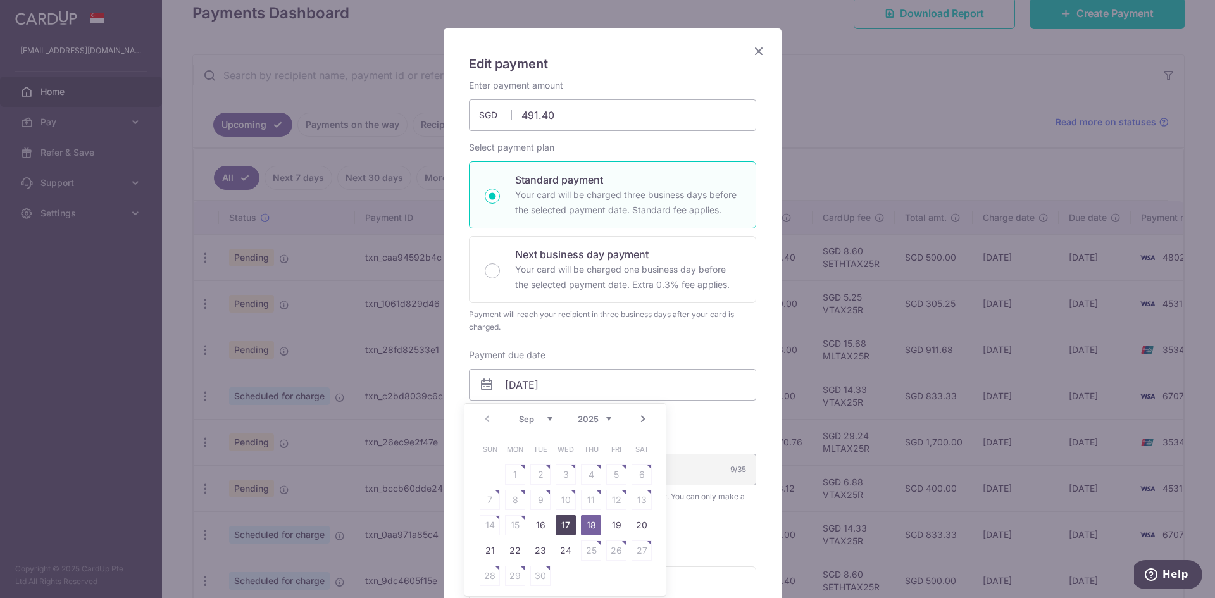
click at [573, 518] on link "17" at bounding box center [566, 525] width 20 height 20
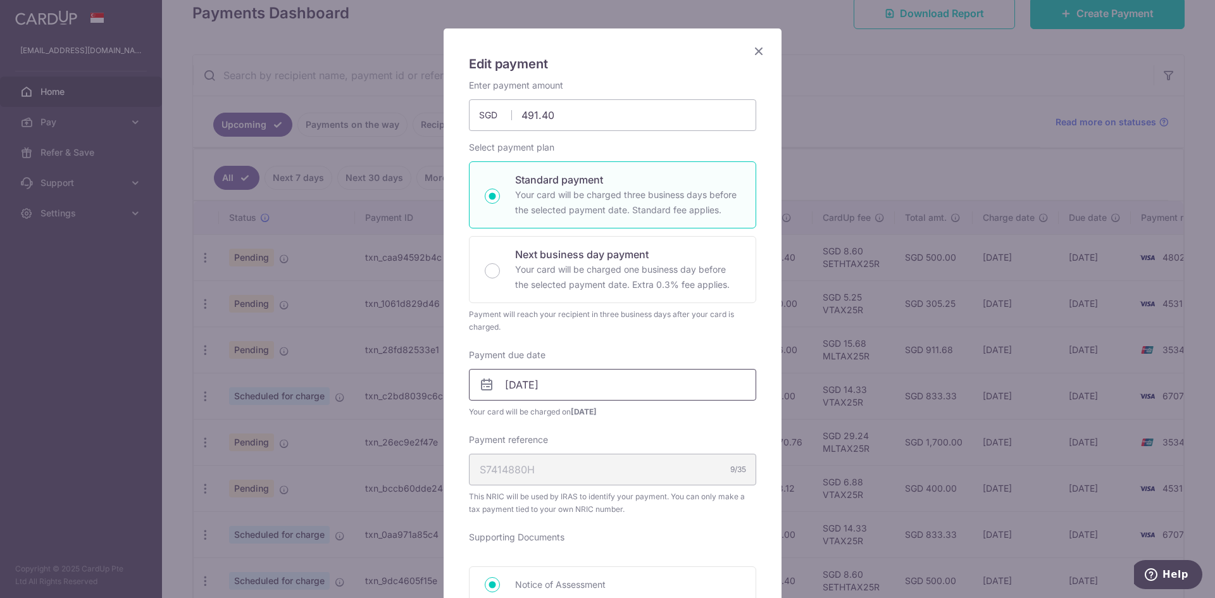
click at [578, 382] on input "17/09/2025" at bounding box center [612, 385] width 287 height 32
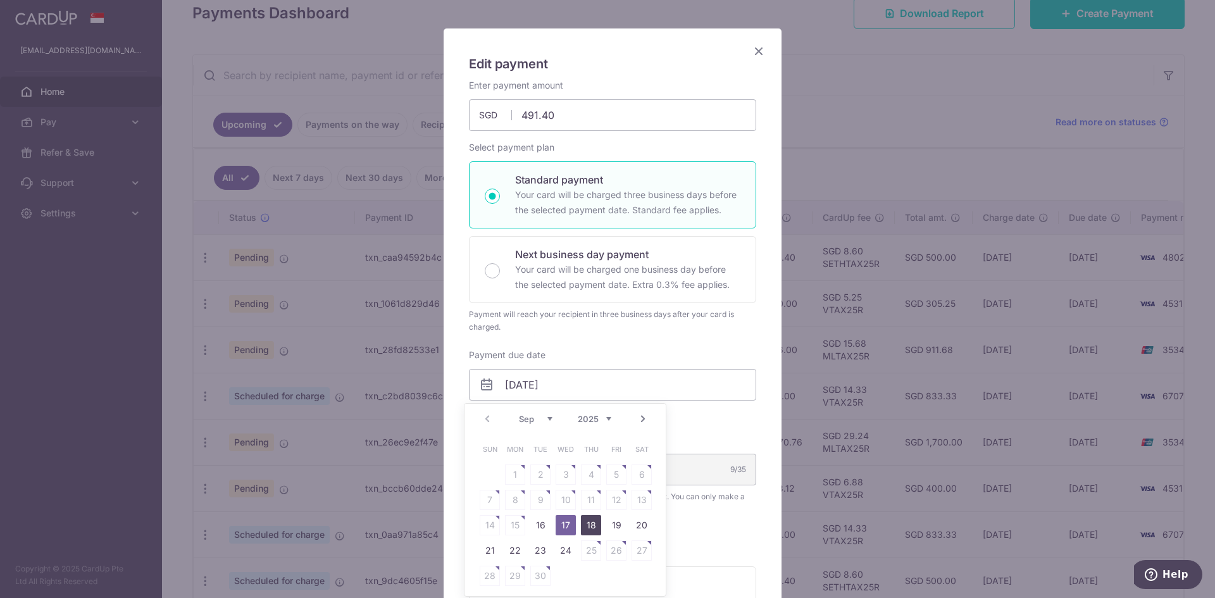
click at [590, 515] on link "18" at bounding box center [591, 525] width 20 height 20
type input "[DATE]"
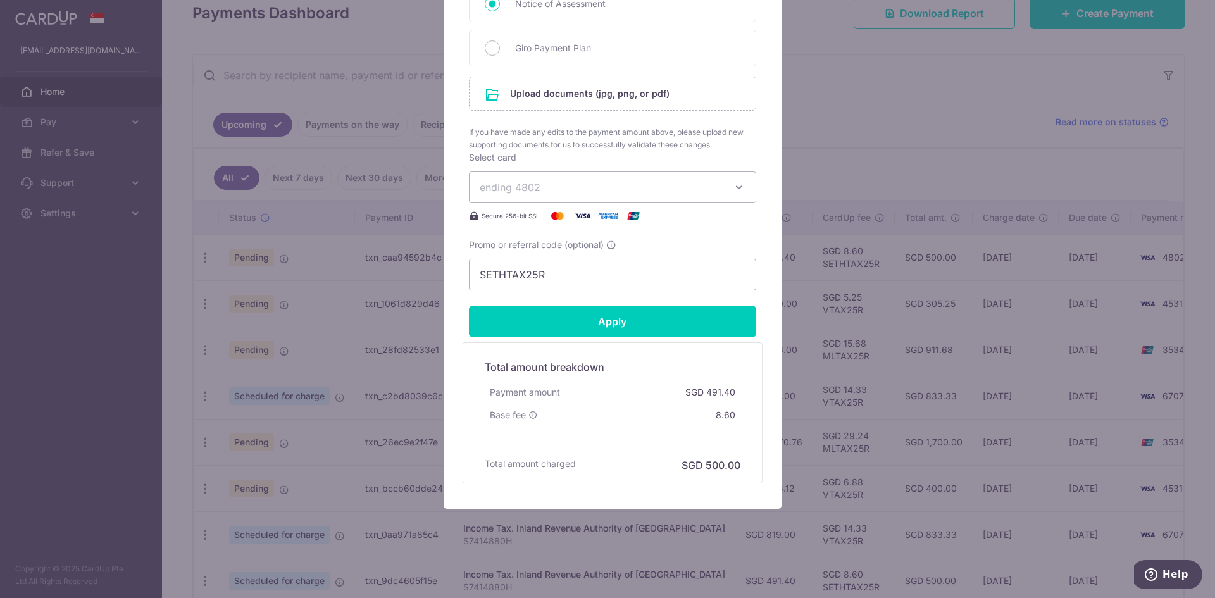
scroll to position [647, 0]
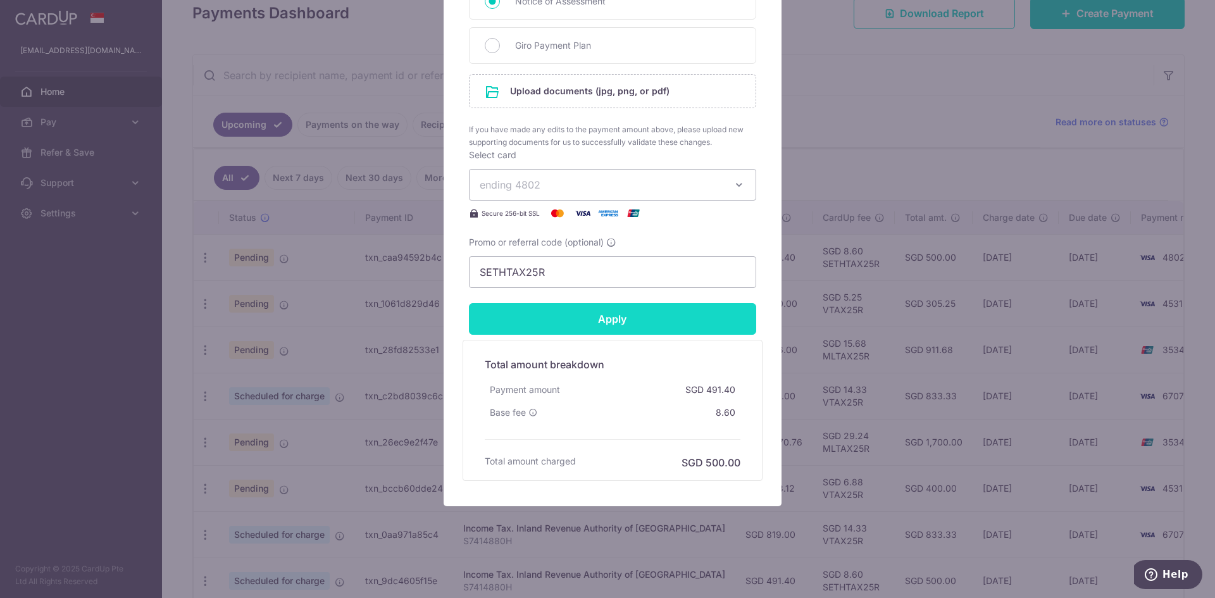
click at [612, 318] on input "Apply" at bounding box center [612, 319] width 287 height 32
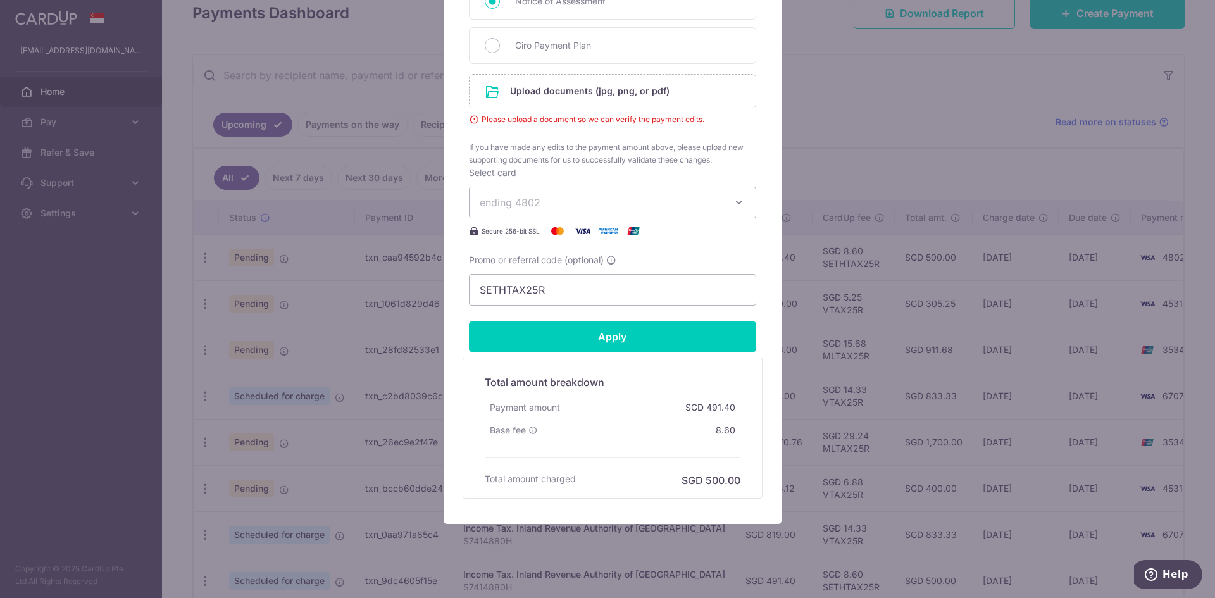
scroll to position [394, 0]
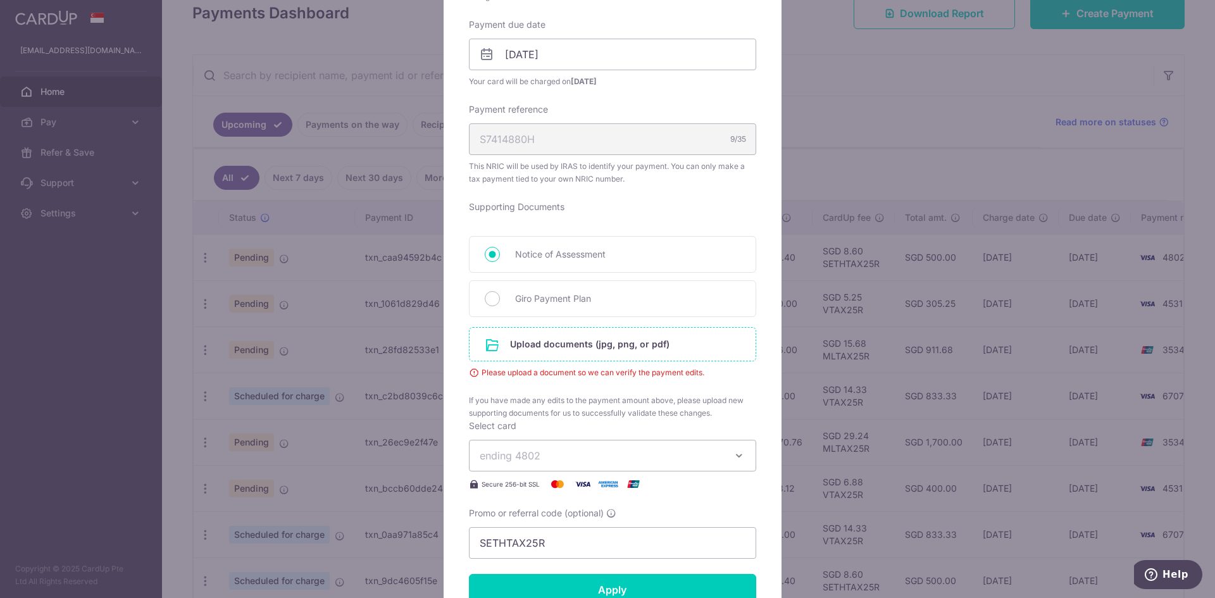
click at [607, 343] on input "file" at bounding box center [612, 344] width 286 height 33
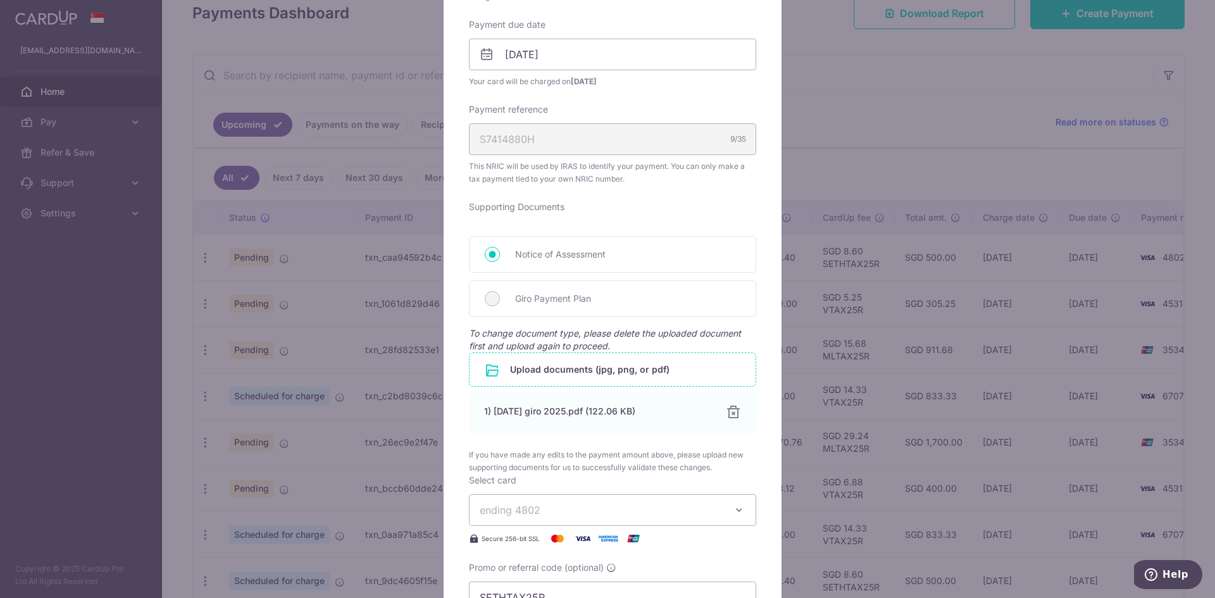
scroll to position [719, 0]
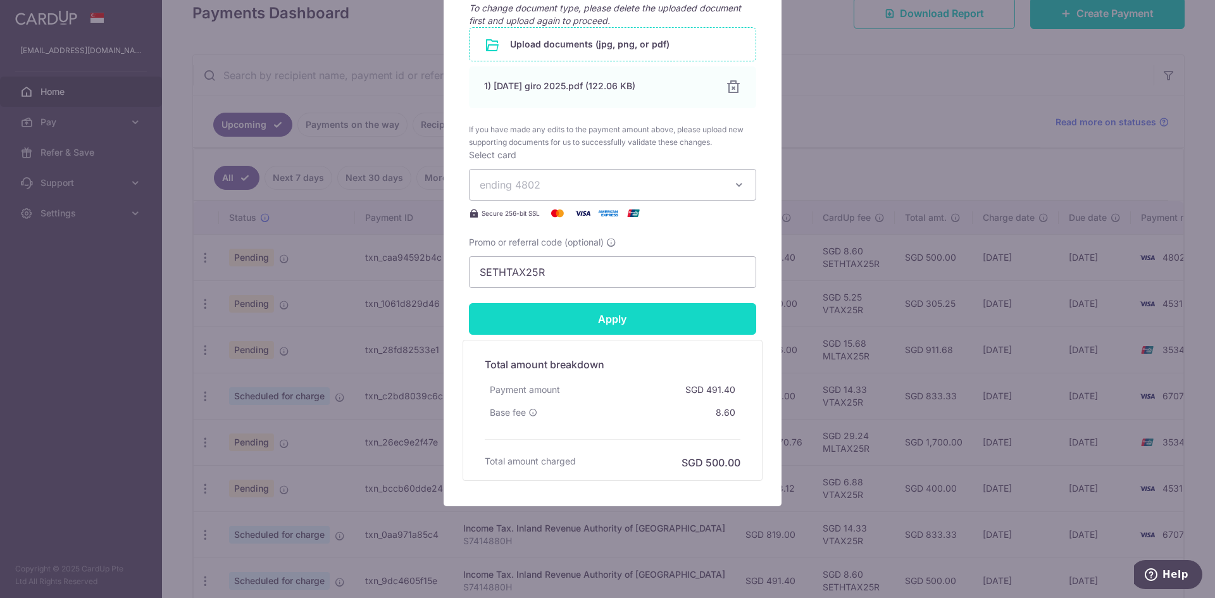
click at [647, 325] on input "Apply" at bounding box center [612, 319] width 287 height 32
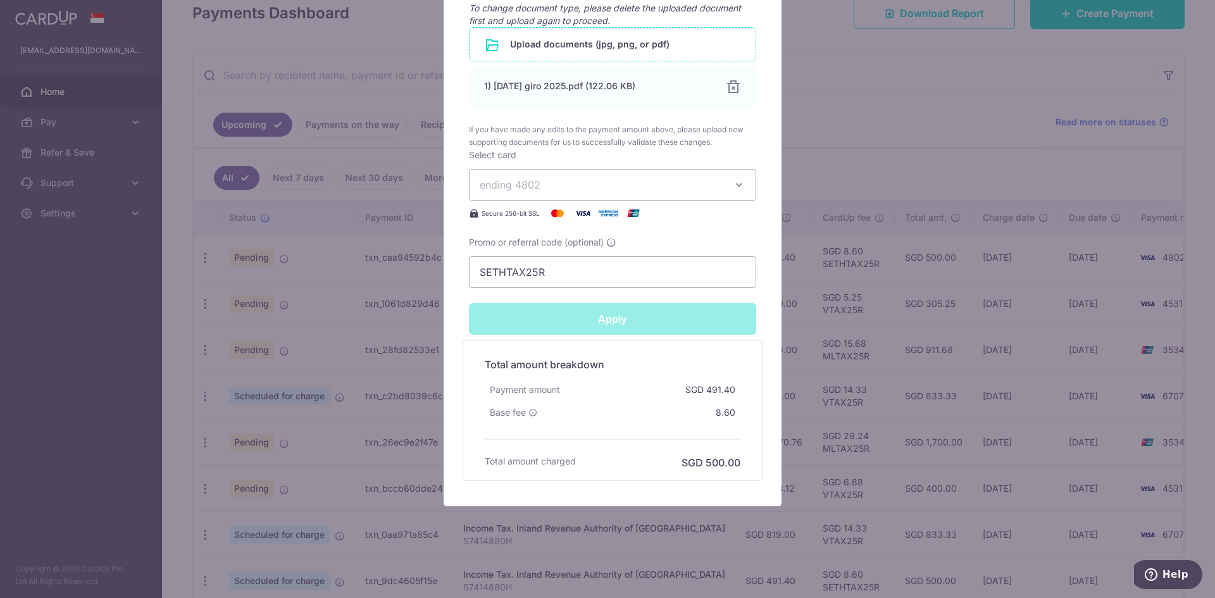
type input "Successfully Applied"
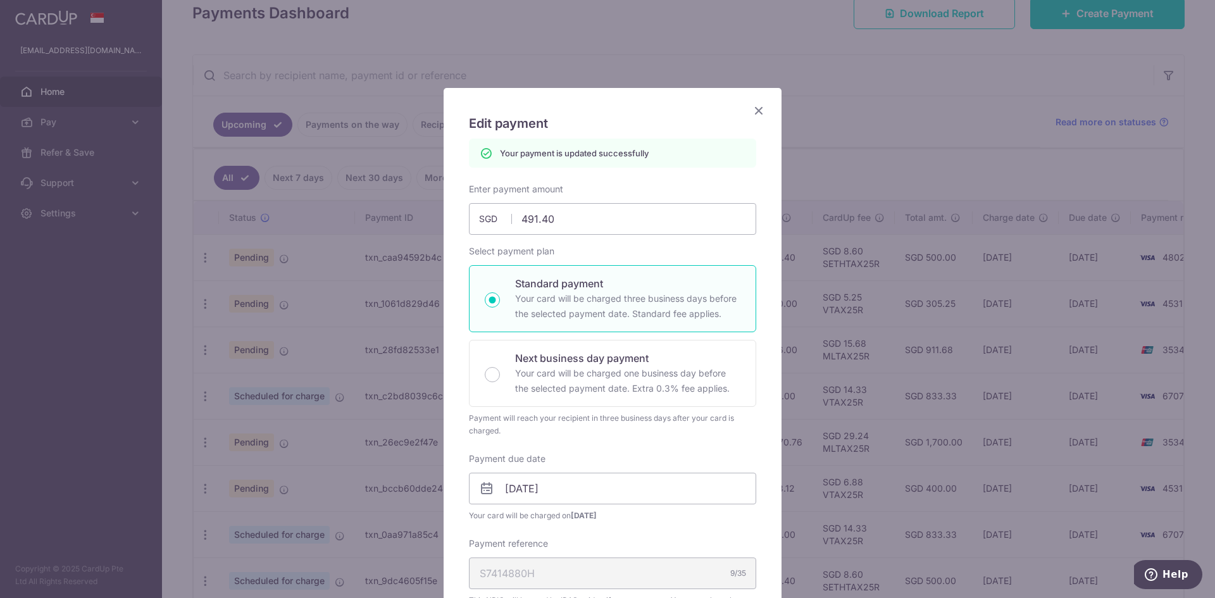
scroll to position [0, 0]
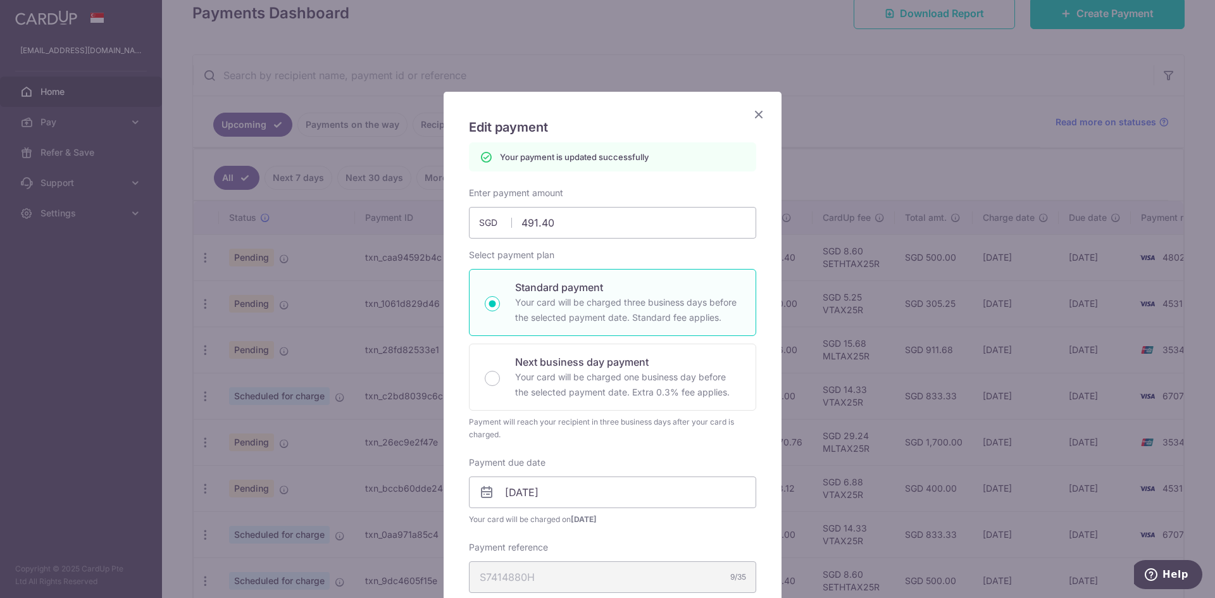
click at [752, 113] on icon "Close" at bounding box center [758, 114] width 15 height 16
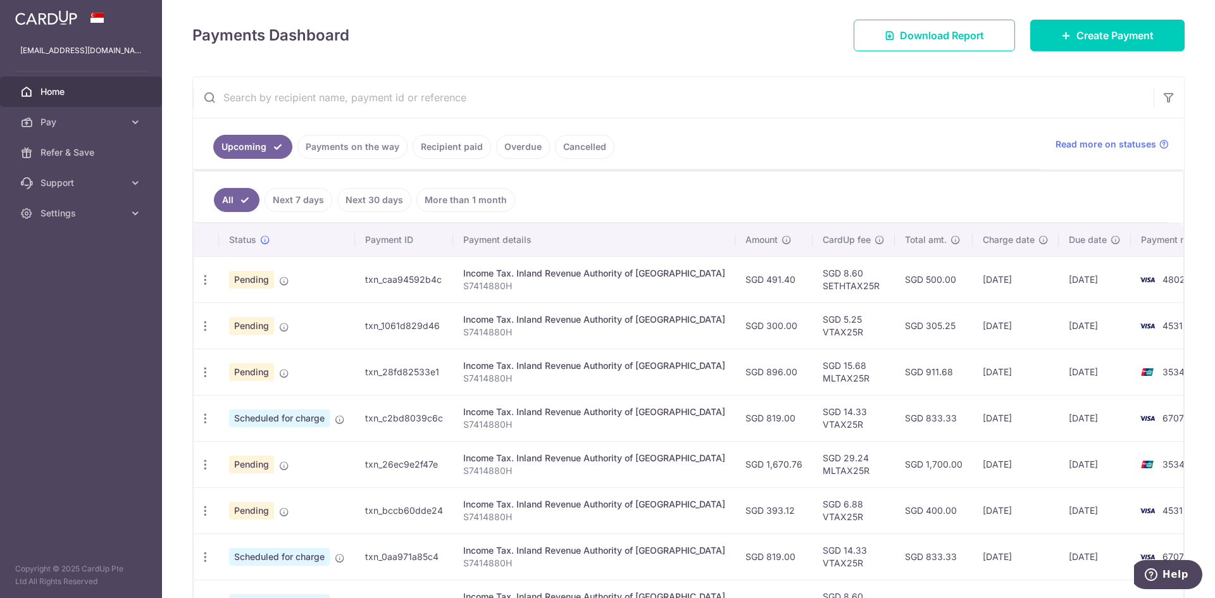
scroll to position [190, 0]
